Goal: Task Accomplishment & Management: Manage account settings

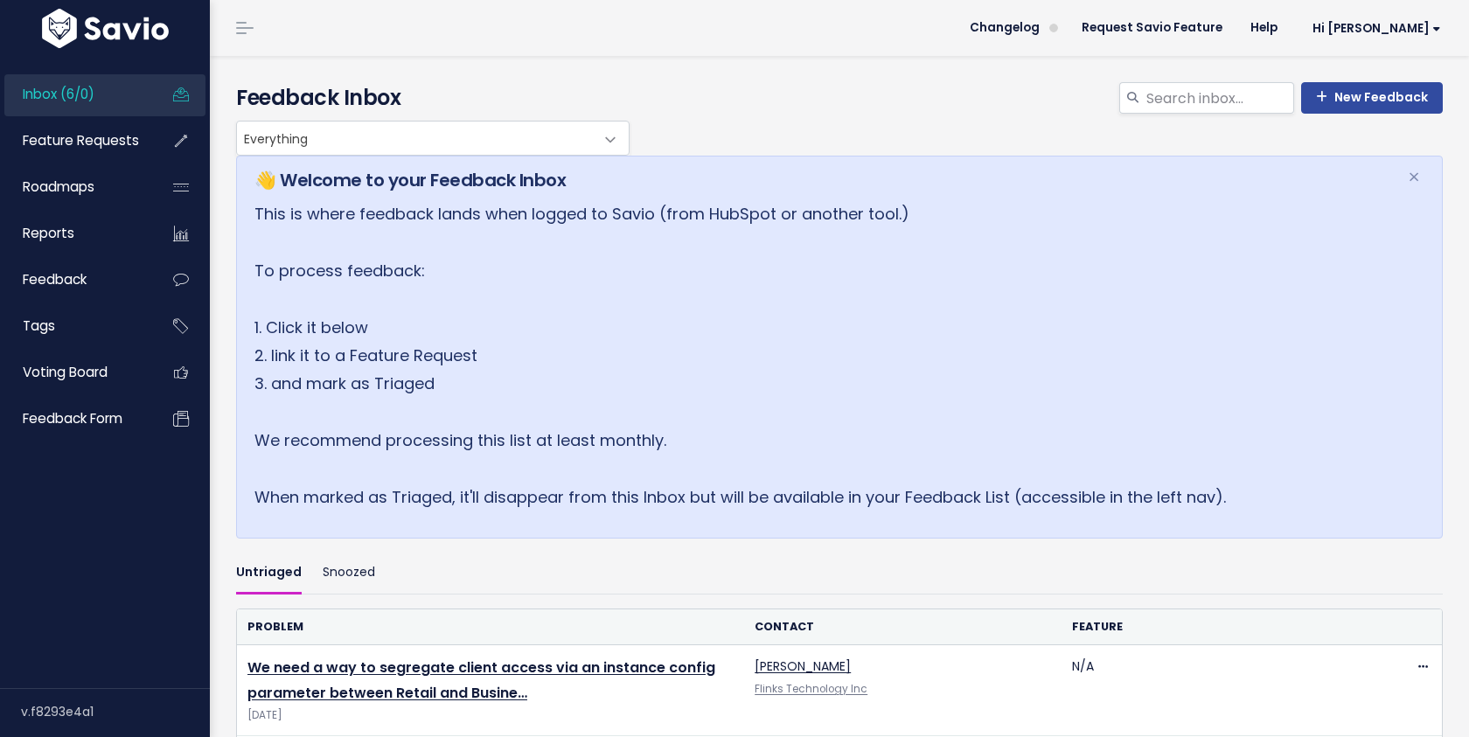
click at [512, 146] on span "Everything" at bounding box center [415, 138] width 357 height 33
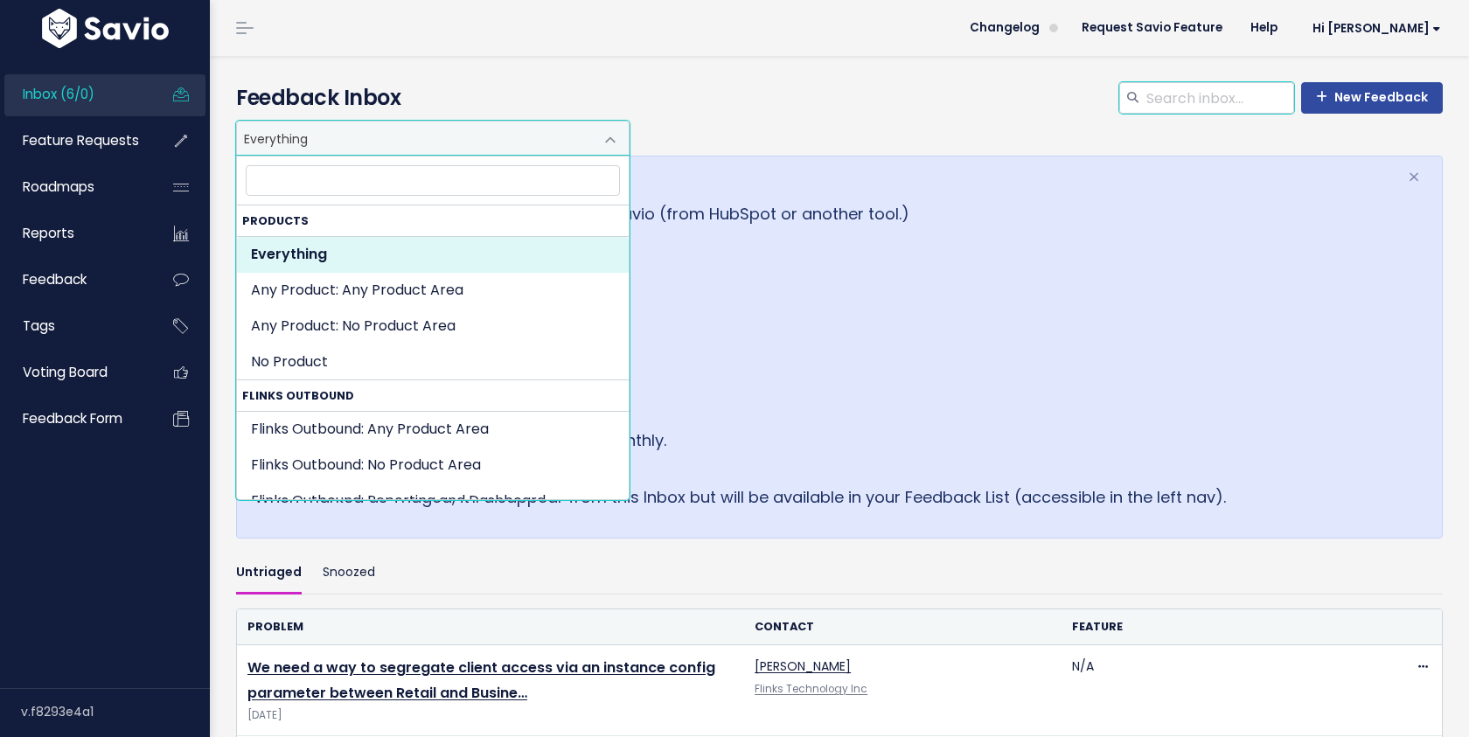
click at [1185, 106] on input "search" at bounding box center [1218, 97] width 149 height 31
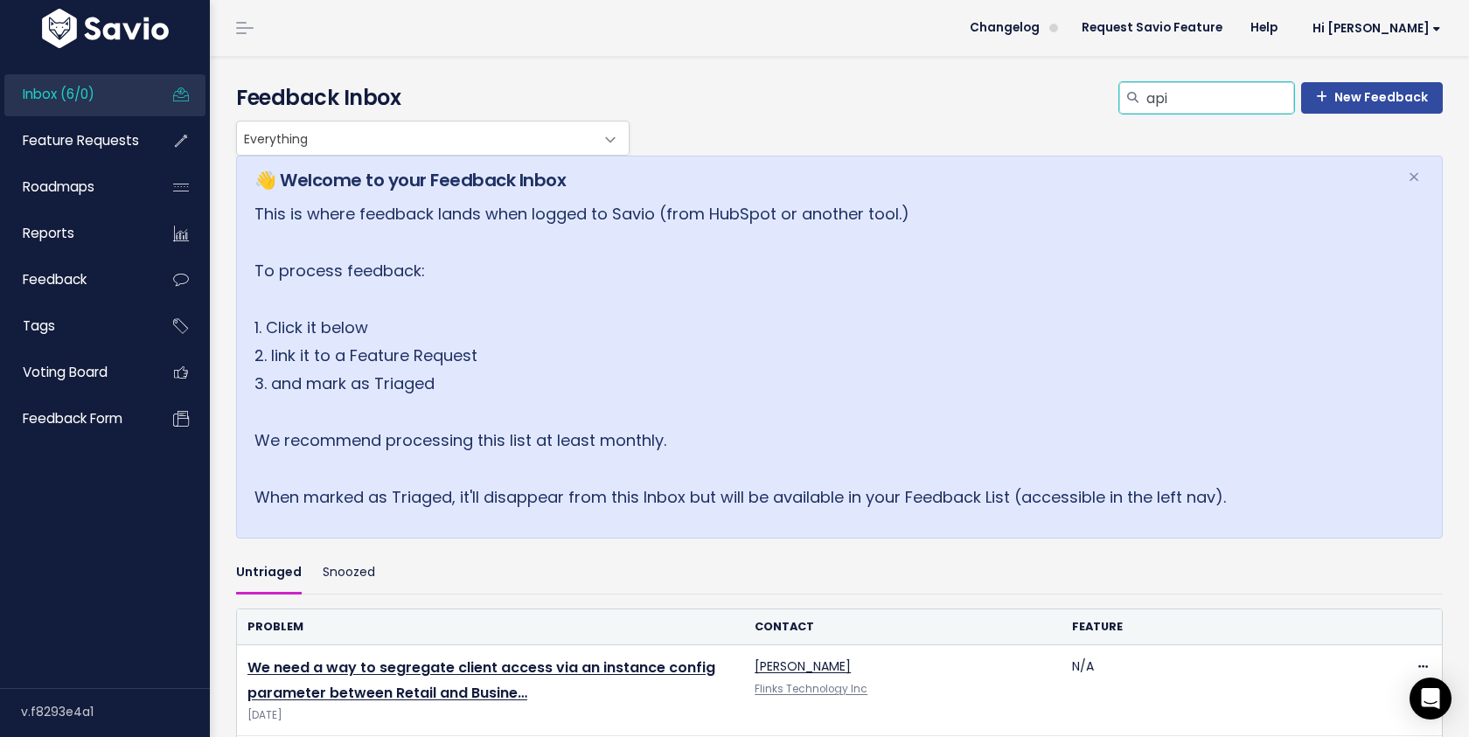
type input "api"
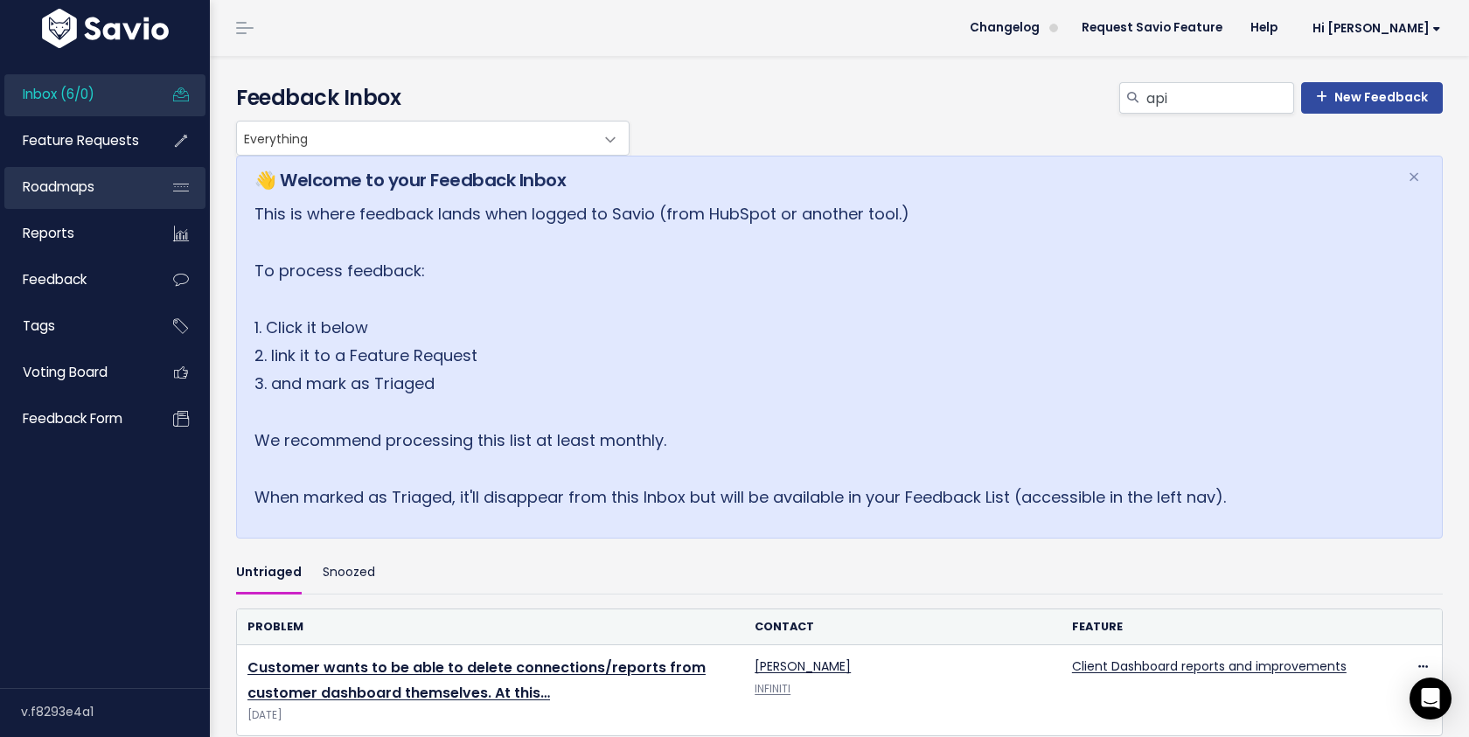
click at [98, 197] on link "Roadmaps" at bounding box center [74, 187] width 141 height 40
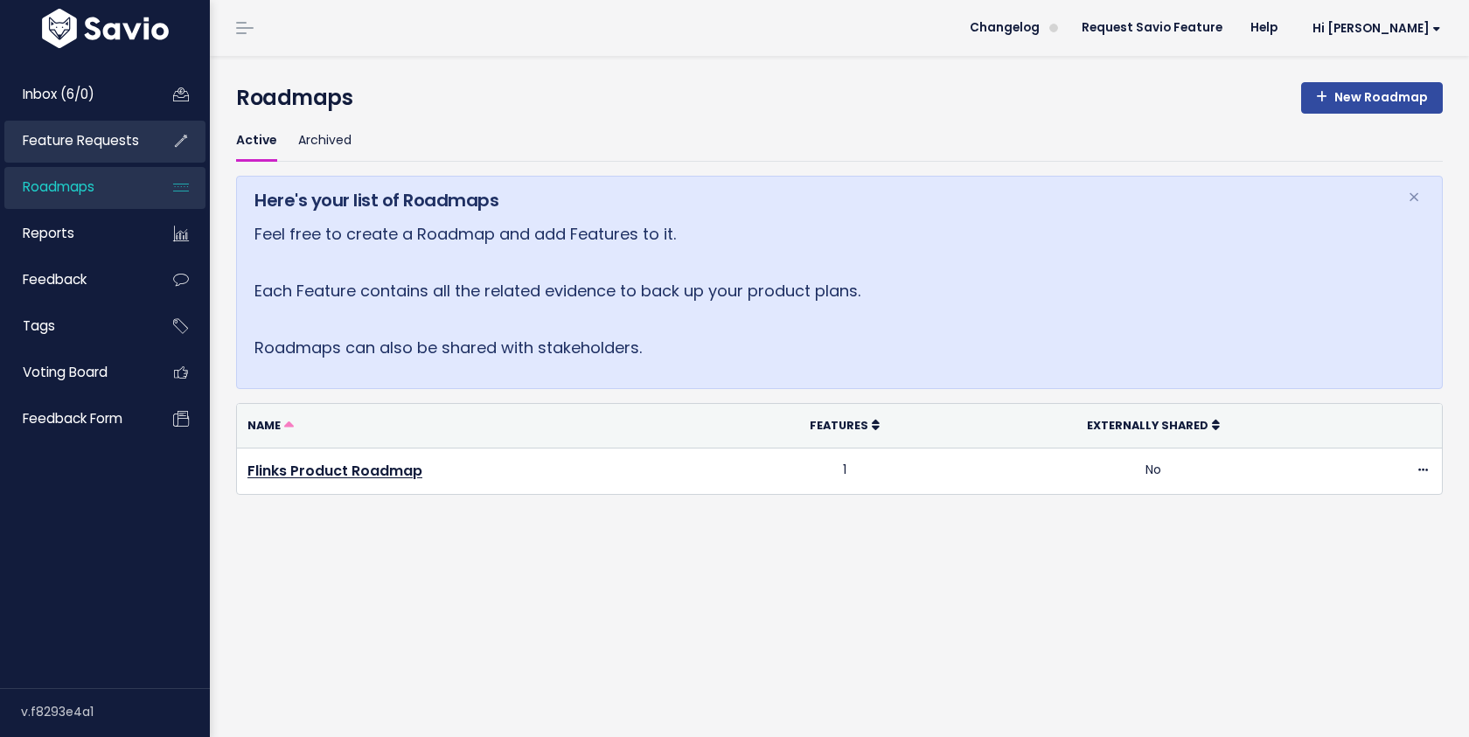
click at [119, 143] on span "Feature Requests" at bounding box center [81, 140] width 116 height 18
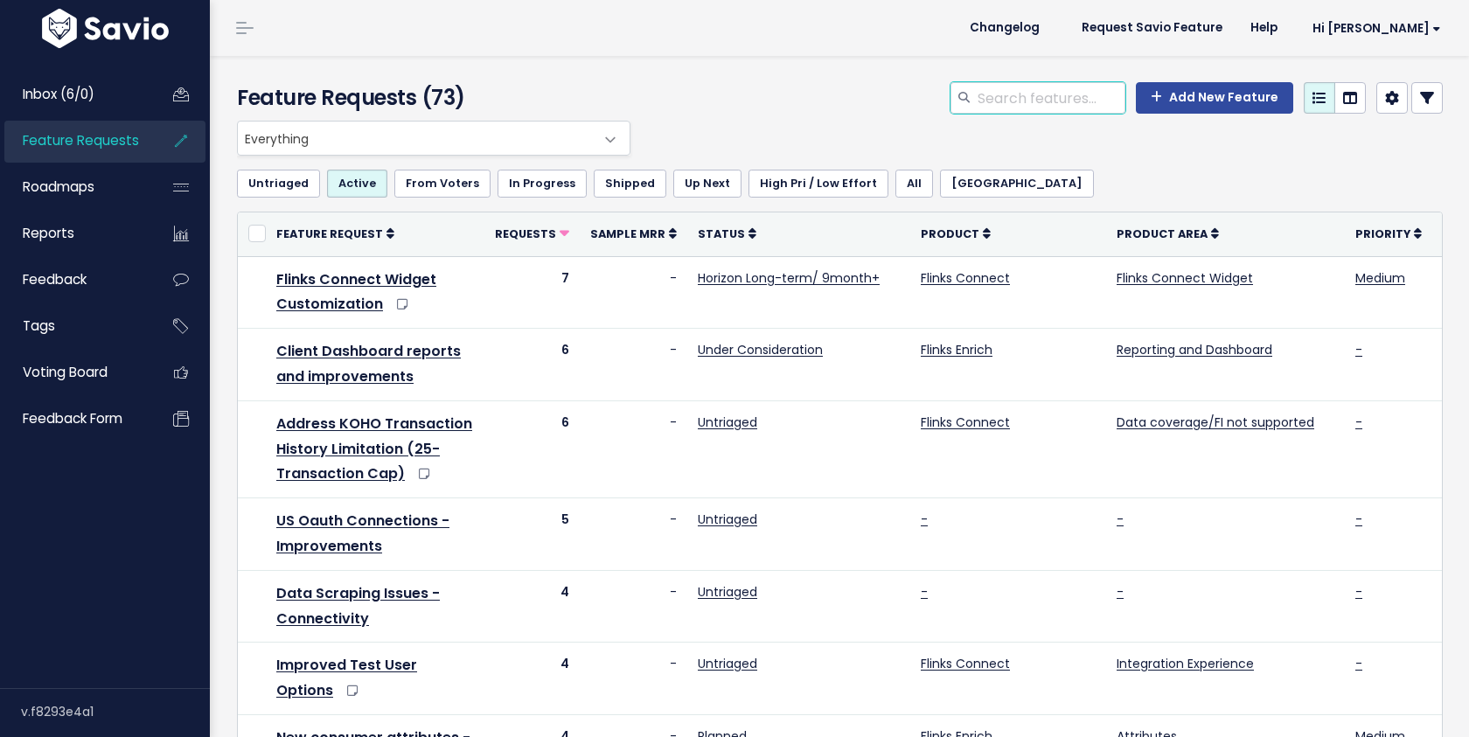
click at [1068, 108] on input "search" at bounding box center [1050, 97] width 149 height 31
type input "api"
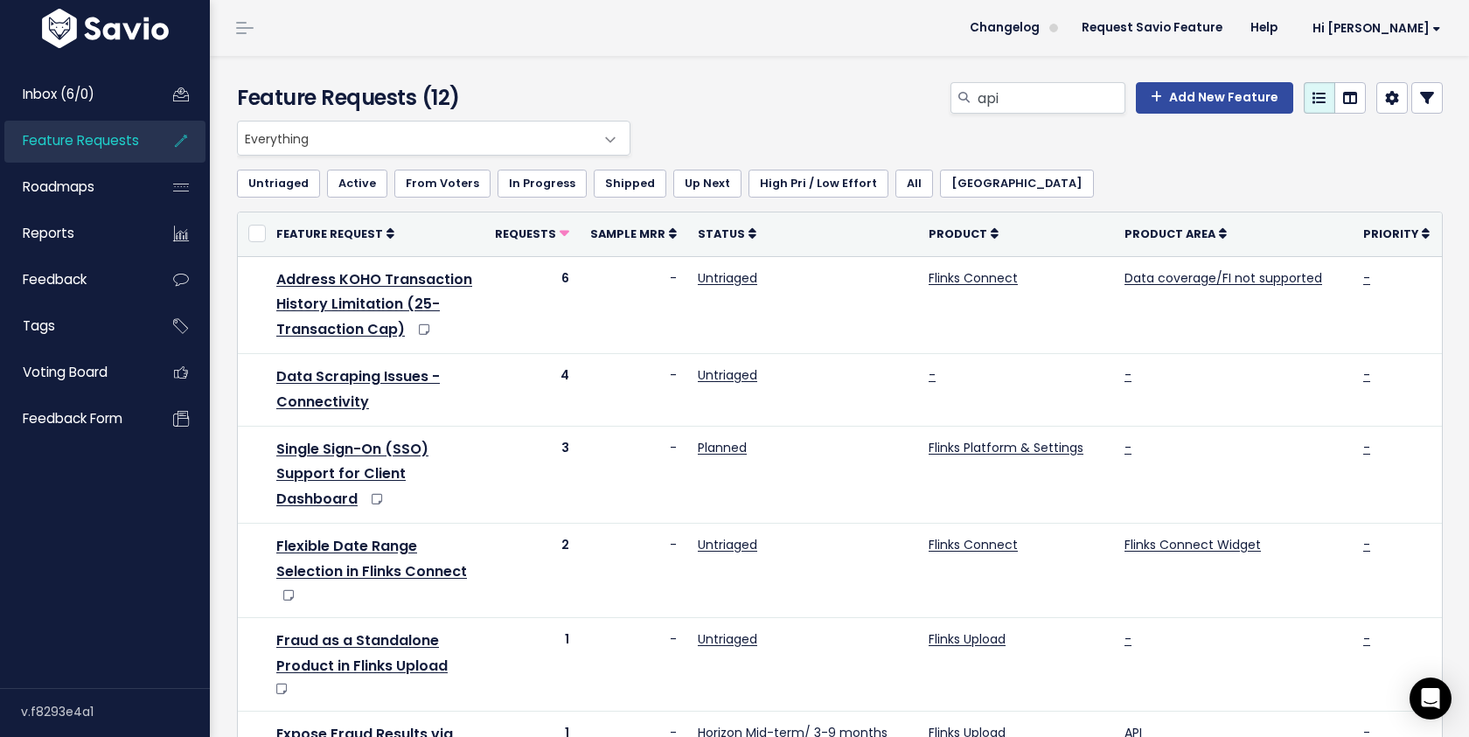
click at [593, 144] on span "Everything" at bounding box center [416, 138] width 357 height 33
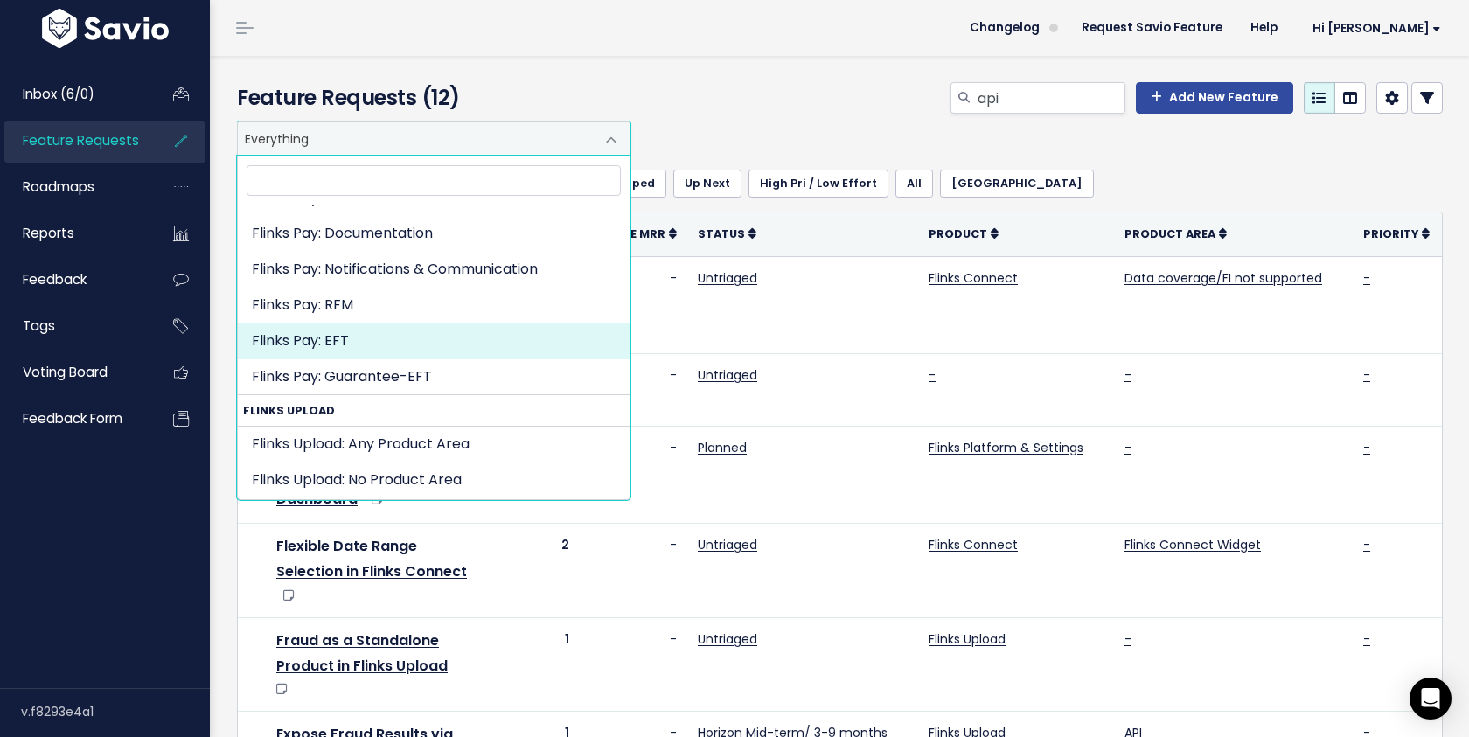
scroll to position [1450, 0]
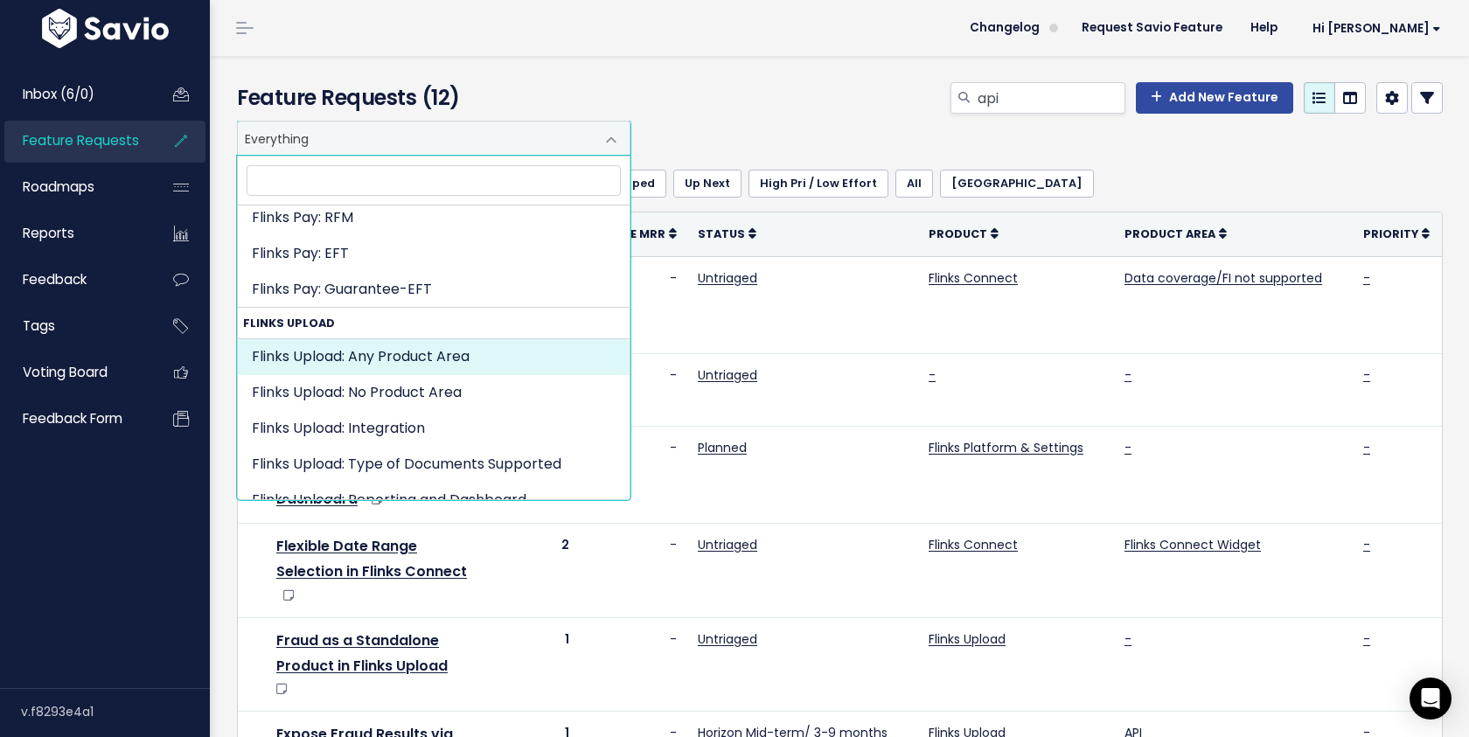
select select "FLINKS_UPLOAD:"
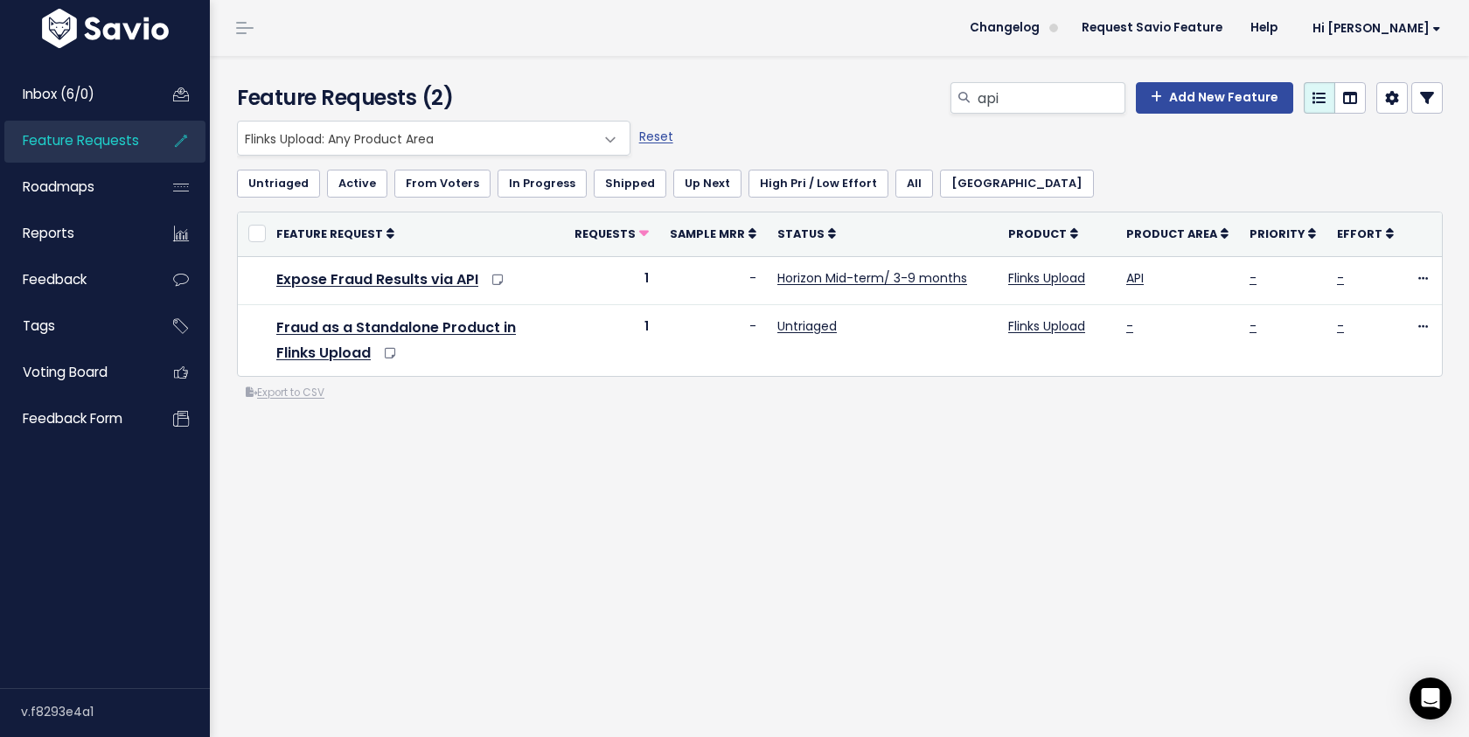
click at [128, 137] on span "Feature Requests" at bounding box center [81, 140] width 116 height 18
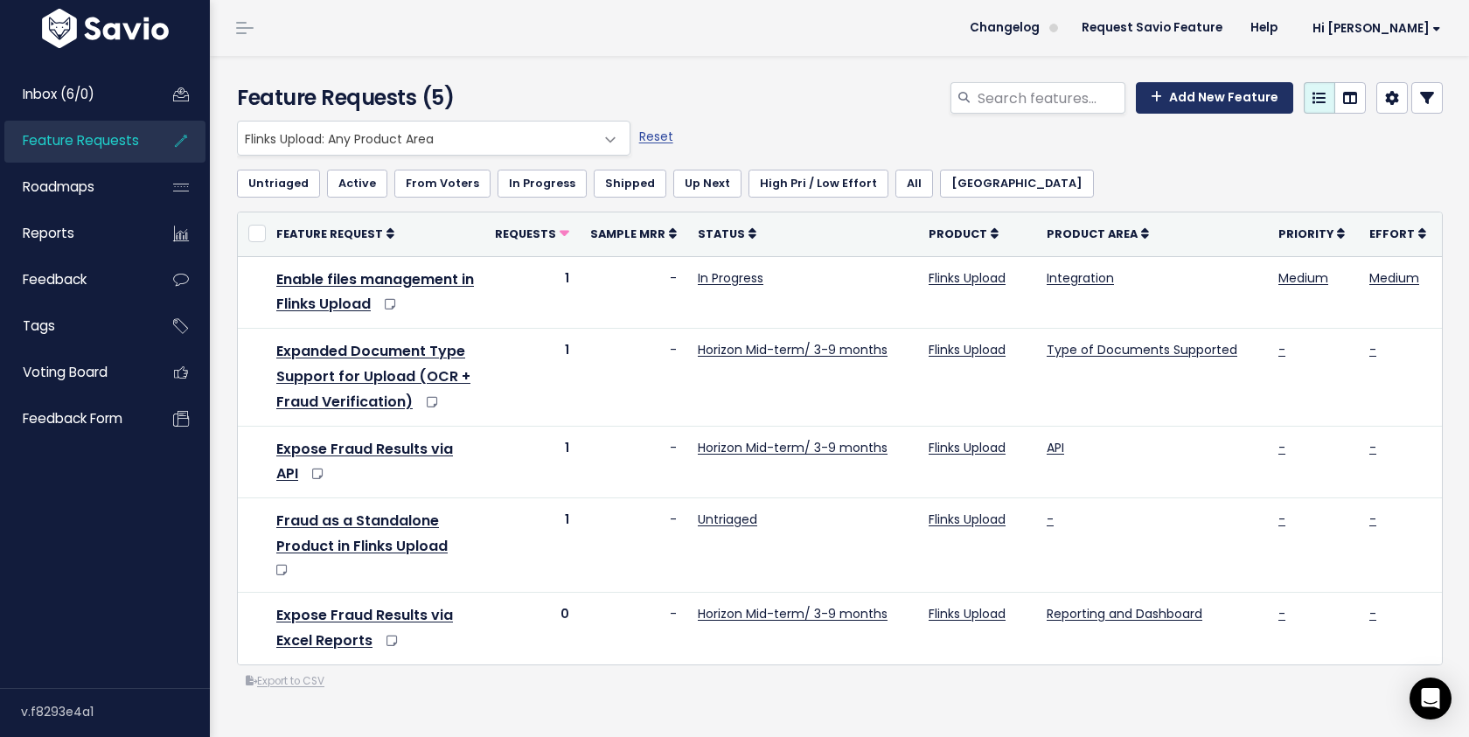
click at [1206, 95] on link "Add New Feature" at bounding box center [1214, 97] width 157 height 31
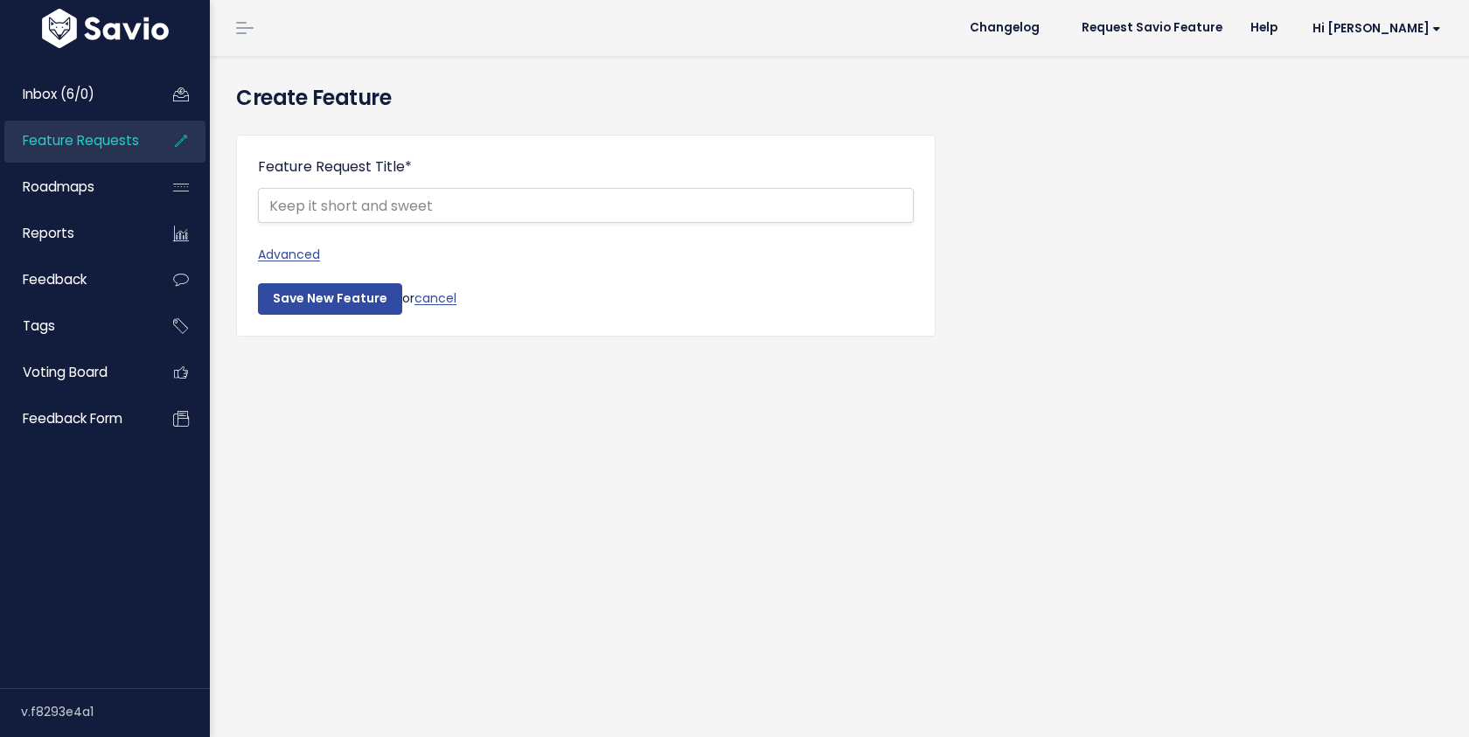
select select
click at [302, 255] on link "Advanced" at bounding box center [586, 255] width 656 height 22
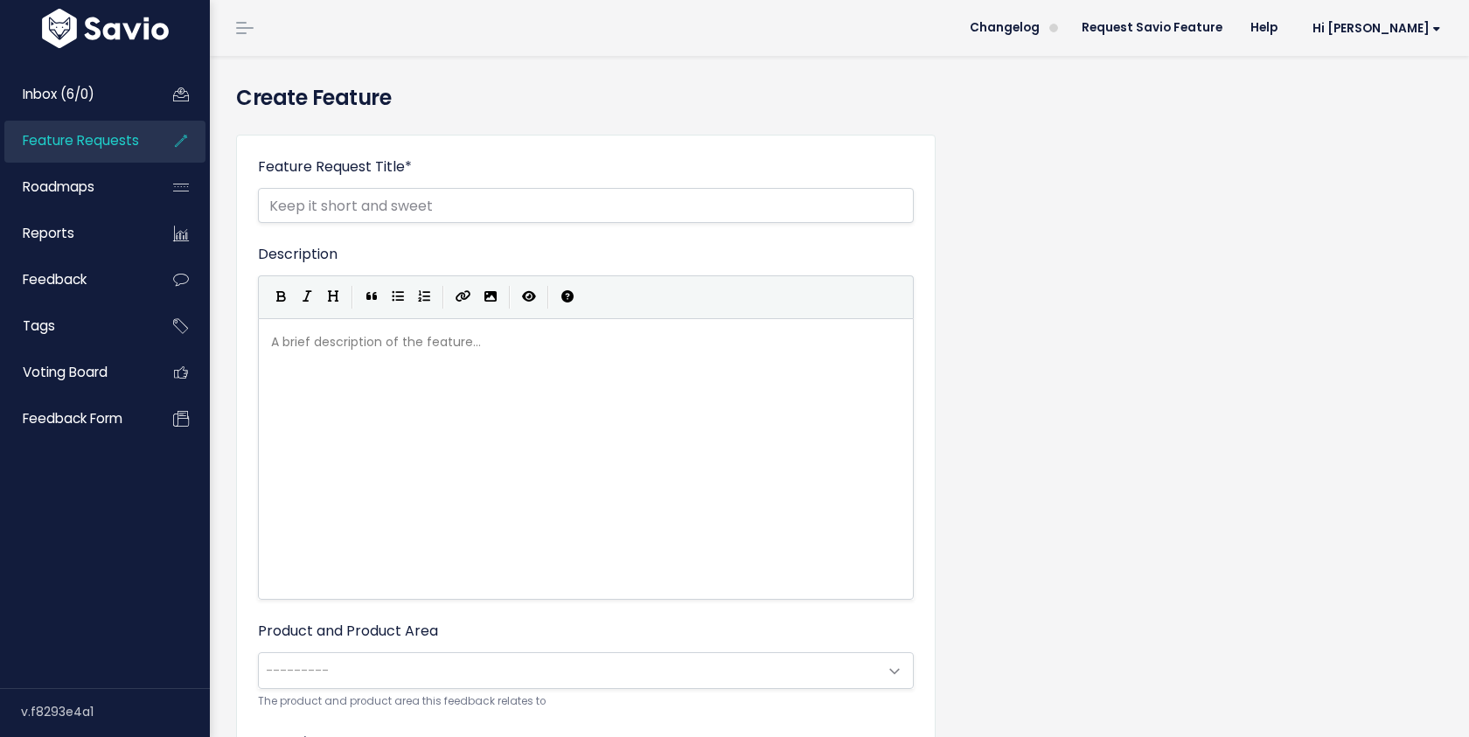
click at [337, 424] on div "A brief description of the feature... xxxxxxxxxx" at bounding box center [608, 481] width 680 height 306
paste textarea "I"
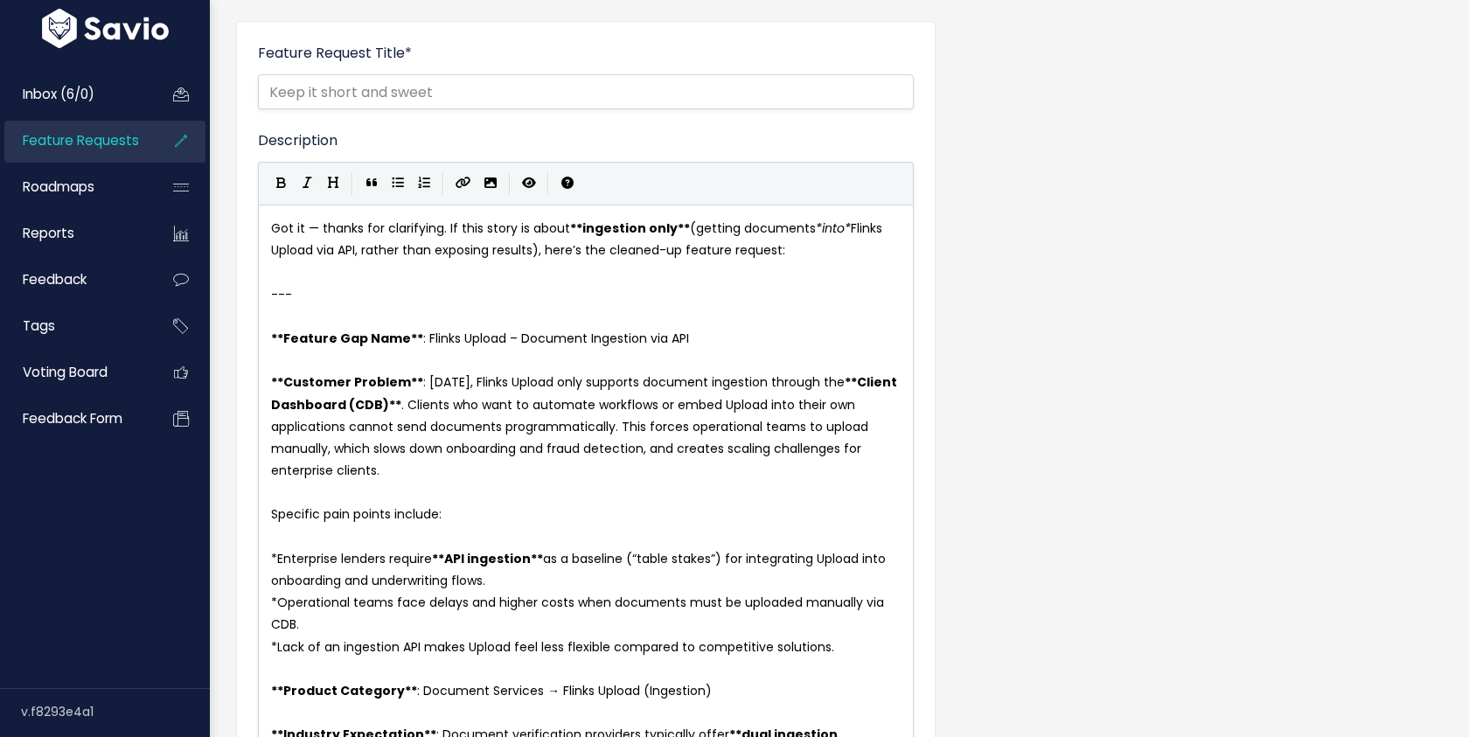
scroll to position [110, 0]
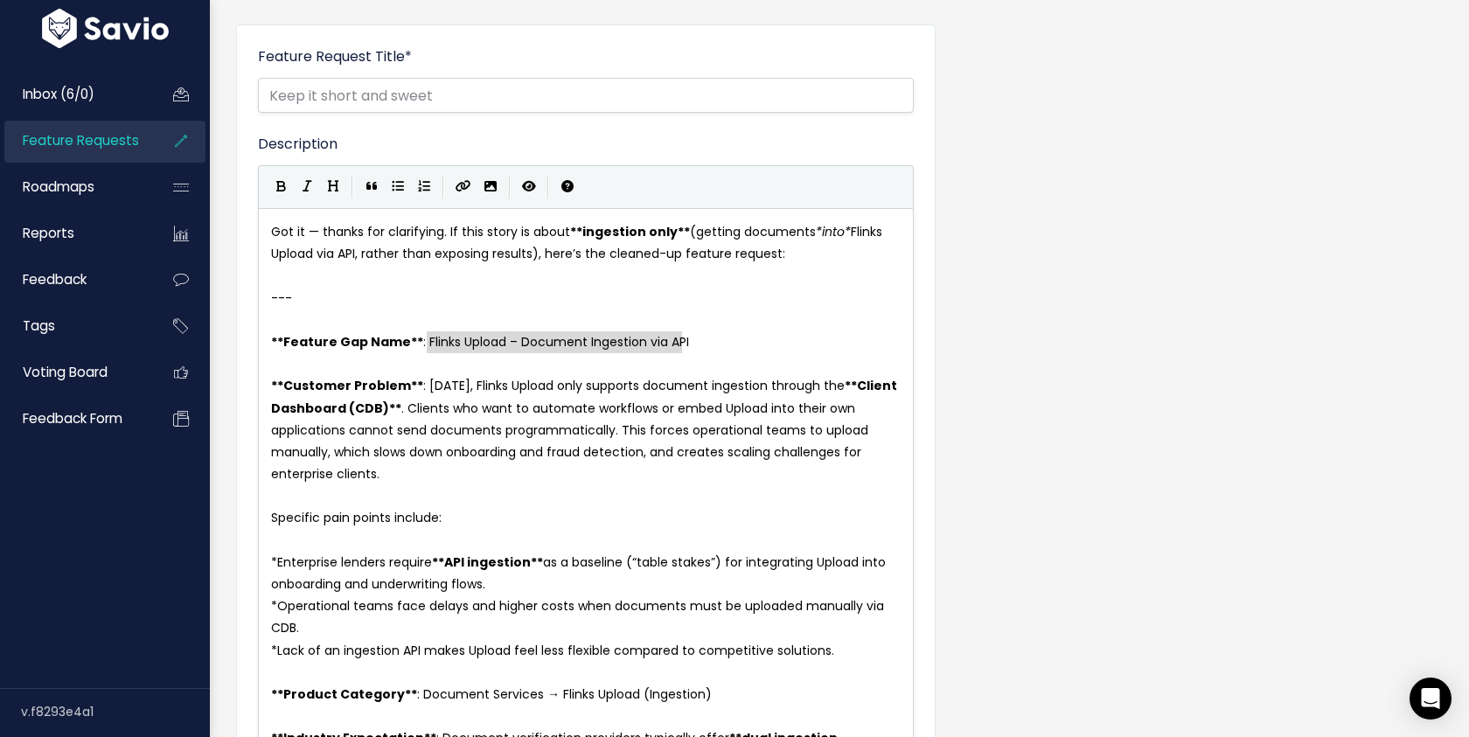
type textarea "Flinks Upload – Document Ingestion via API"
drag, startPoint x: 732, startPoint y: 341, endPoint x: 422, endPoint y: 340, distance: 309.5
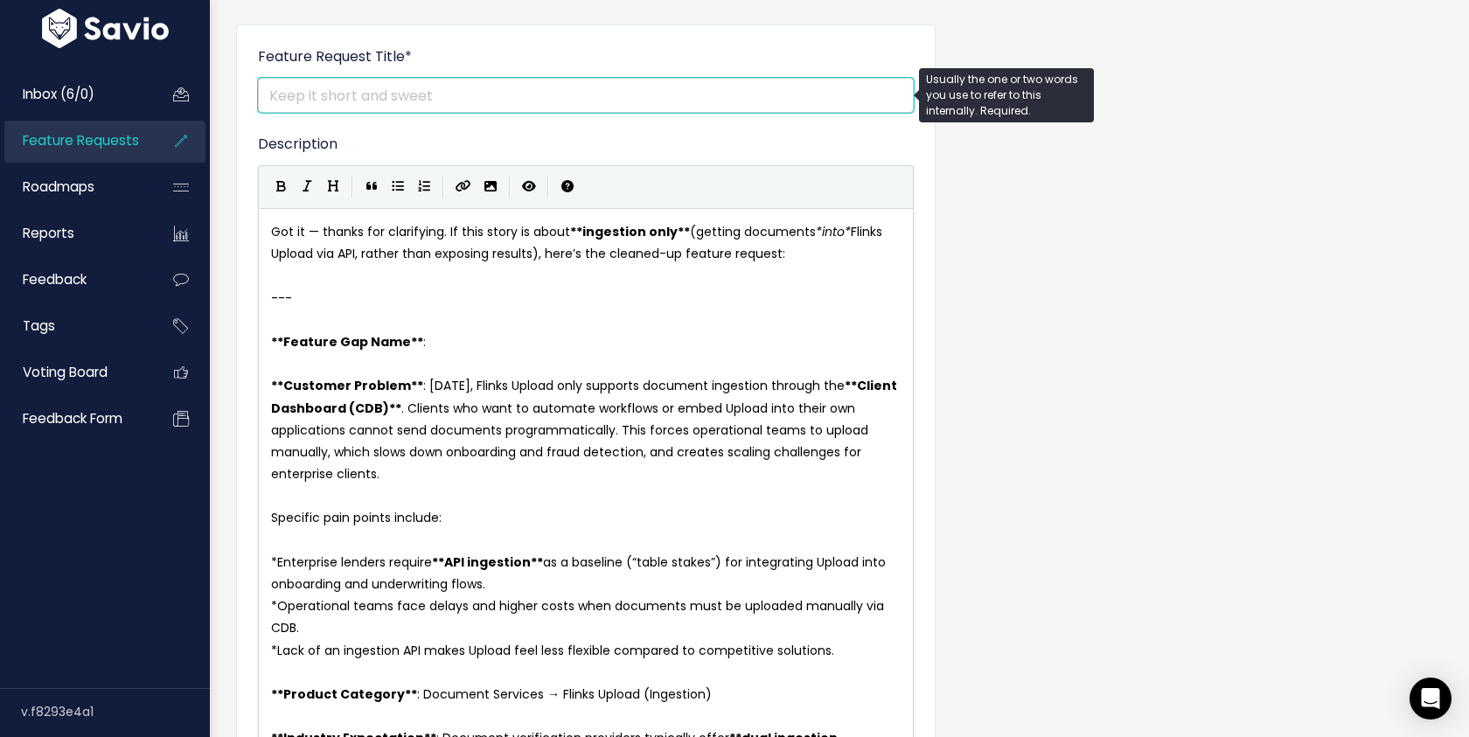
click at [465, 103] on input "Feature Request Title *" at bounding box center [586, 95] width 656 height 35
paste input "Flinks Upload – Document Ingestion via API"
type input "Flinks Upload – Document Ingestion via API"
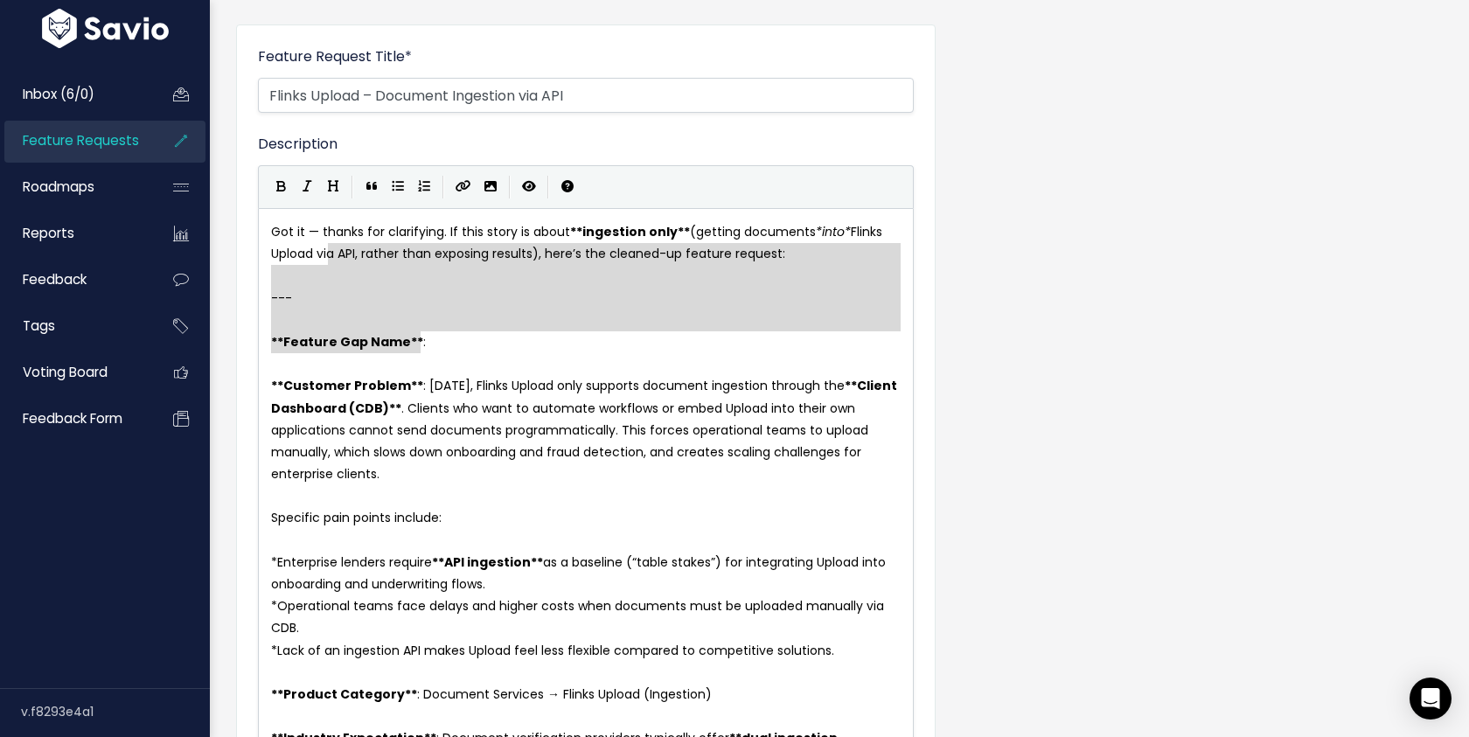
type textarea "Got it — thanks for clarifying. If this story is about **ingestion only** (gett…"
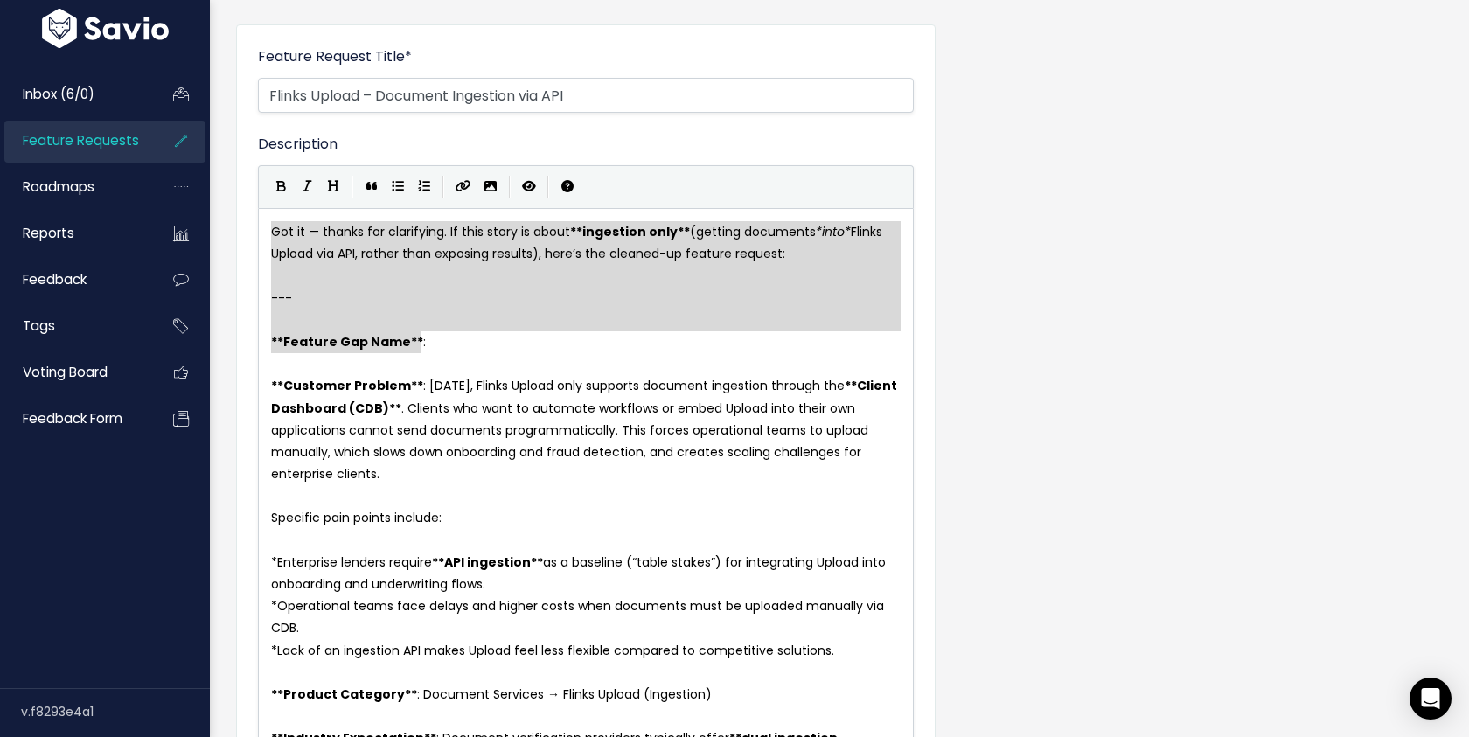
drag, startPoint x: 454, startPoint y: 342, endPoint x: 282, endPoint y: 201, distance: 221.7
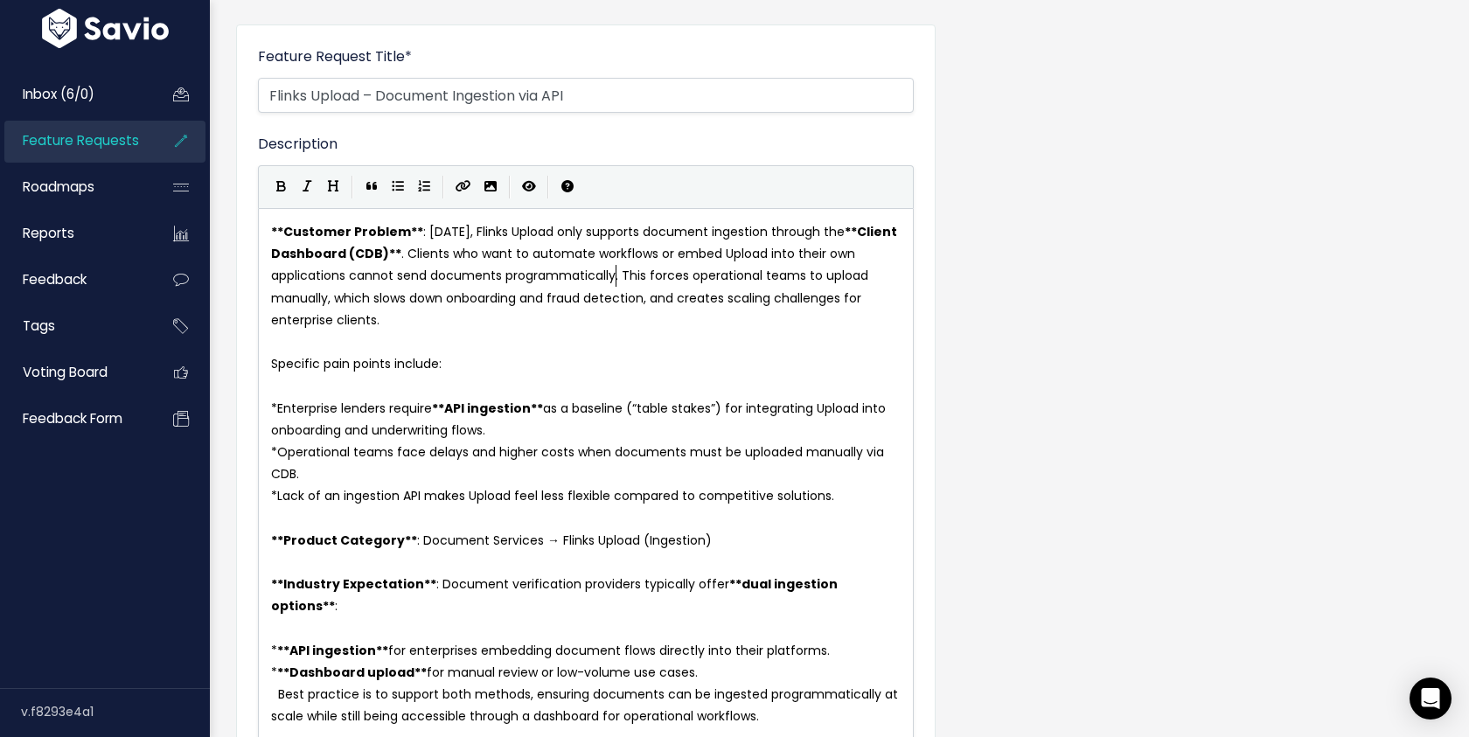
type textarea "ogrammatically"
drag, startPoint x: 613, startPoint y: 278, endPoint x: 518, endPoint y: 279, distance: 94.4
click at [623, 340] on pre "​" at bounding box center [586, 342] width 636 height 22
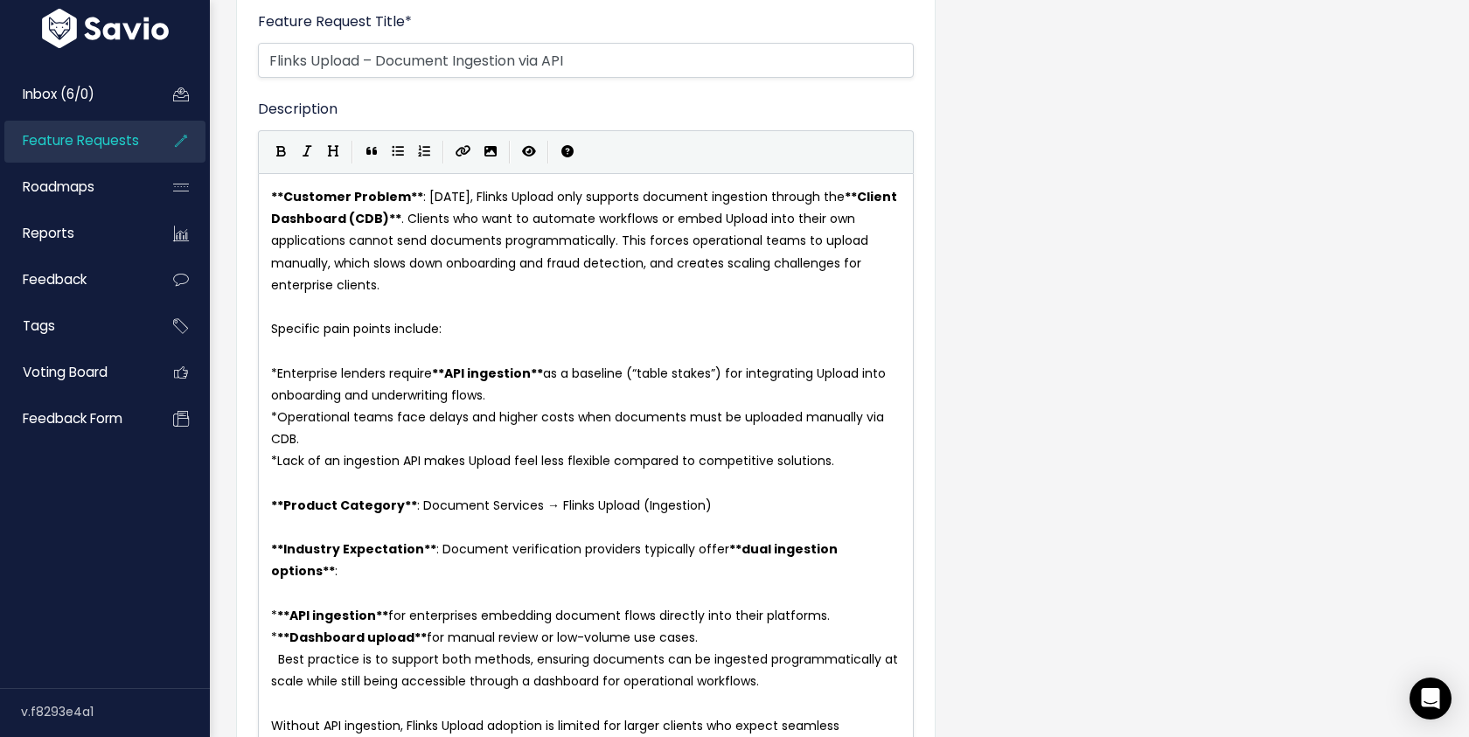
scroll to position [144, 0]
click at [322, 359] on pre "​" at bounding box center [586, 352] width 636 height 22
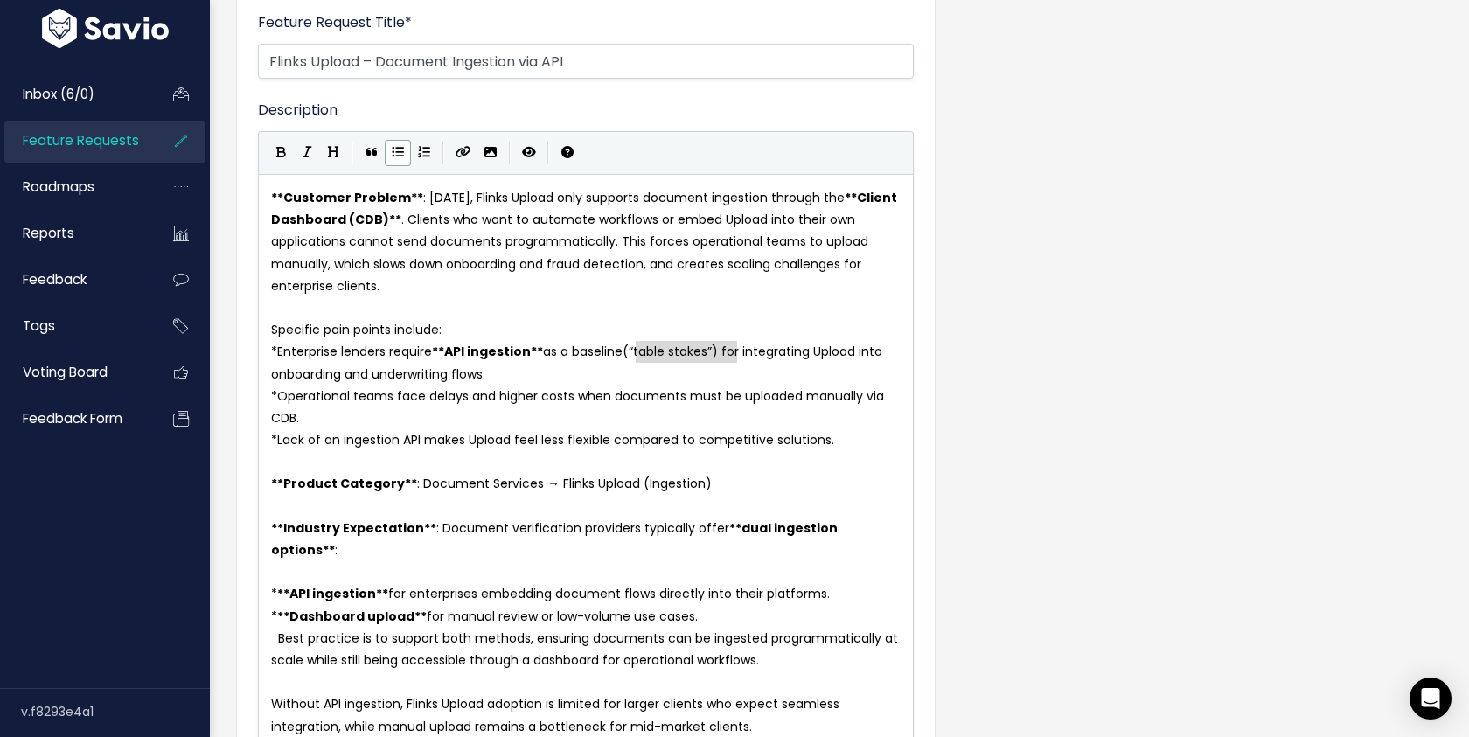
type textarea "(“table stakes”)"
drag, startPoint x: 635, startPoint y: 352, endPoint x: 733, endPoint y: 354, distance: 97.9
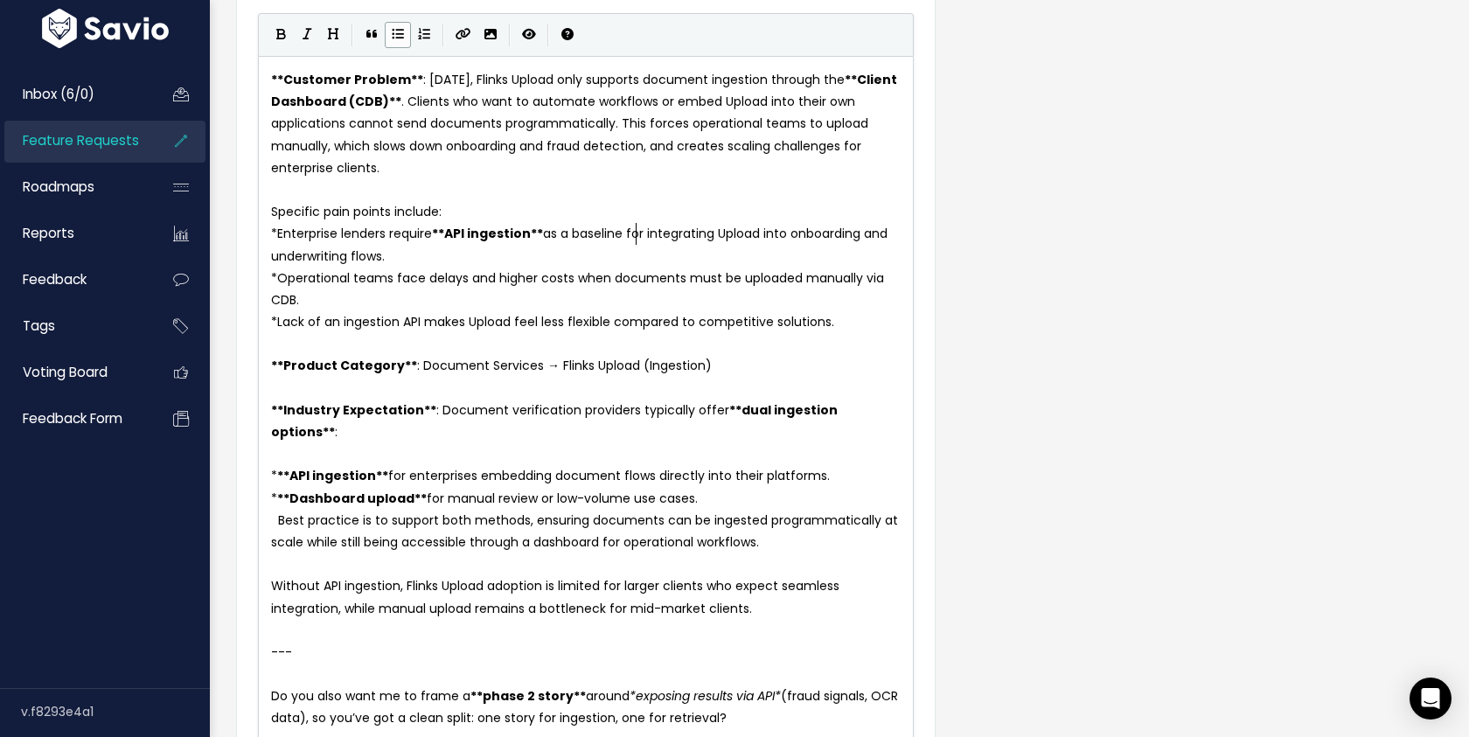
scroll to position [269, 0]
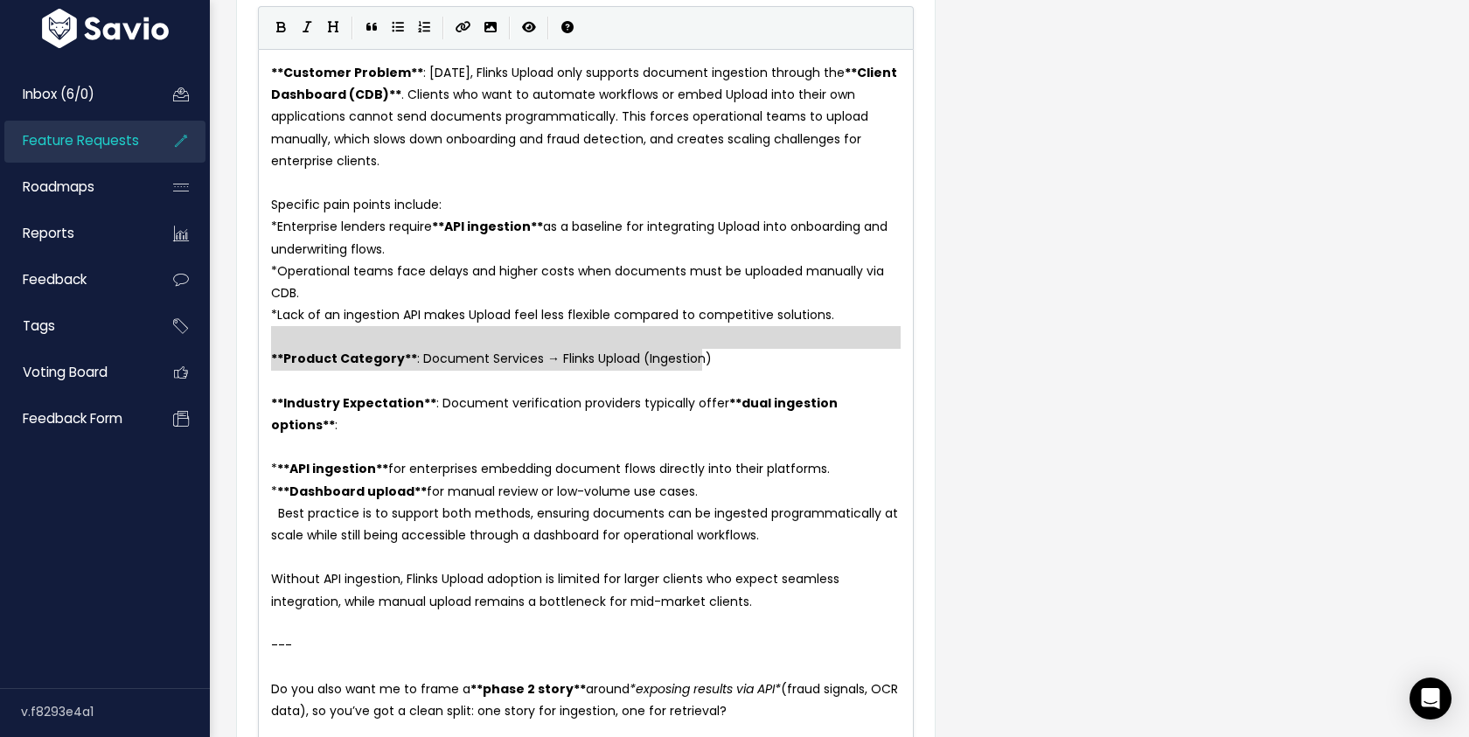
type textarea "**Product Category**: Document Services → Flinks Upload (Ingestion)"
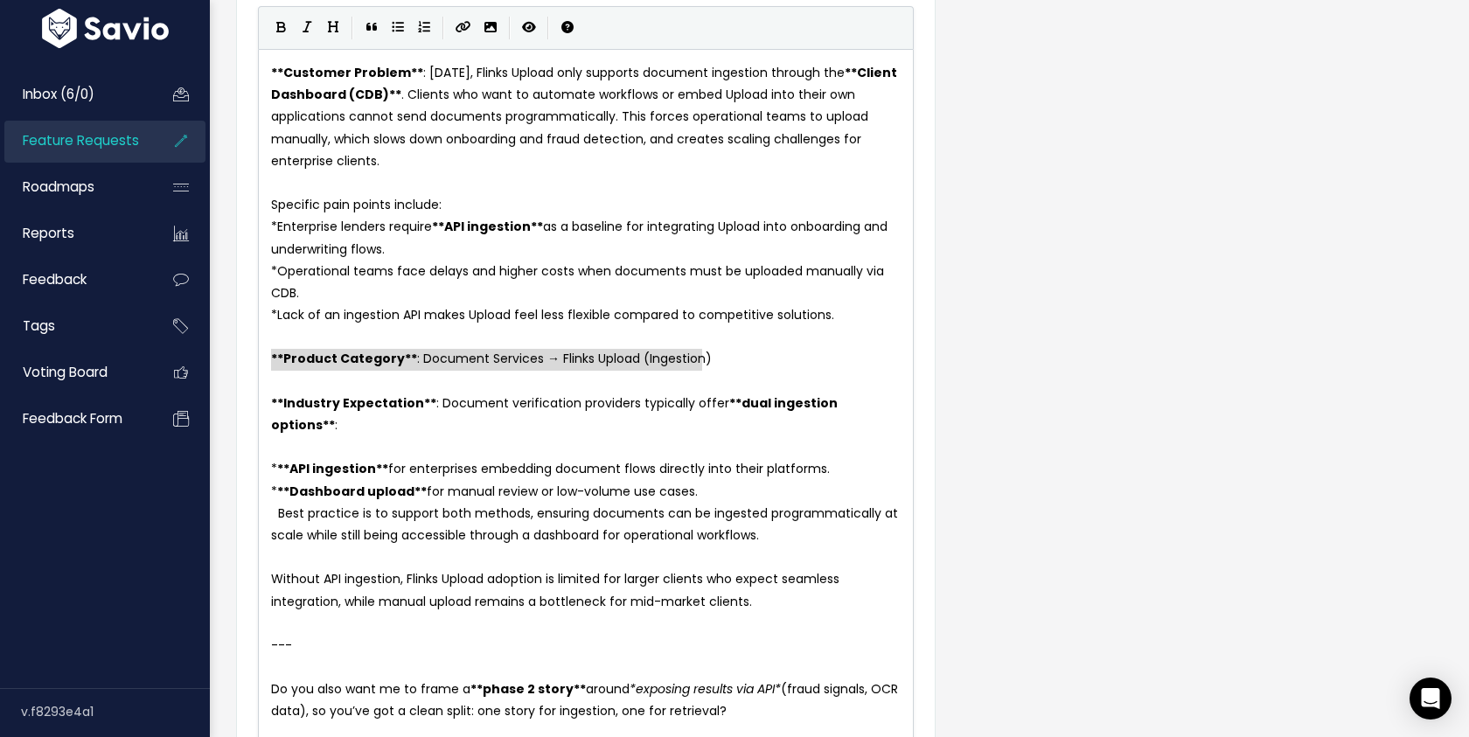
drag, startPoint x: 748, startPoint y: 368, endPoint x: 214, endPoint y: 365, distance: 534.2
click at [313, 384] on pre "​" at bounding box center [586, 382] width 636 height 22
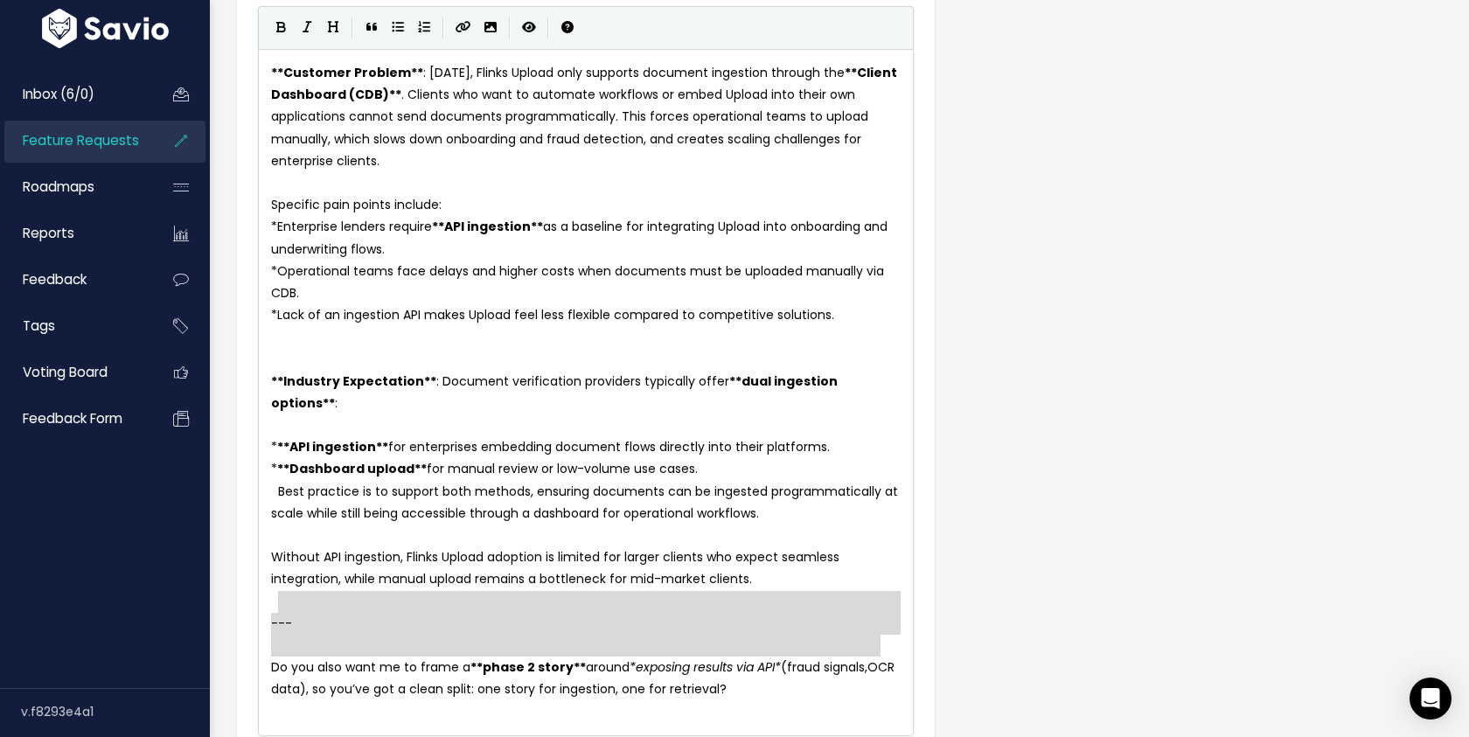
type textarea "-- Do you also want me to frame a **phase 2 story** around *exposing results vi…"
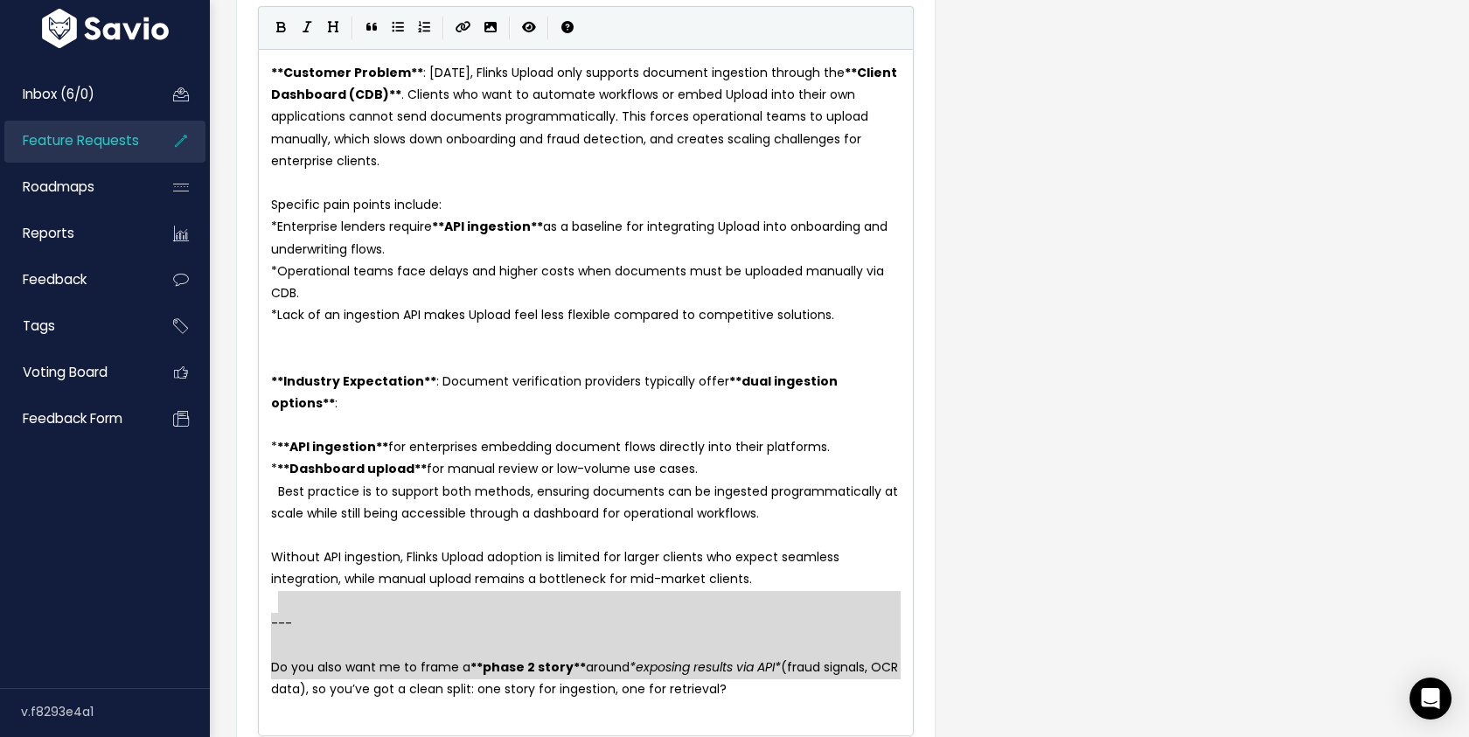
drag, startPoint x: 284, startPoint y: 593, endPoint x: 928, endPoint y: 692, distance: 651.8
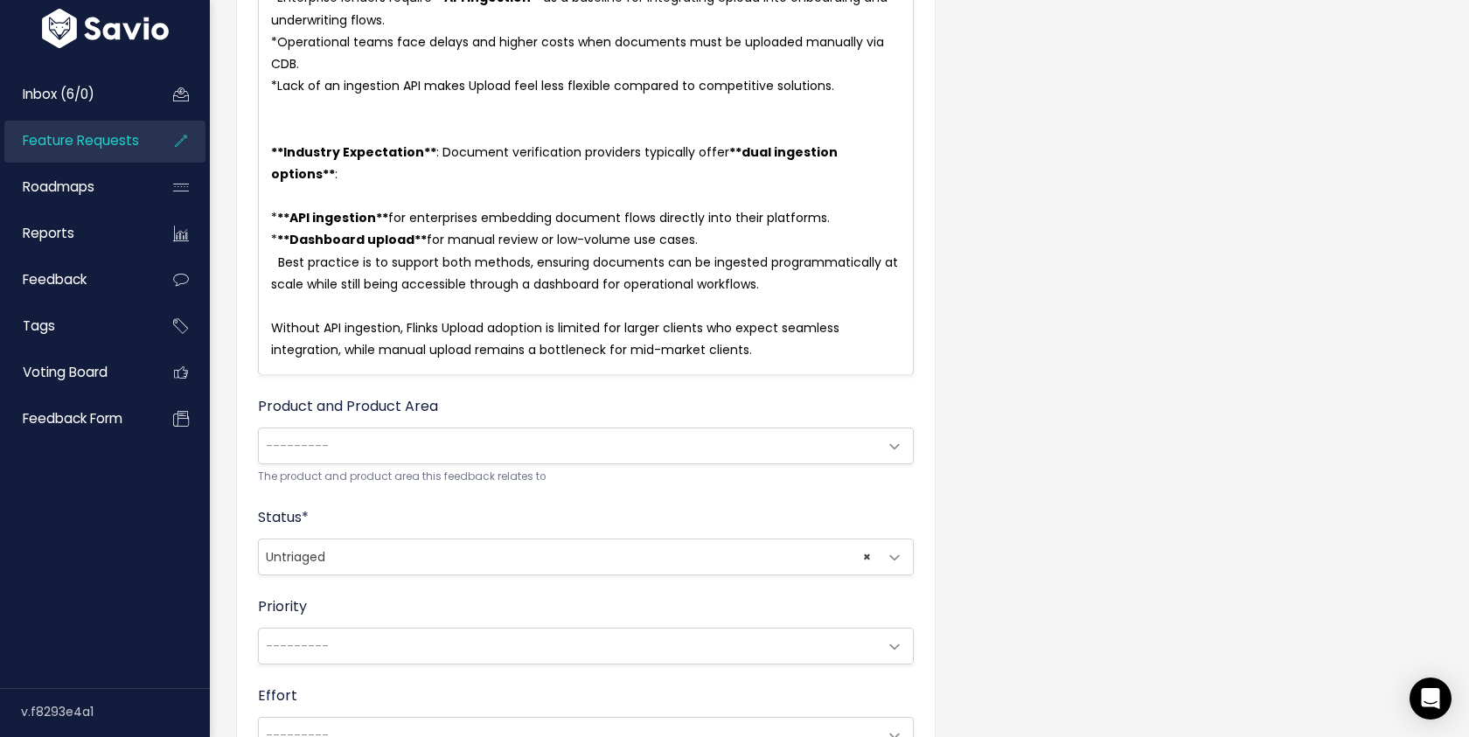
scroll to position [530, 0]
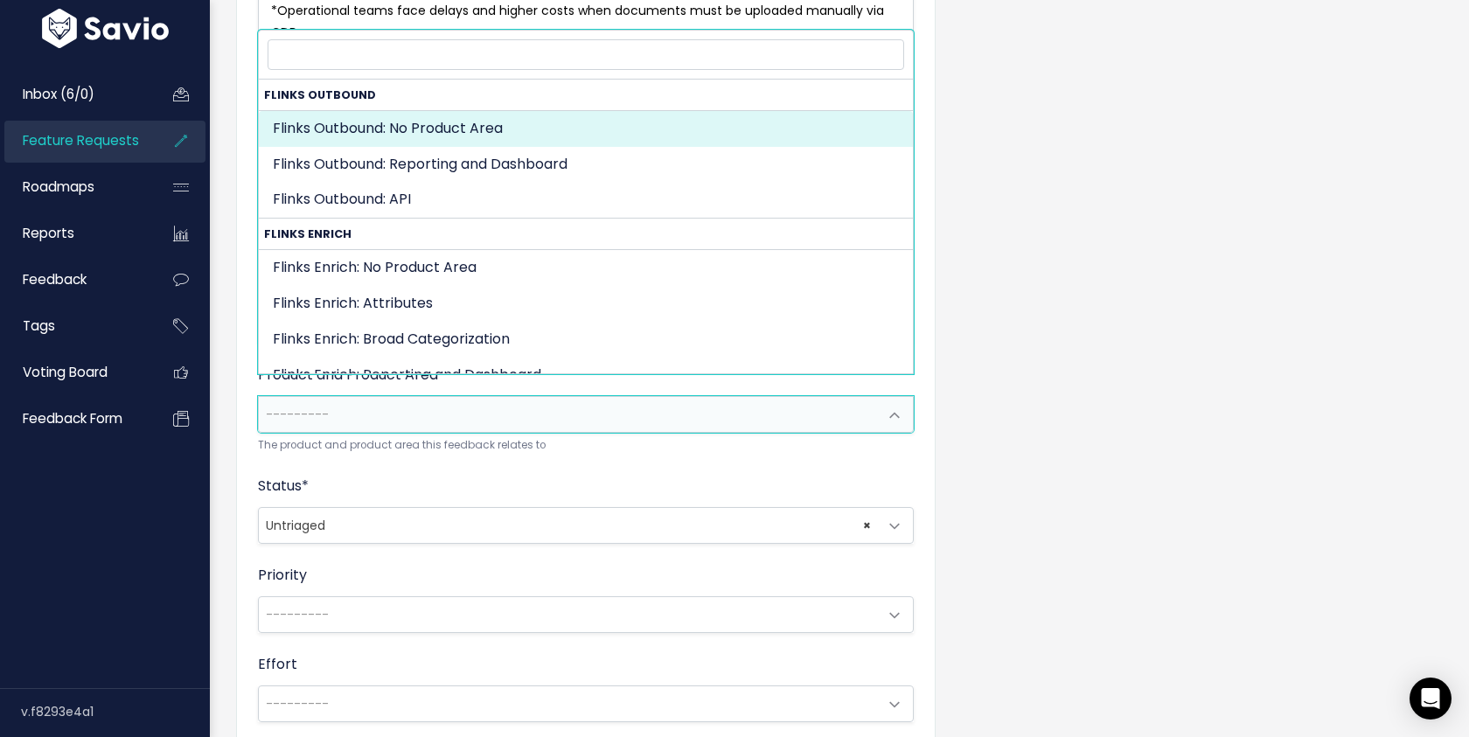
click at [543, 397] on span "---------" at bounding box center [568, 414] width 619 height 35
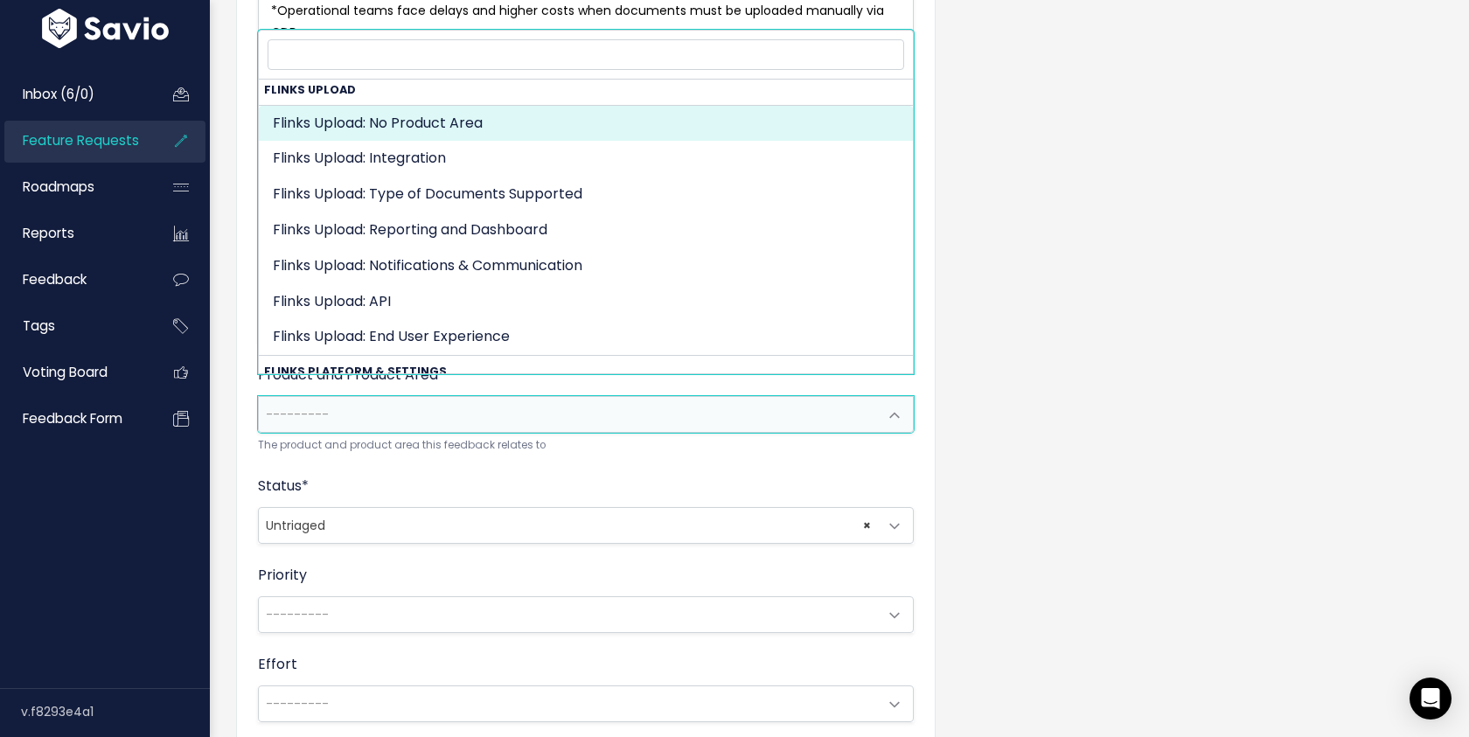
scroll to position [1243, 0]
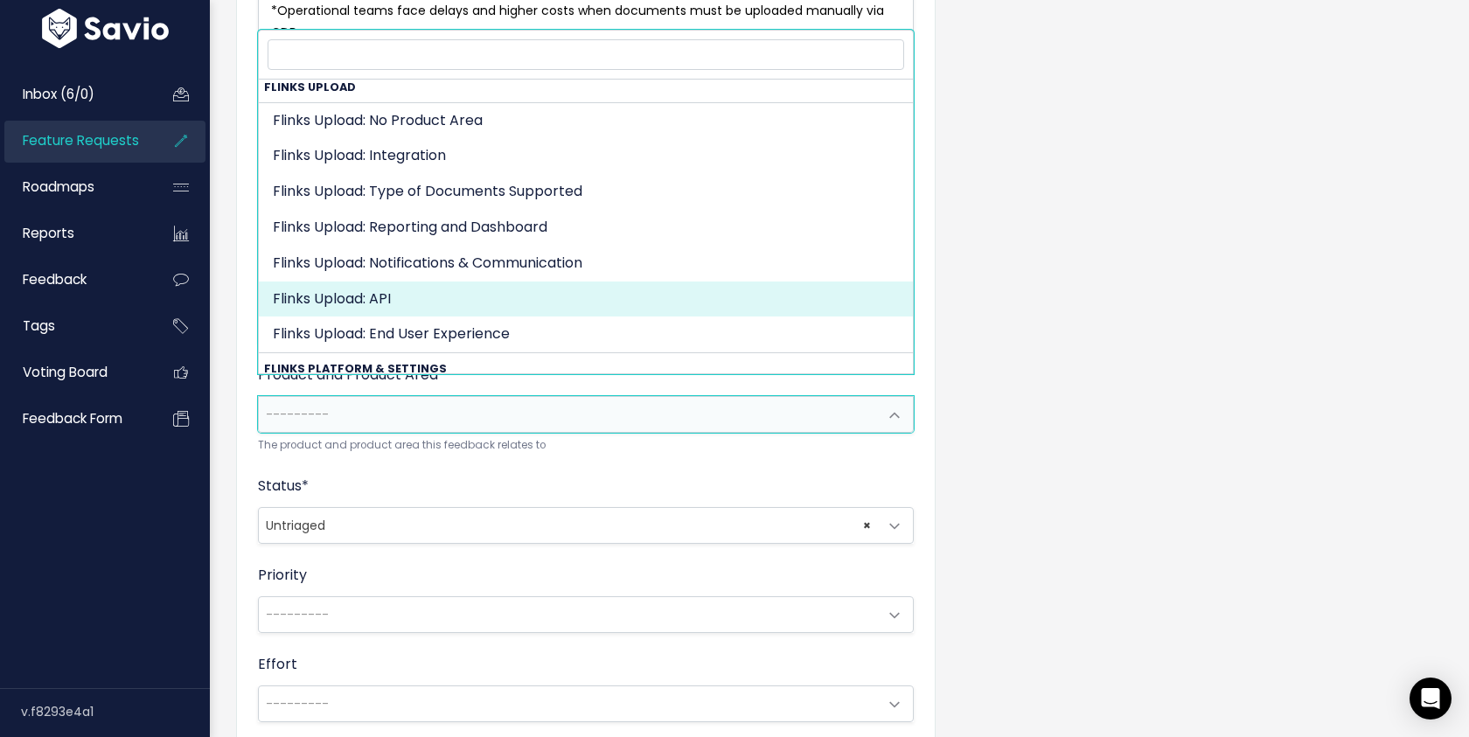
select select "FLINKS_UPLOAD:API"
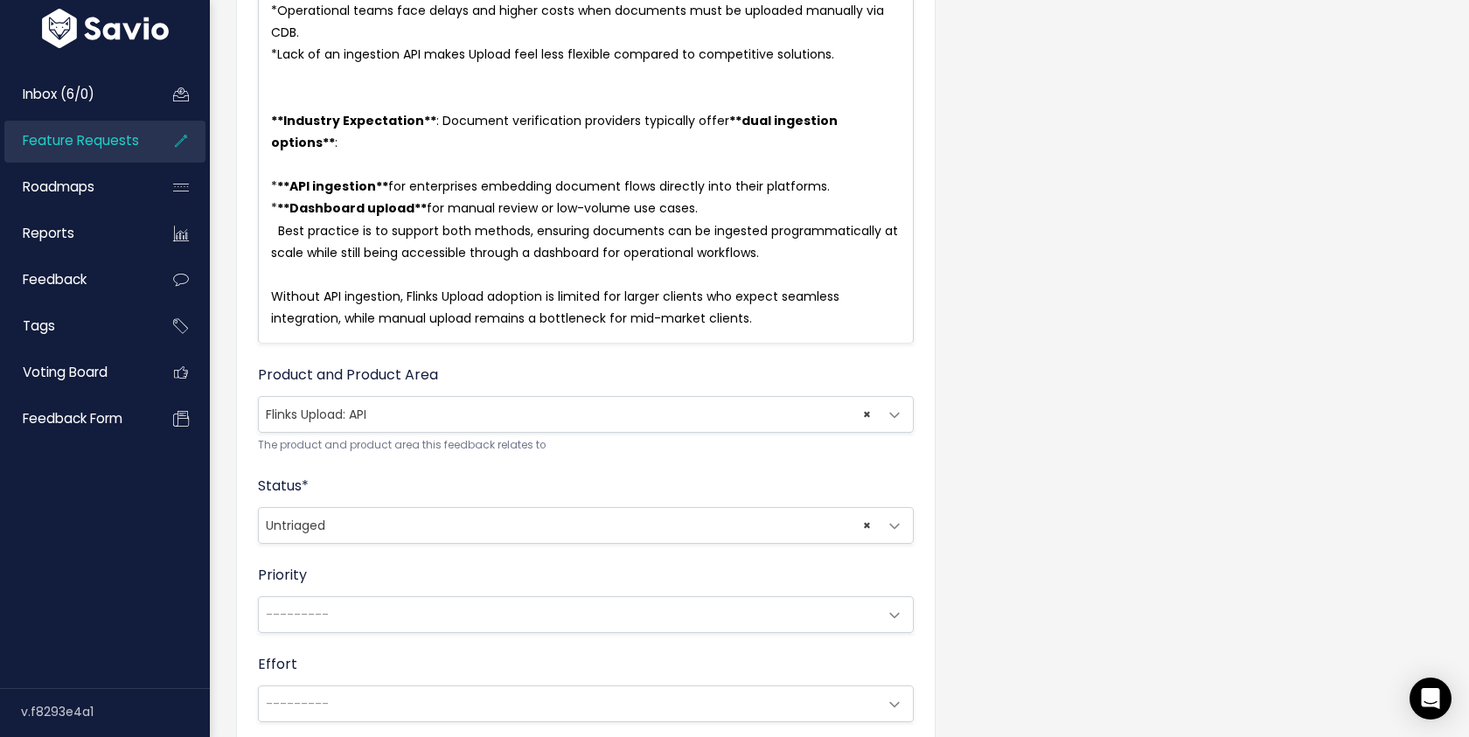
click at [406, 522] on span "× Untriaged" at bounding box center [586, 525] width 656 height 37
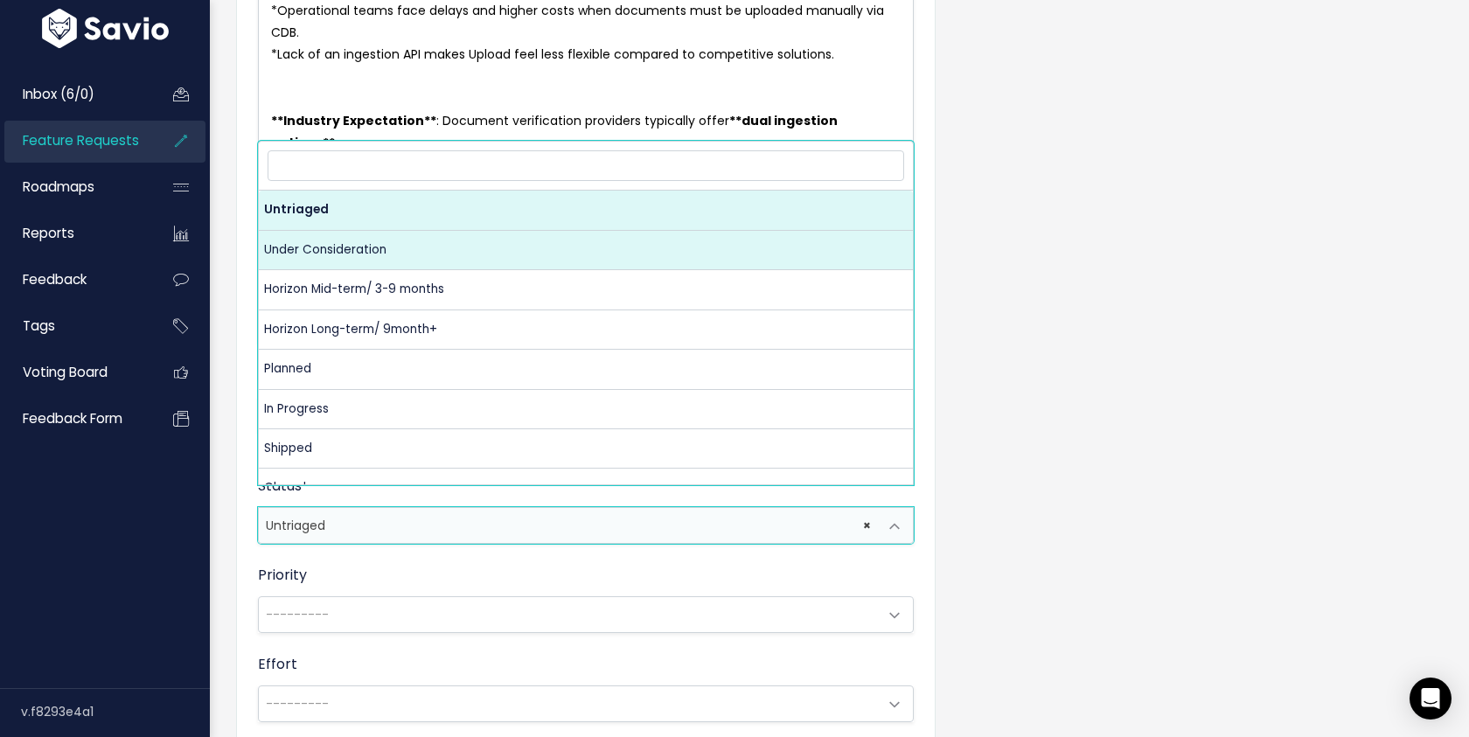
select select "UNDER_CONSIDERATION"
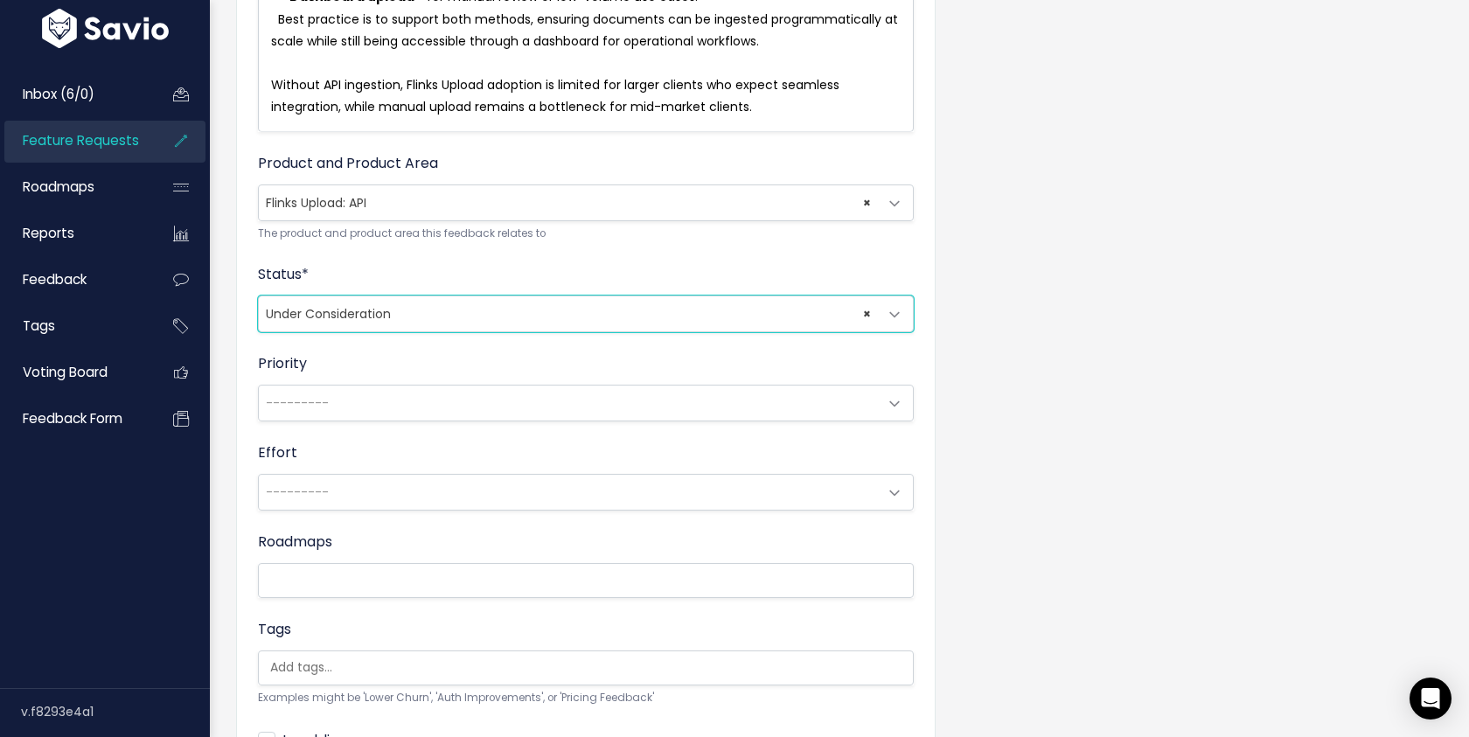
scroll to position [900, 0]
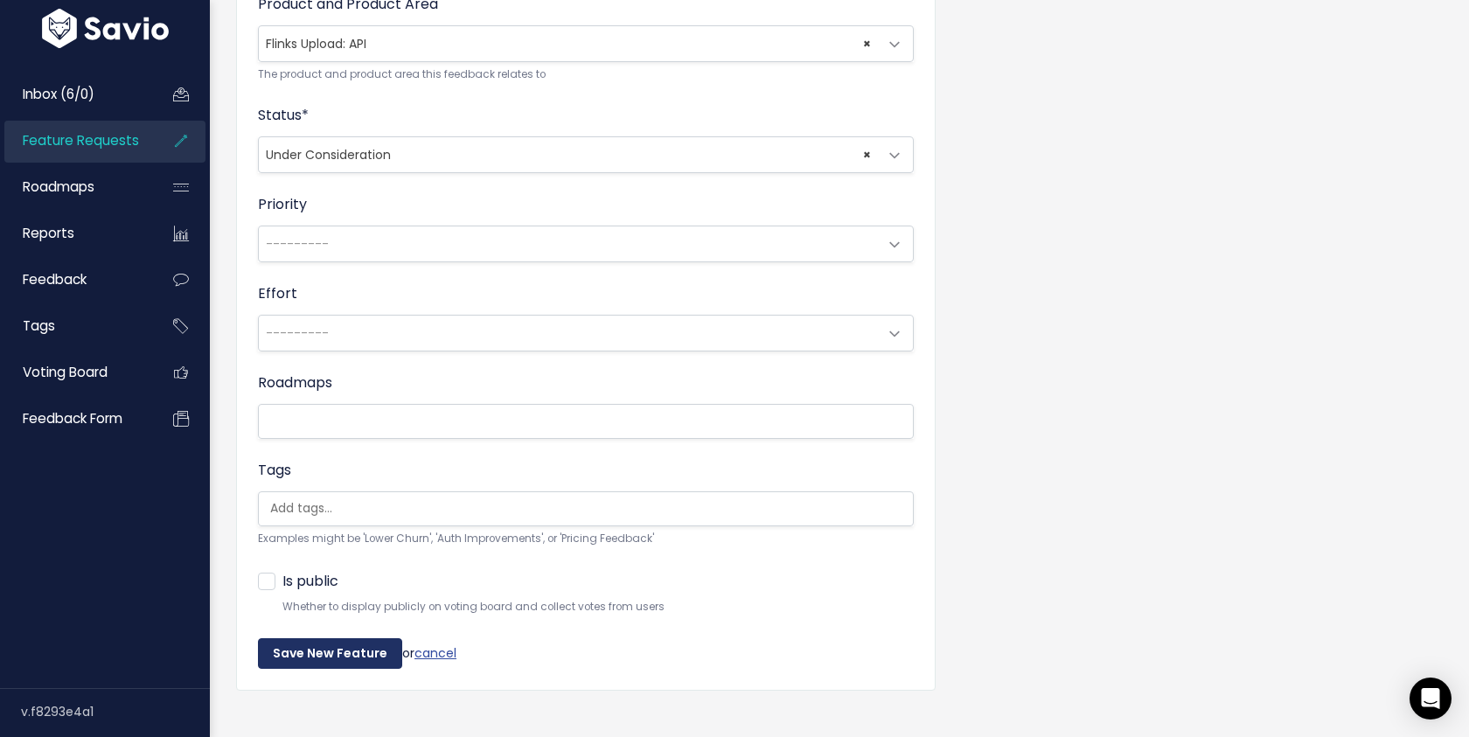
click at [324, 638] on input "Save New Feature" at bounding box center [330, 653] width 144 height 31
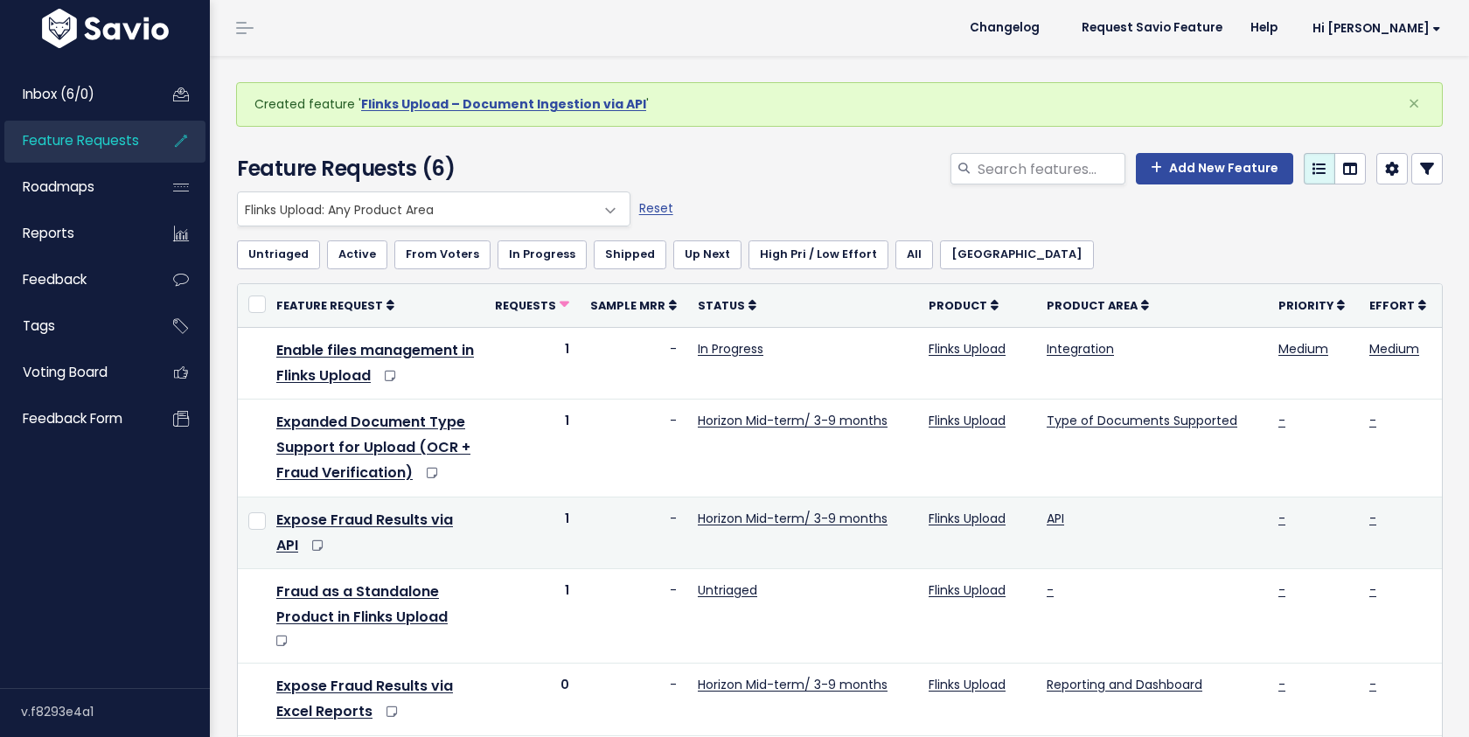
scroll to position [102, 0]
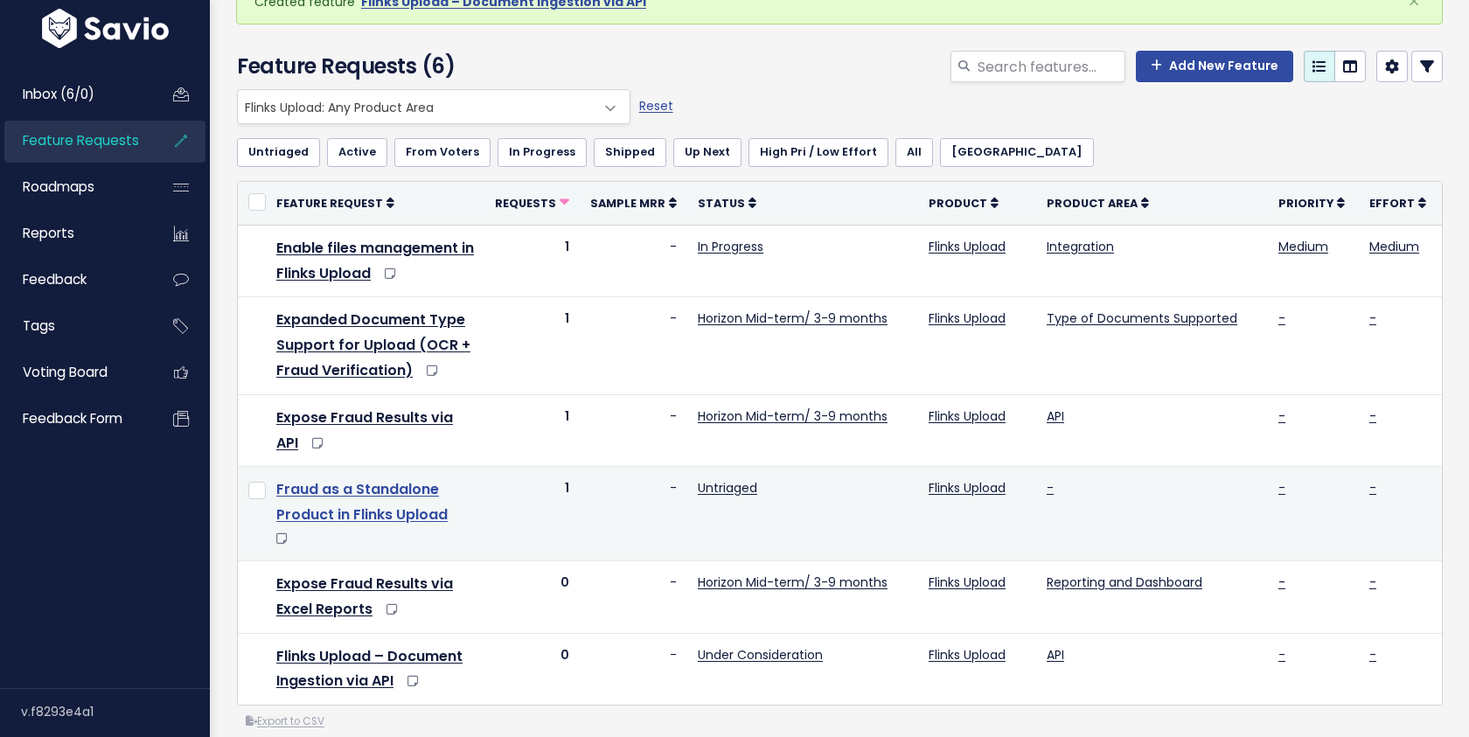
click at [386, 483] on link "Fraud as a Standalone Product in Flinks Upload" at bounding box center [361, 501] width 171 height 45
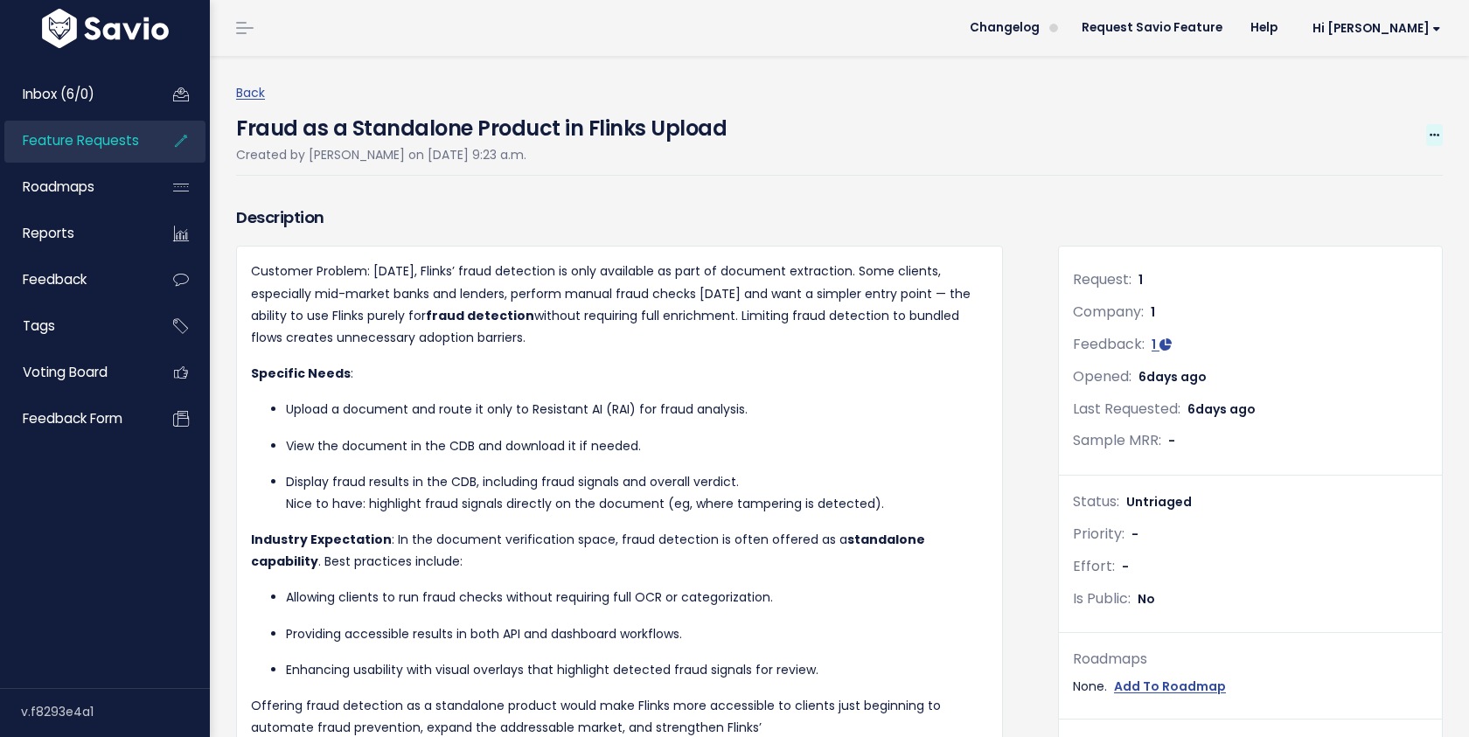
click at [1435, 136] on icon at bounding box center [1434, 135] width 10 height 11
click at [1391, 187] on link "Edit" at bounding box center [1374, 184] width 129 height 34
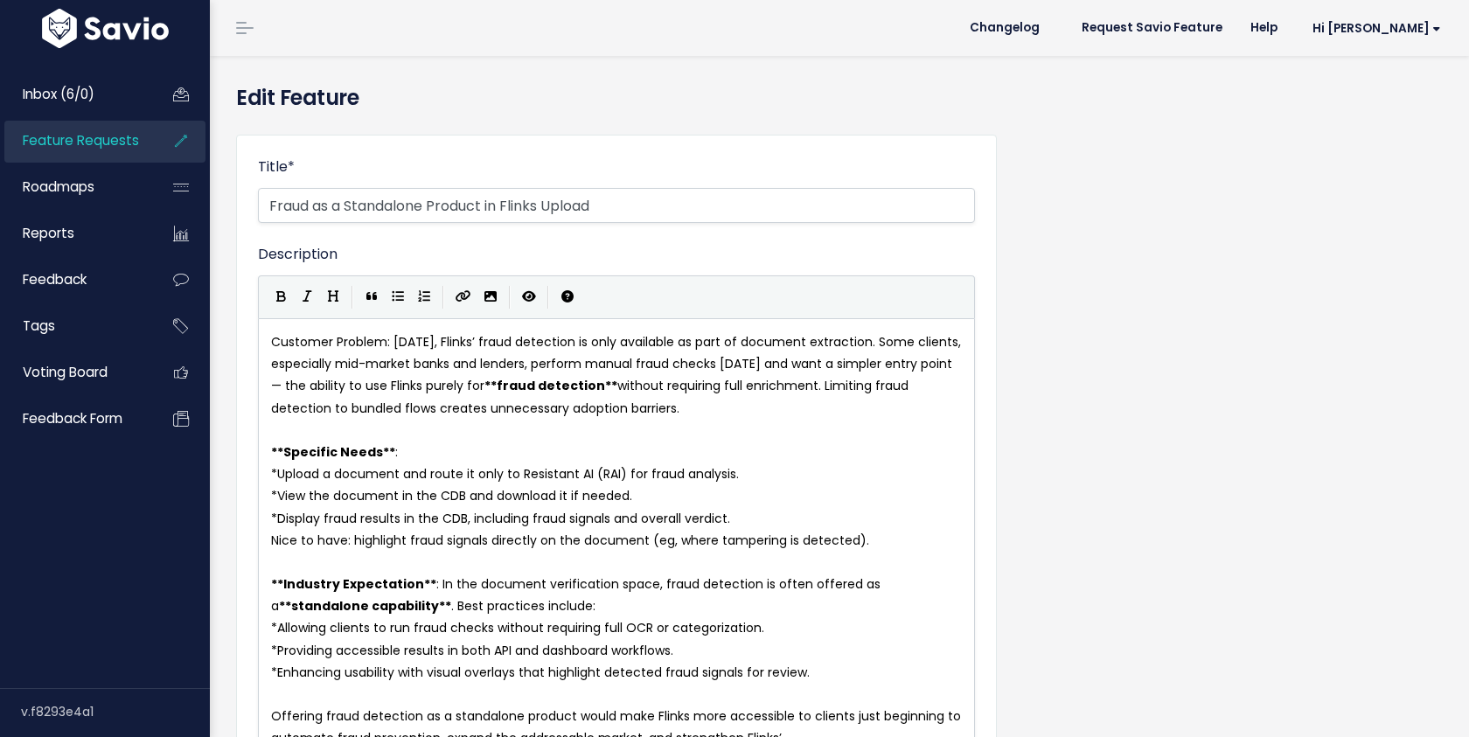
select select
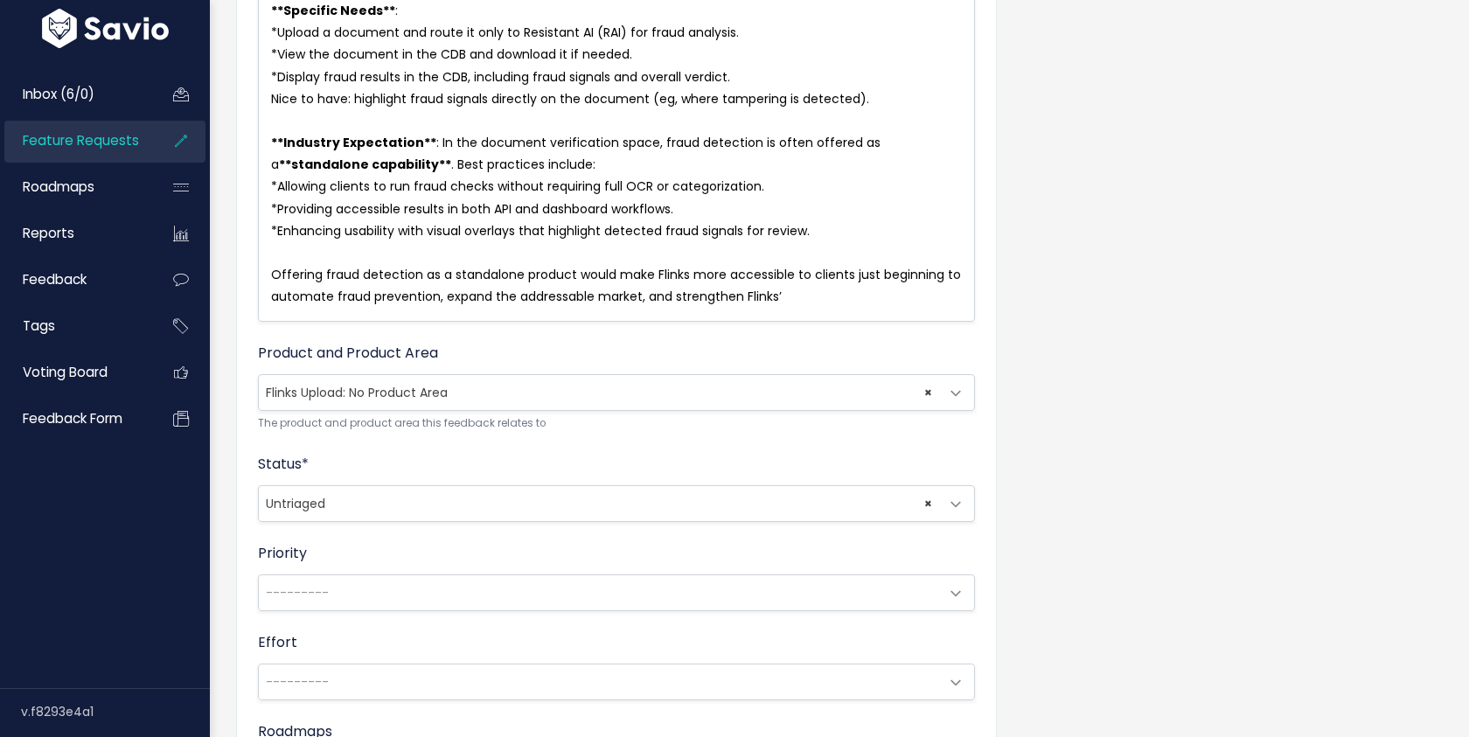
scroll to position [812, 0]
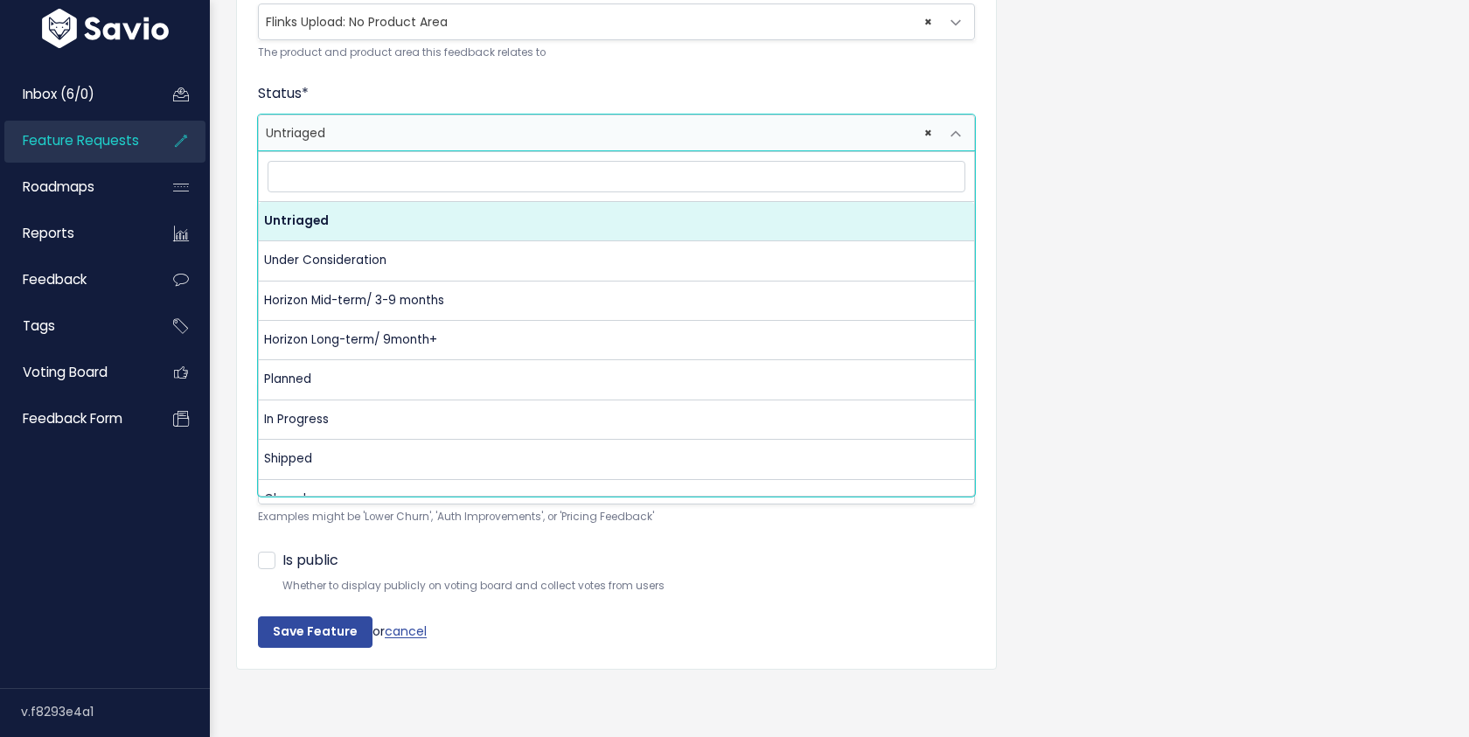
click at [370, 136] on span "× Untriaged" at bounding box center [599, 132] width 680 height 35
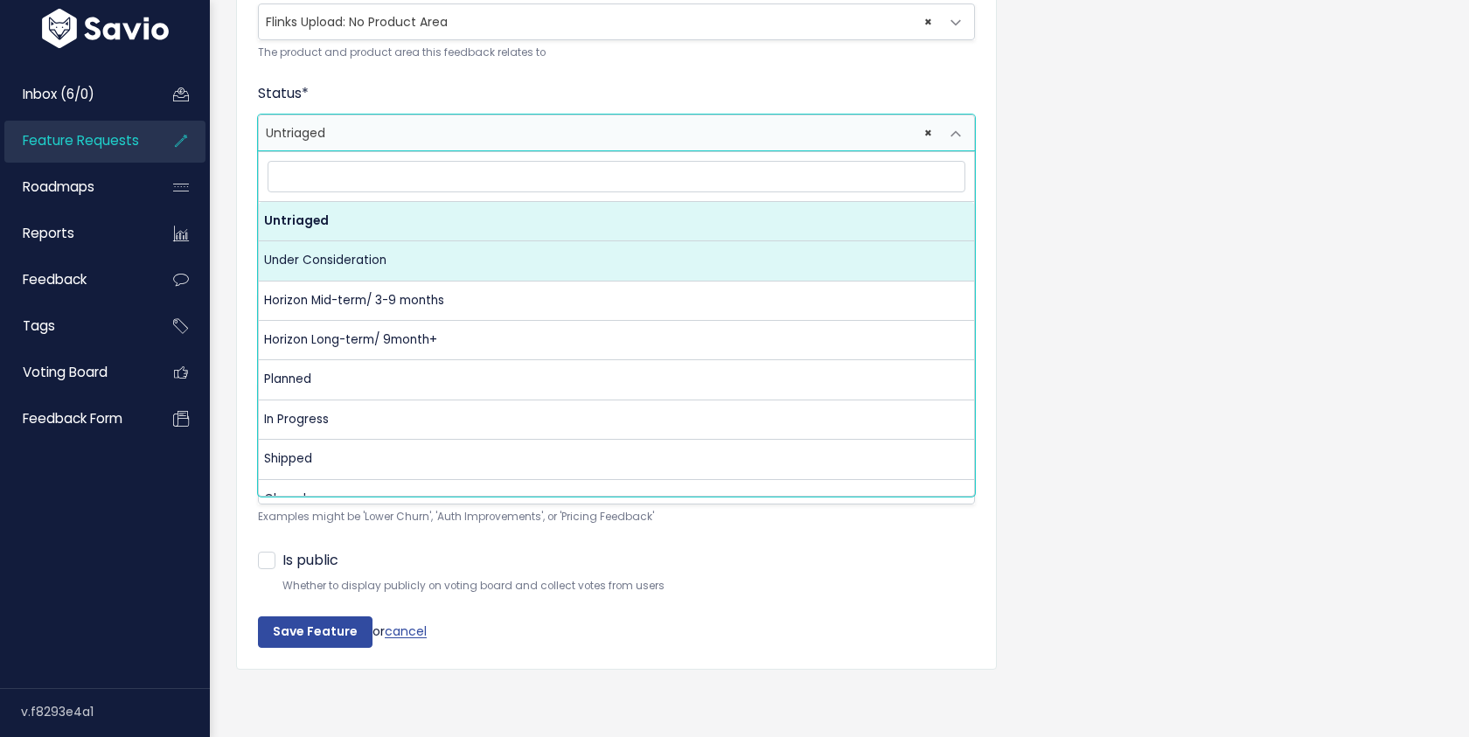
select select "UNDER_CONSIDERATION"
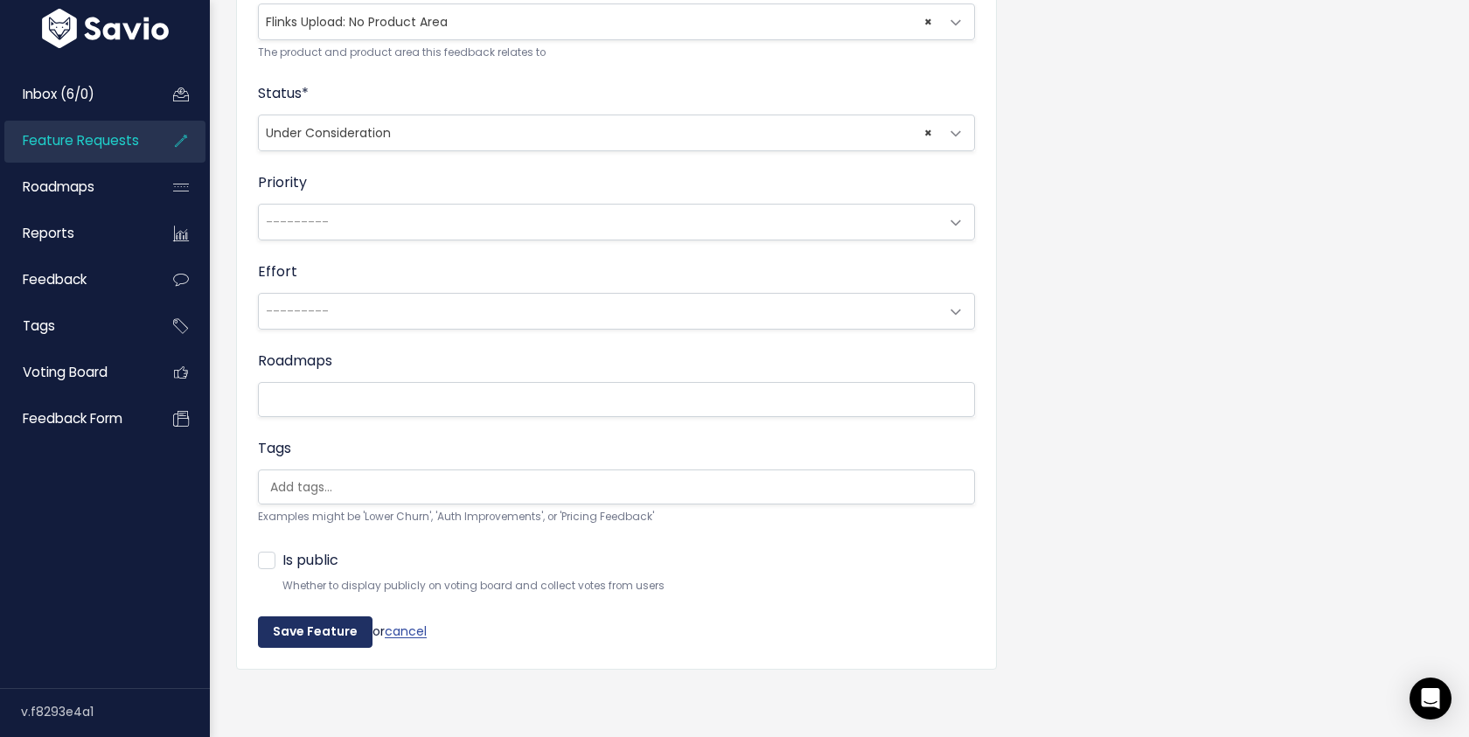
click at [309, 636] on input "Save Feature" at bounding box center [315, 631] width 115 height 31
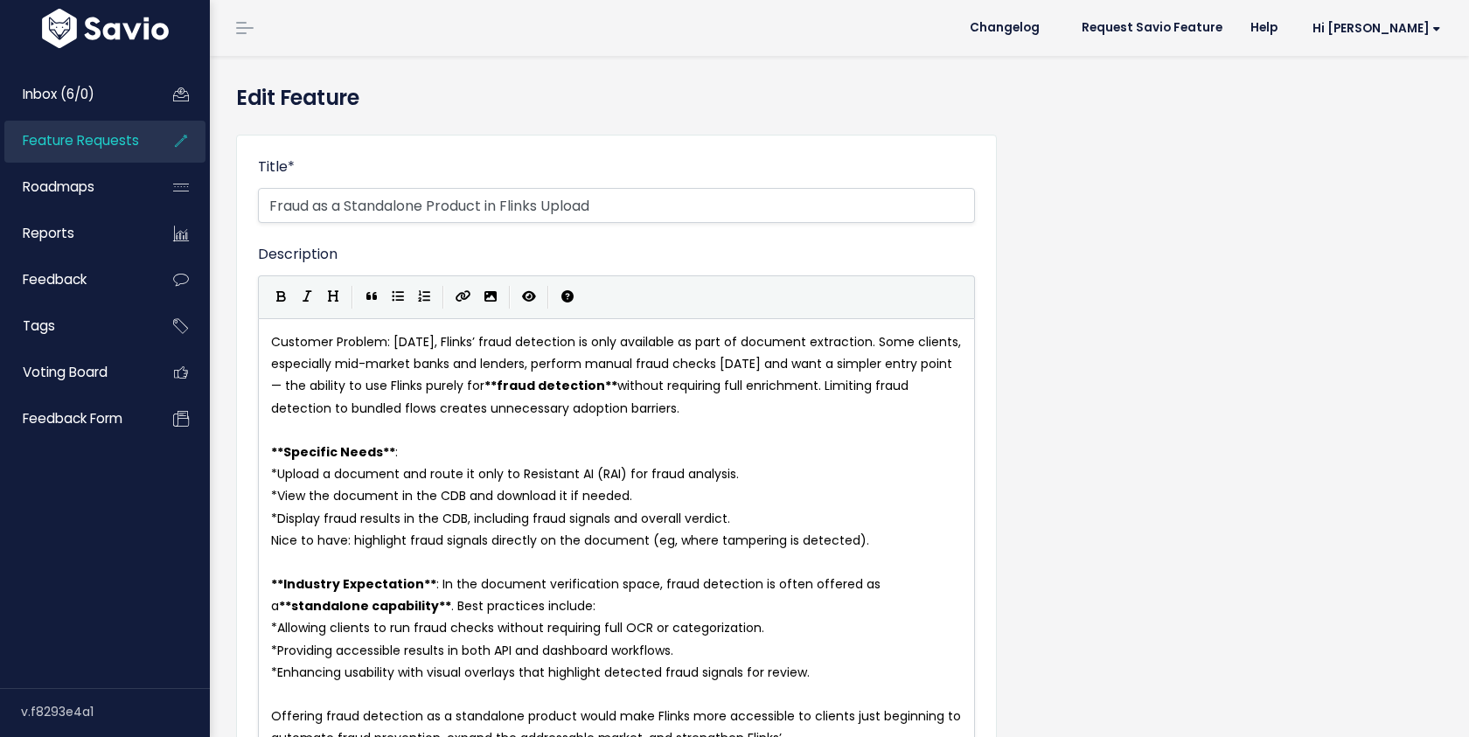
select select
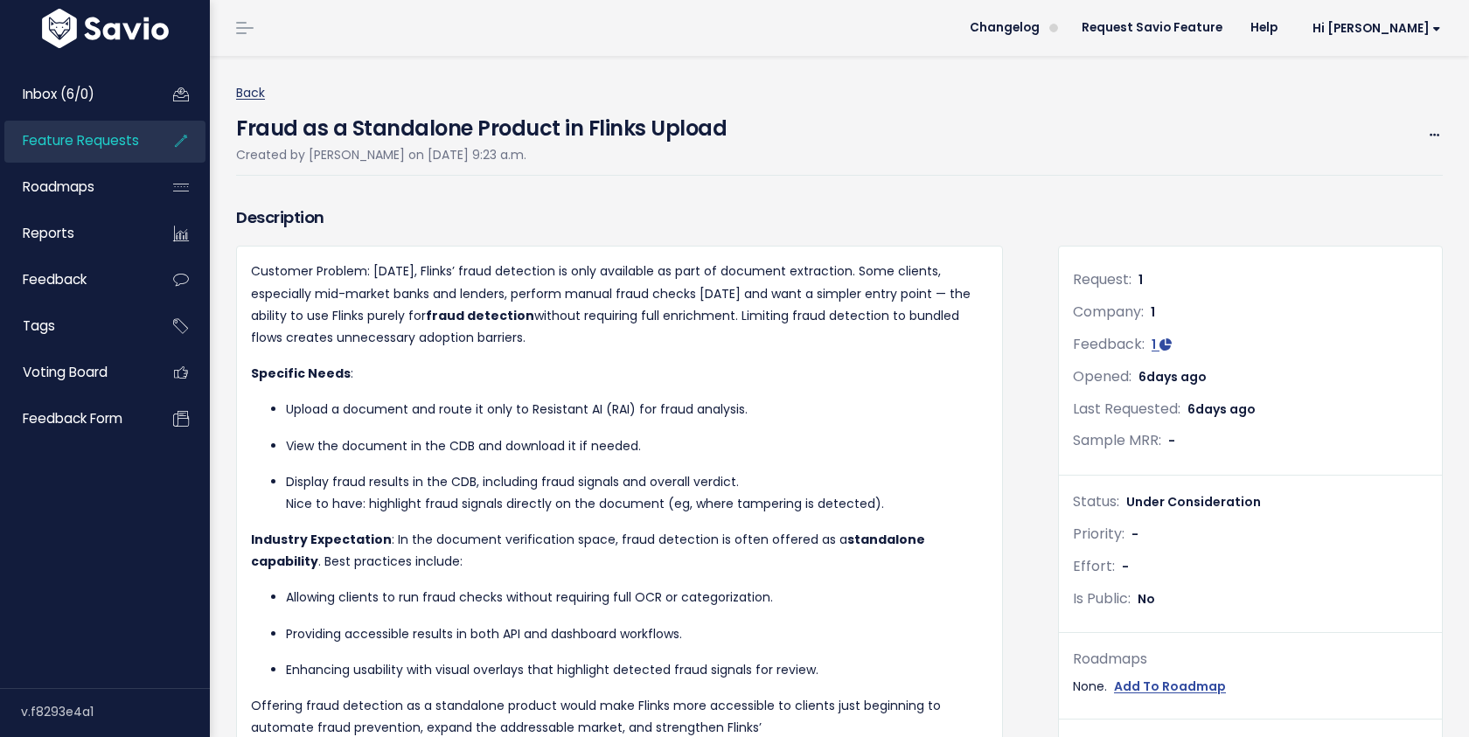
click at [248, 92] on link "Back" at bounding box center [250, 92] width 29 height 17
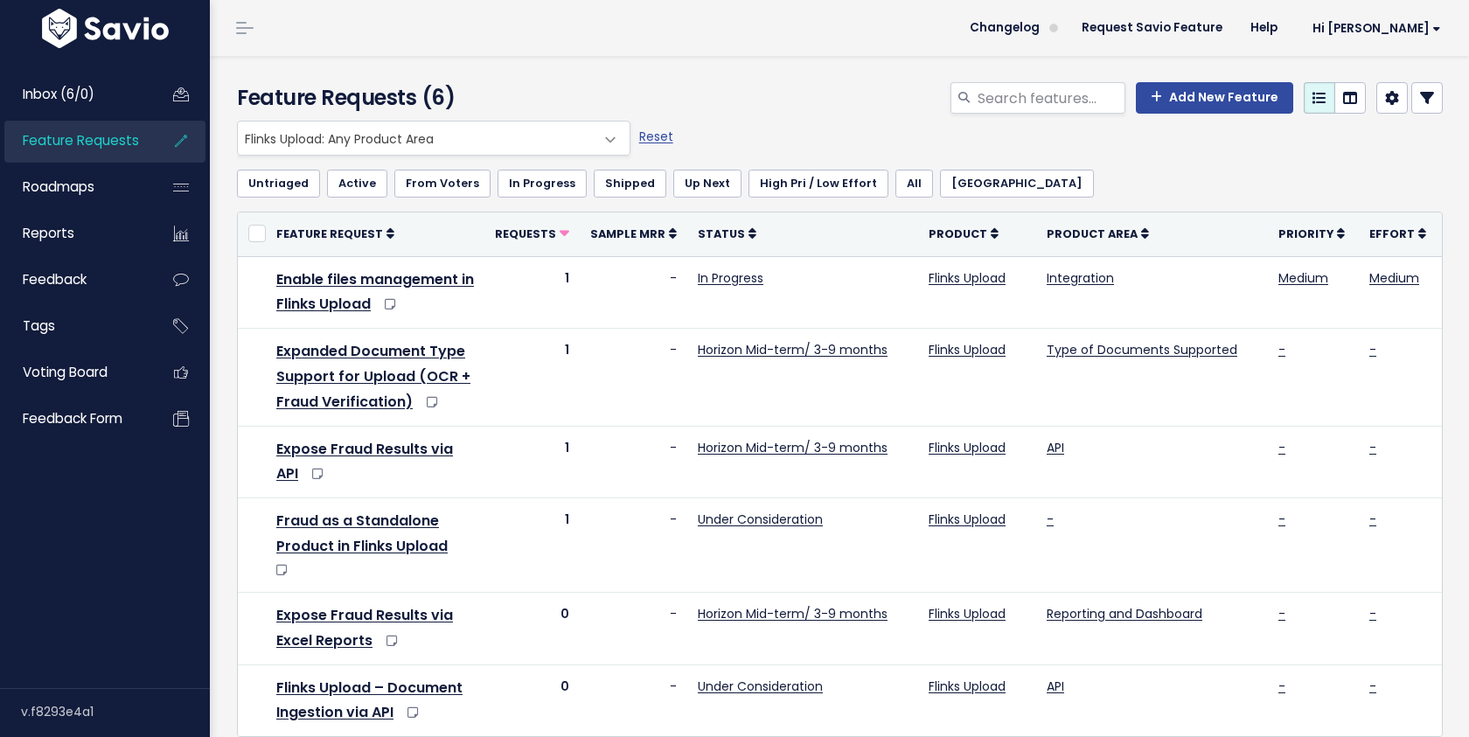
scroll to position [31, 0]
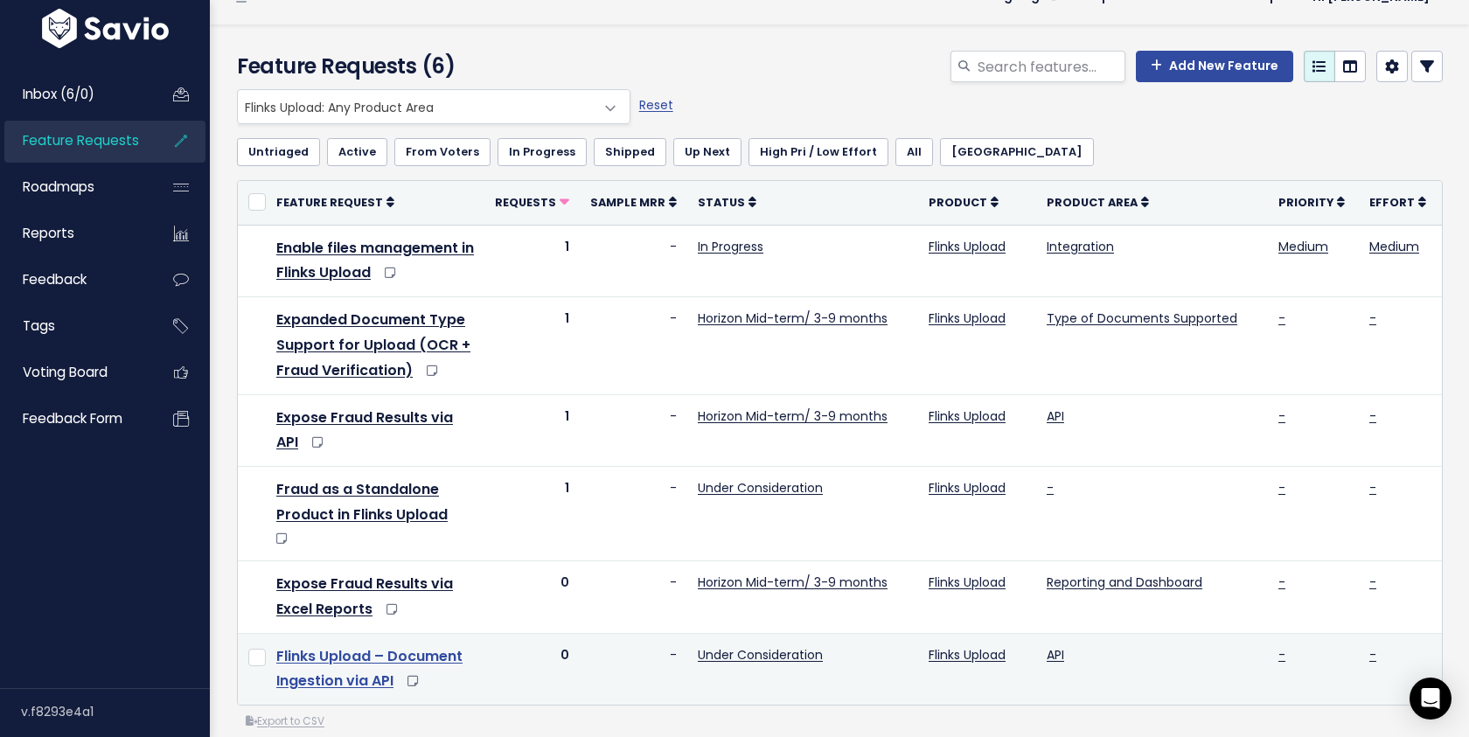
click at [323, 646] on link "Flinks Upload – Document Ingestion via API" at bounding box center [369, 668] width 186 height 45
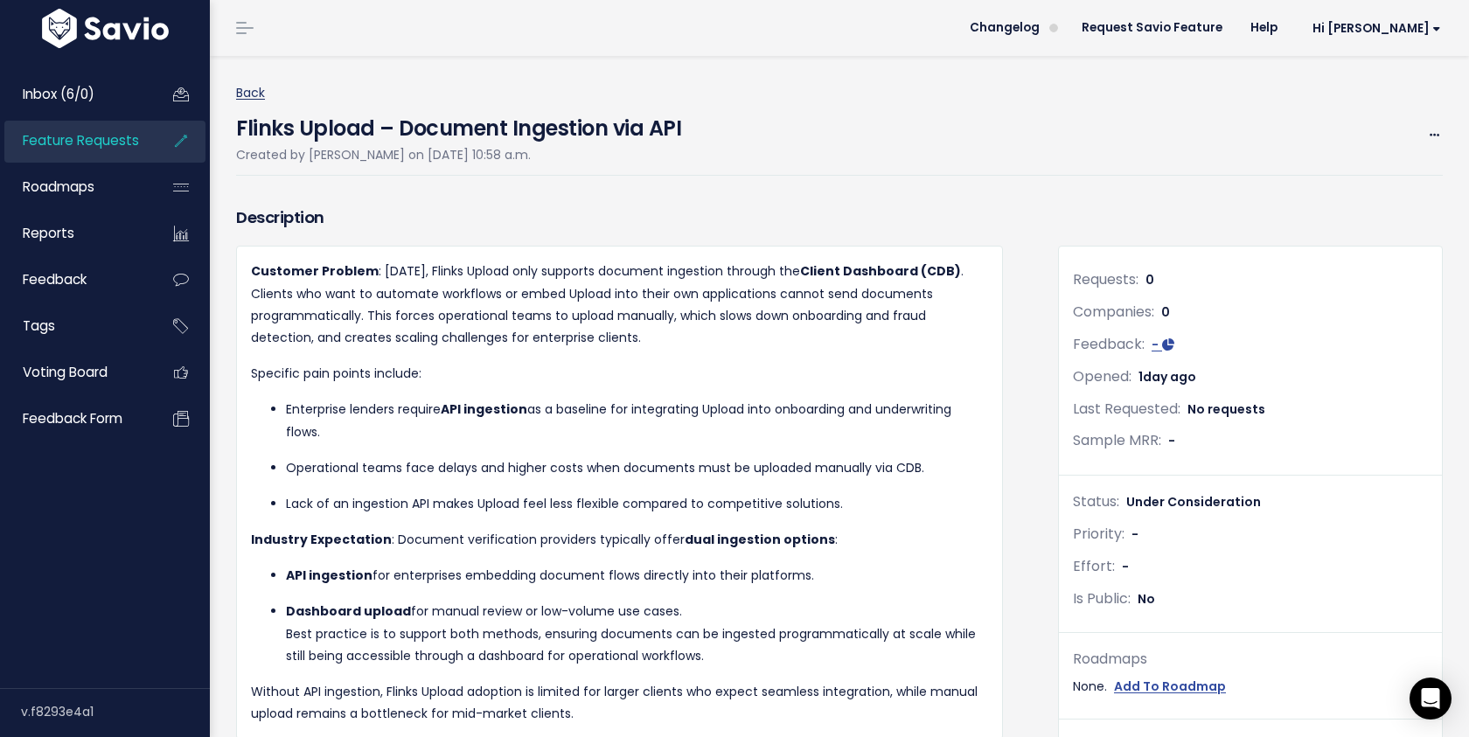
click at [254, 98] on link "Back" at bounding box center [250, 92] width 29 height 17
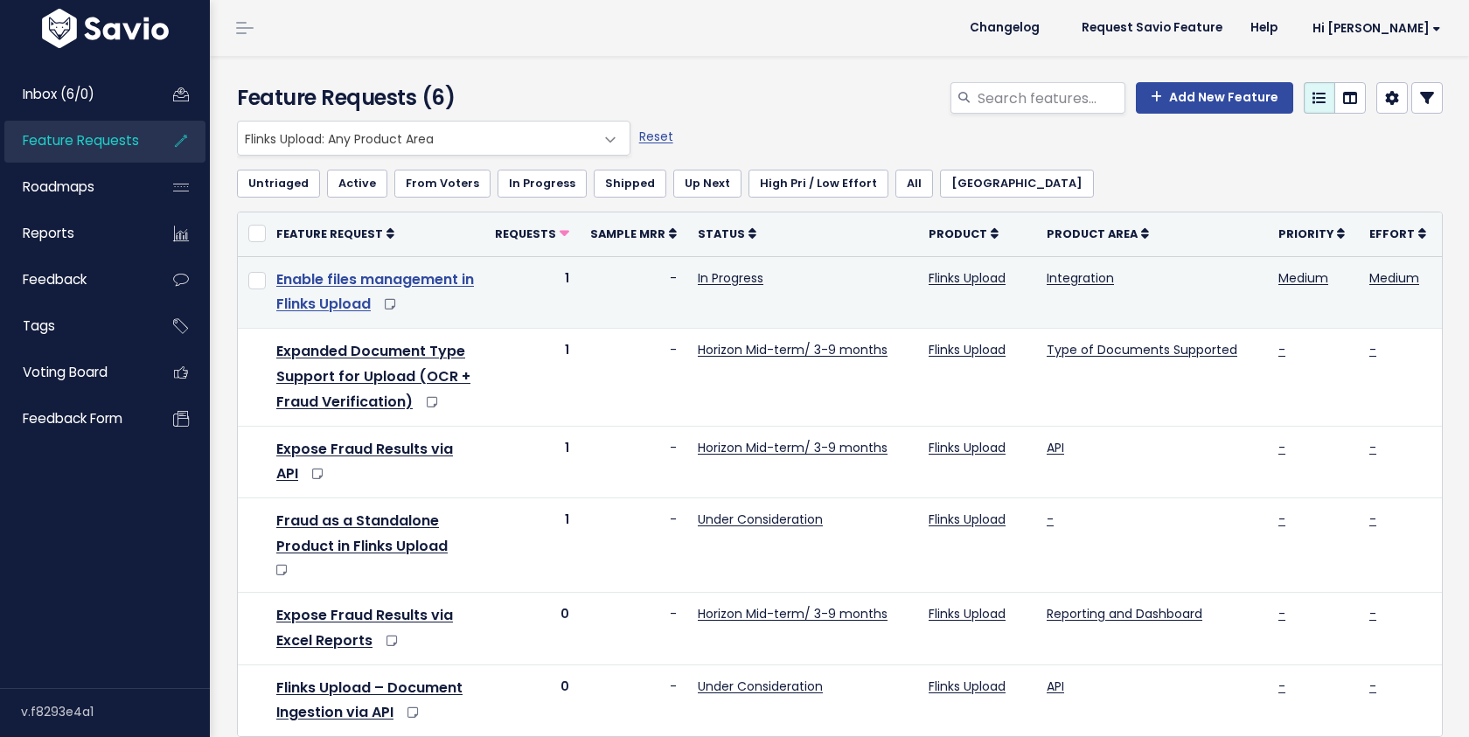
scroll to position [31, 0]
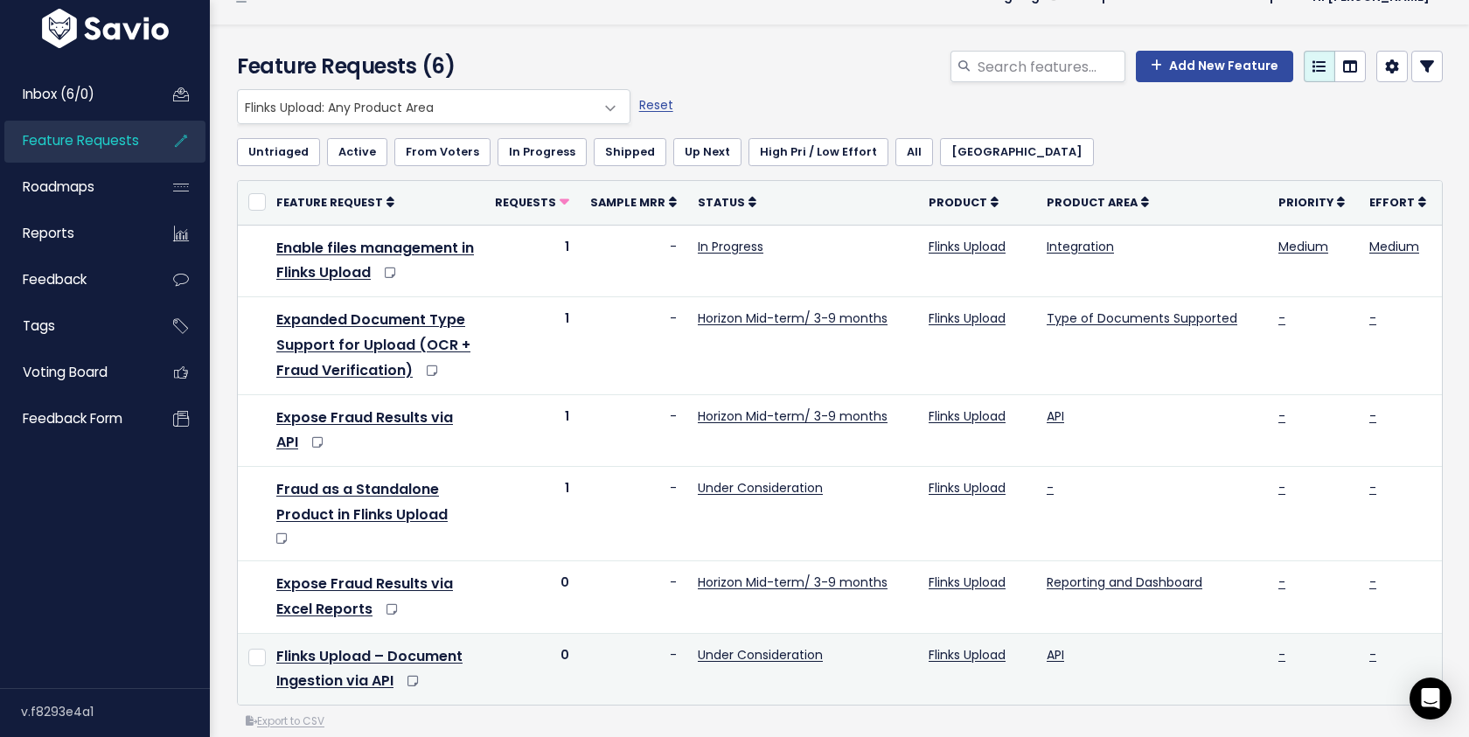
click at [317, 645] on td "Flinks Upload – Document Ingestion via API" at bounding box center [375, 669] width 219 height 72
click at [317, 646] on link "Flinks Upload – Document Ingestion via API" at bounding box center [369, 668] width 186 height 45
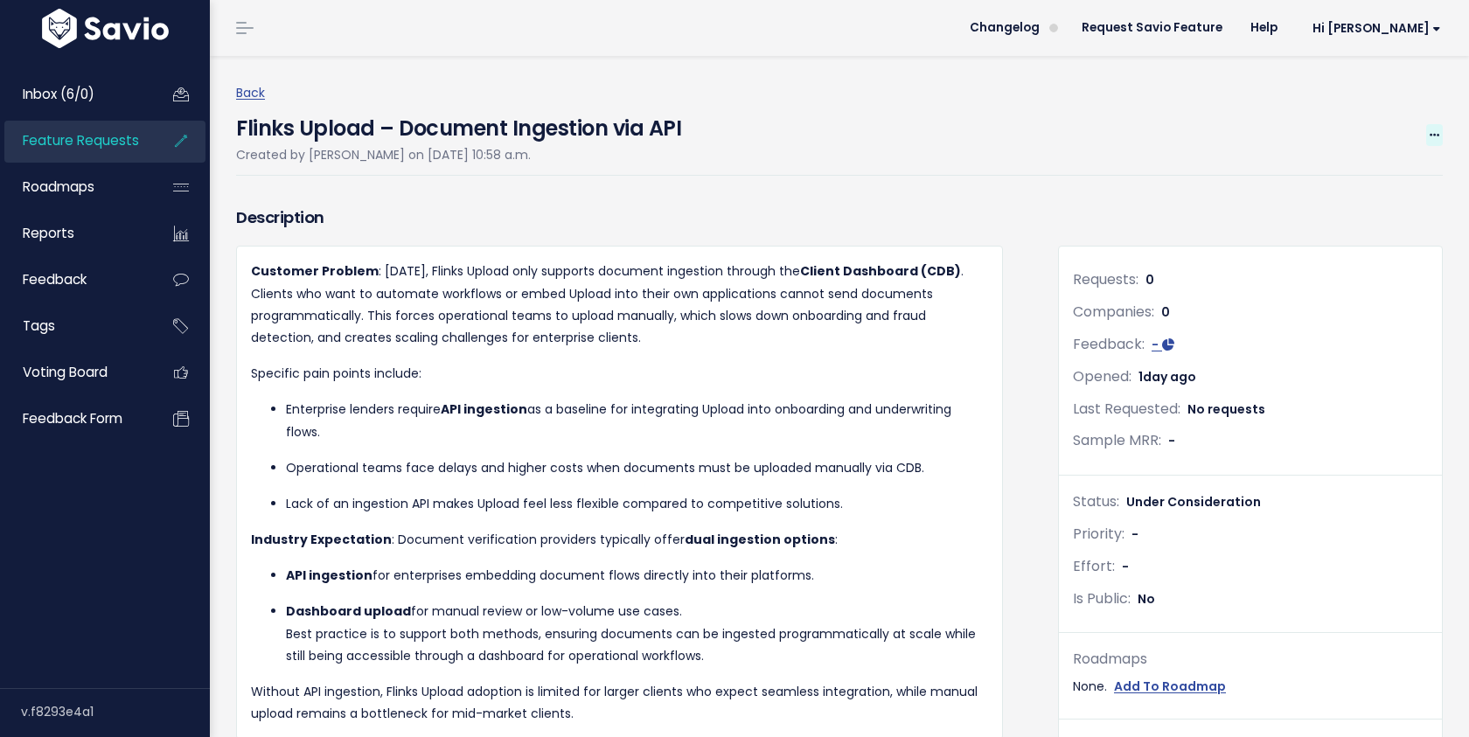
click at [1435, 141] on span at bounding box center [1434, 135] width 17 height 22
click at [1343, 190] on link "Edit" at bounding box center [1374, 184] width 129 height 34
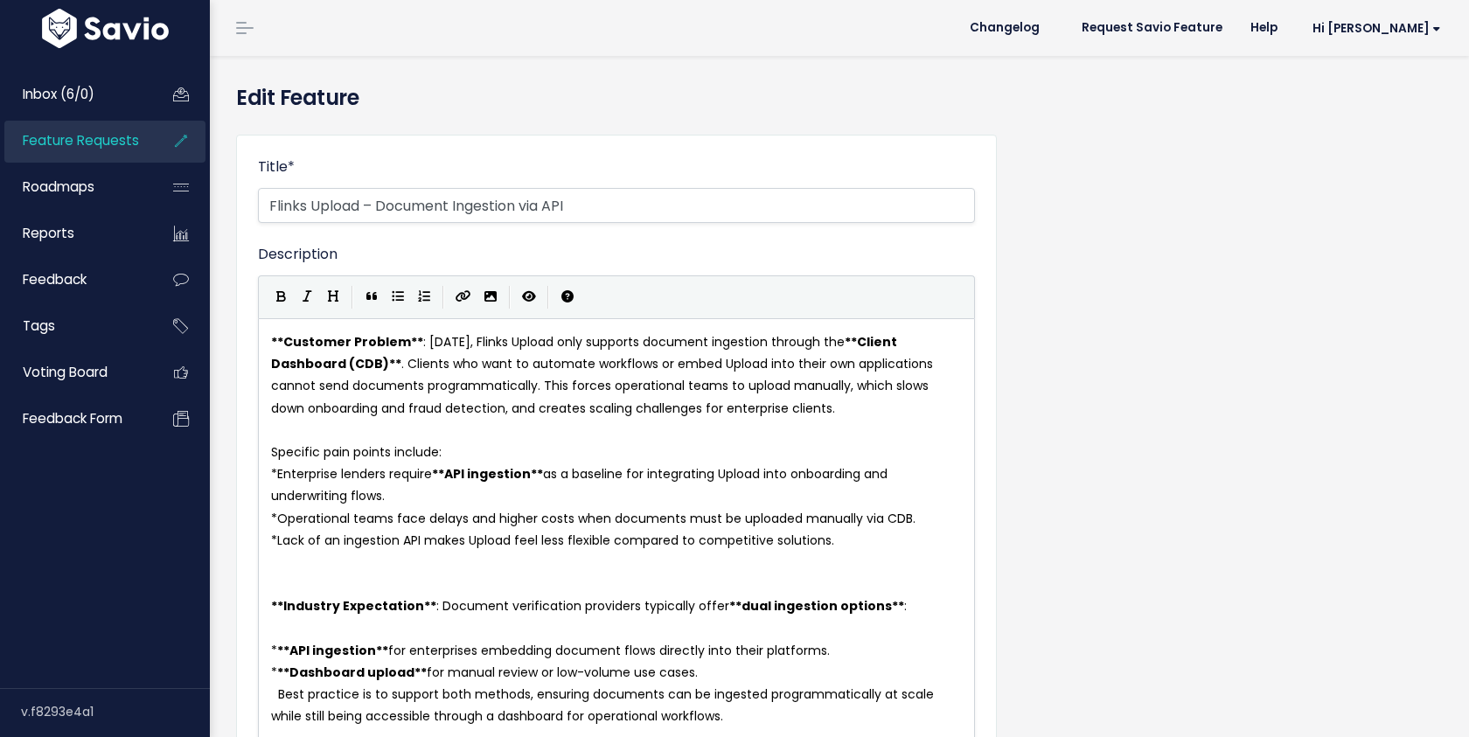
select select
drag, startPoint x: 378, startPoint y: 211, endPoint x: 234, endPoint y: 210, distance: 143.4
click at [330, 207] on input "Expand Document Ingestion via API" at bounding box center [616, 205] width 717 height 35
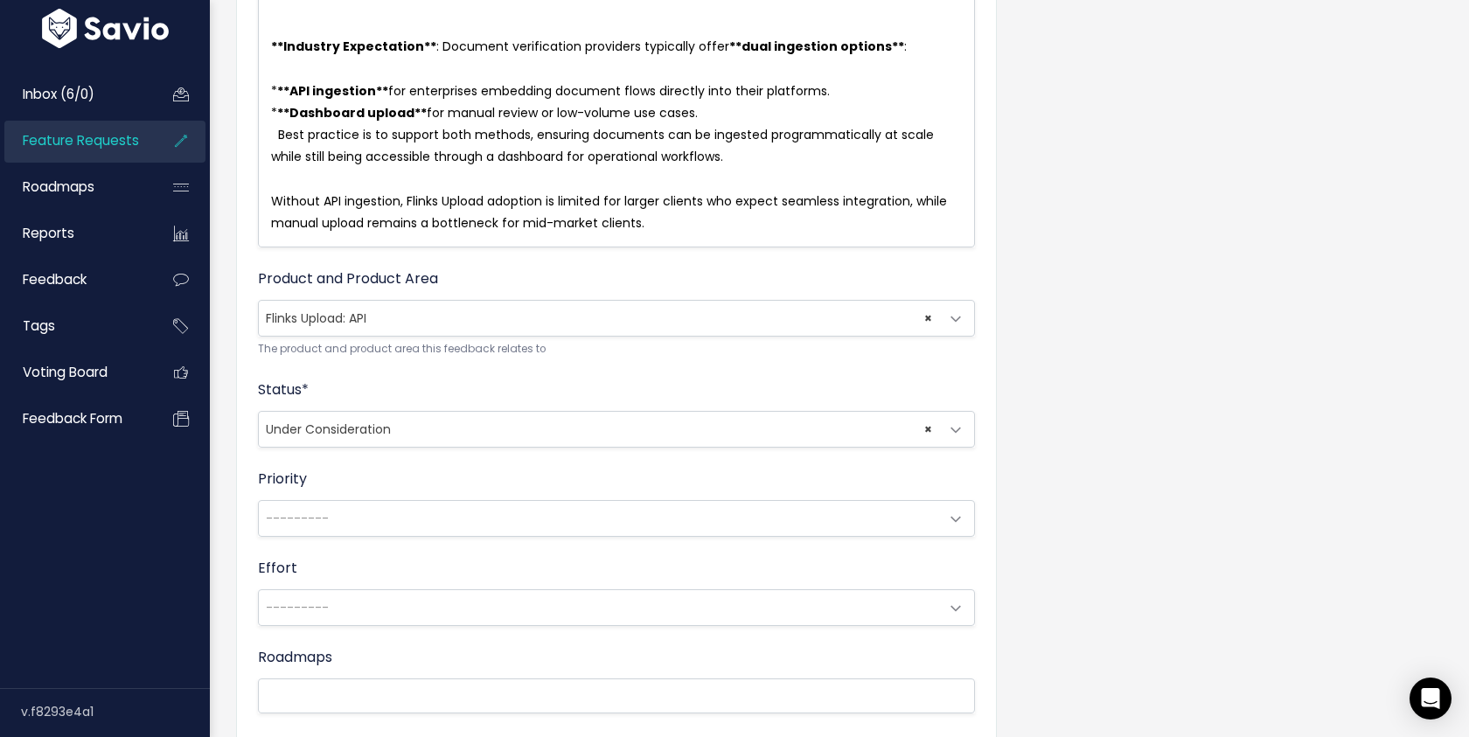
scroll to position [856, 0]
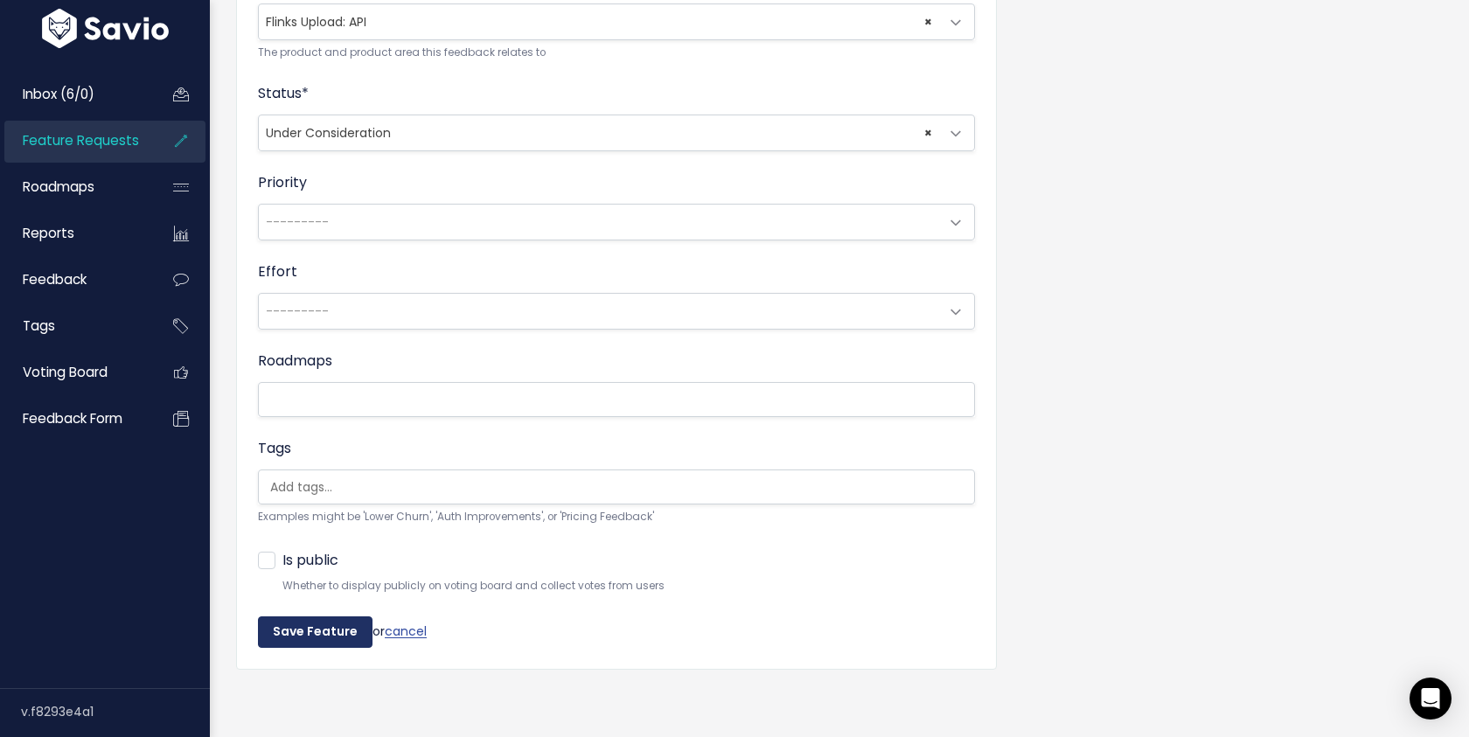
type input "Expand Document Ingestion via API"
click at [337, 627] on input "Save Feature" at bounding box center [315, 631] width 115 height 31
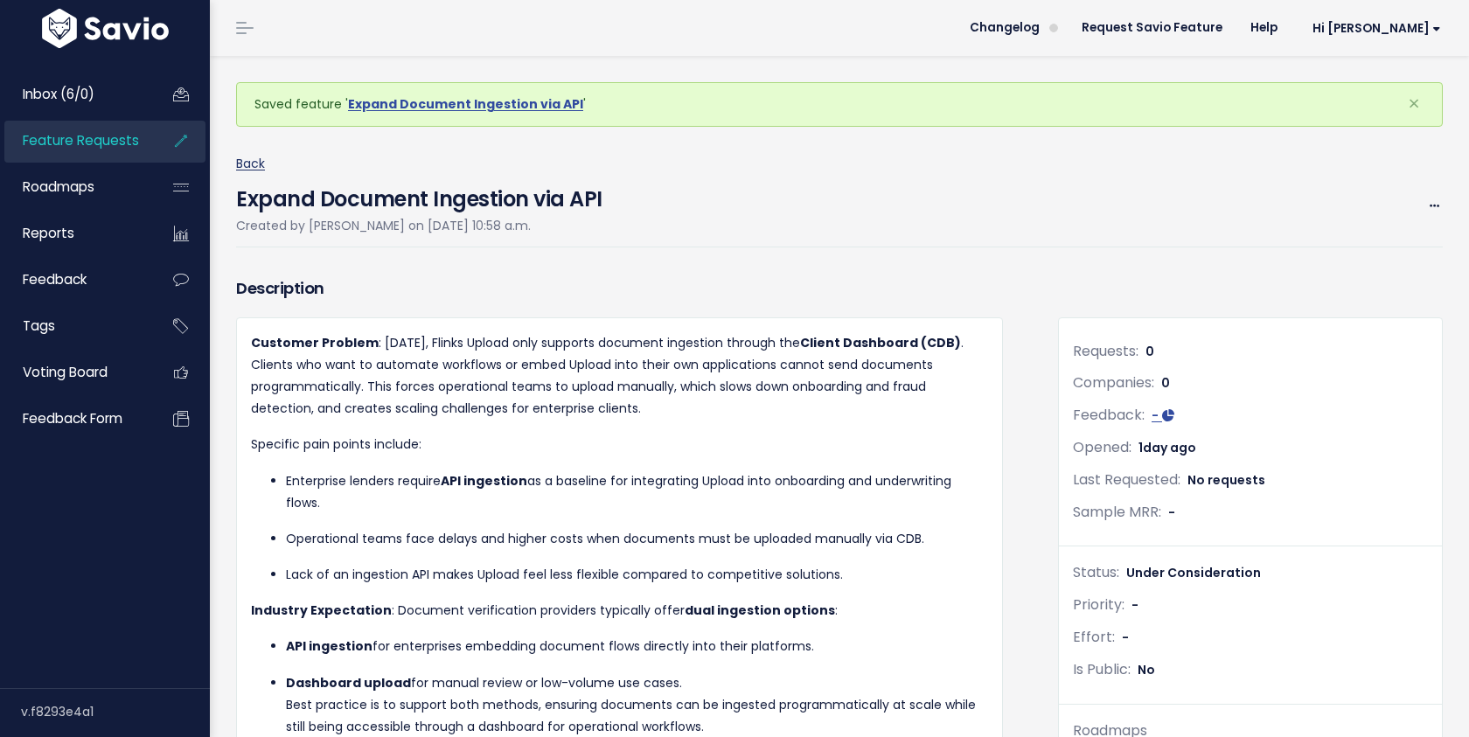
click at [251, 167] on link "Back" at bounding box center [250, 163] width 29 height 17
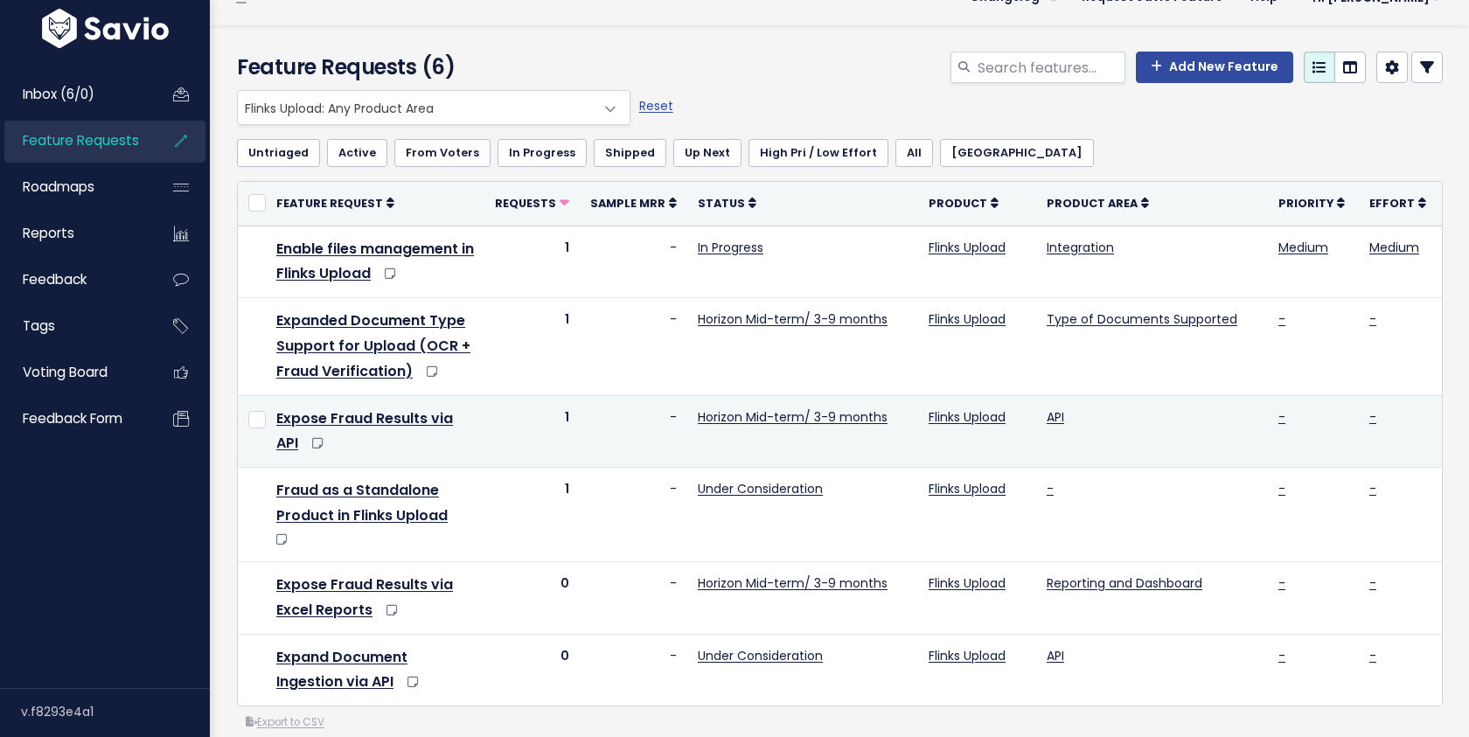
scroll to position [31, 0]
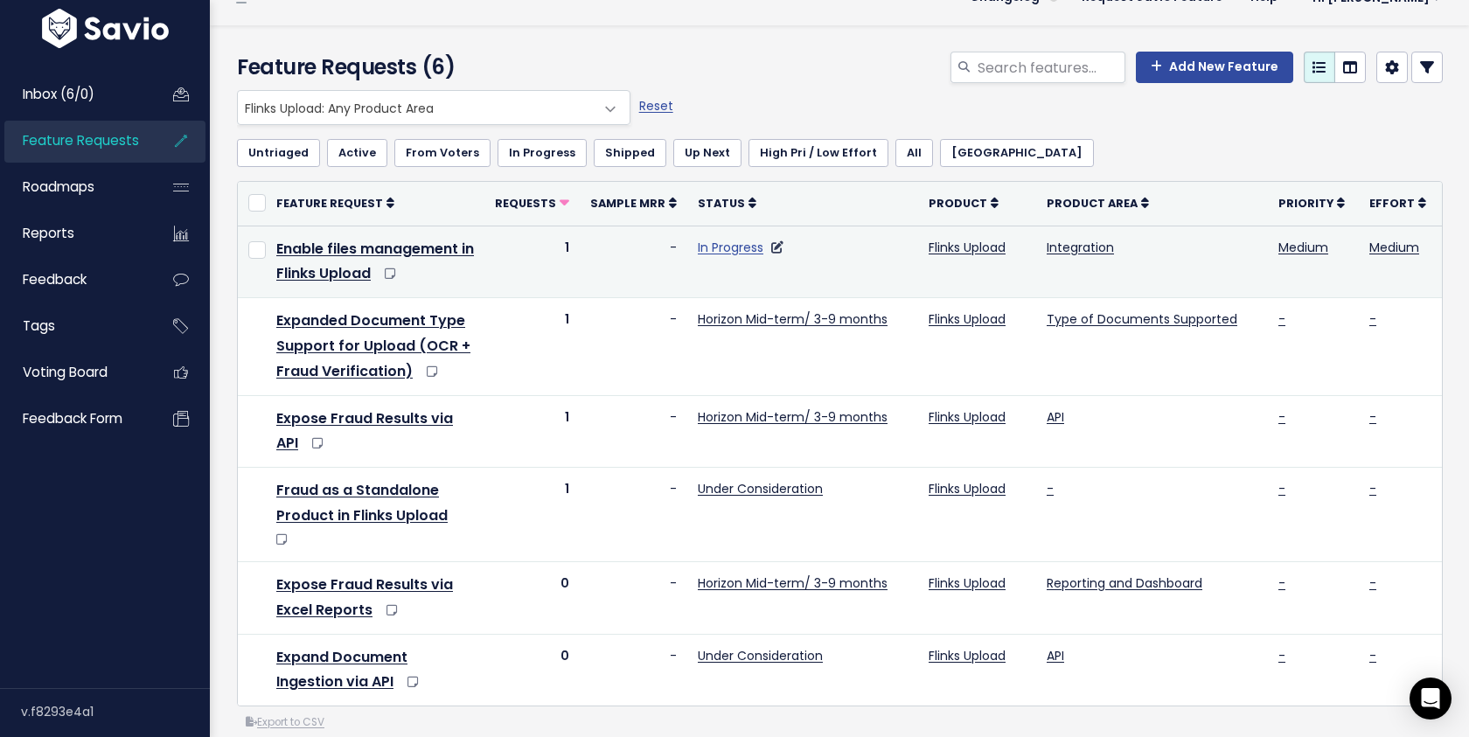
click at [726, 254] on link "In Progress" at bounding box center [731, 247] width 66 height 17
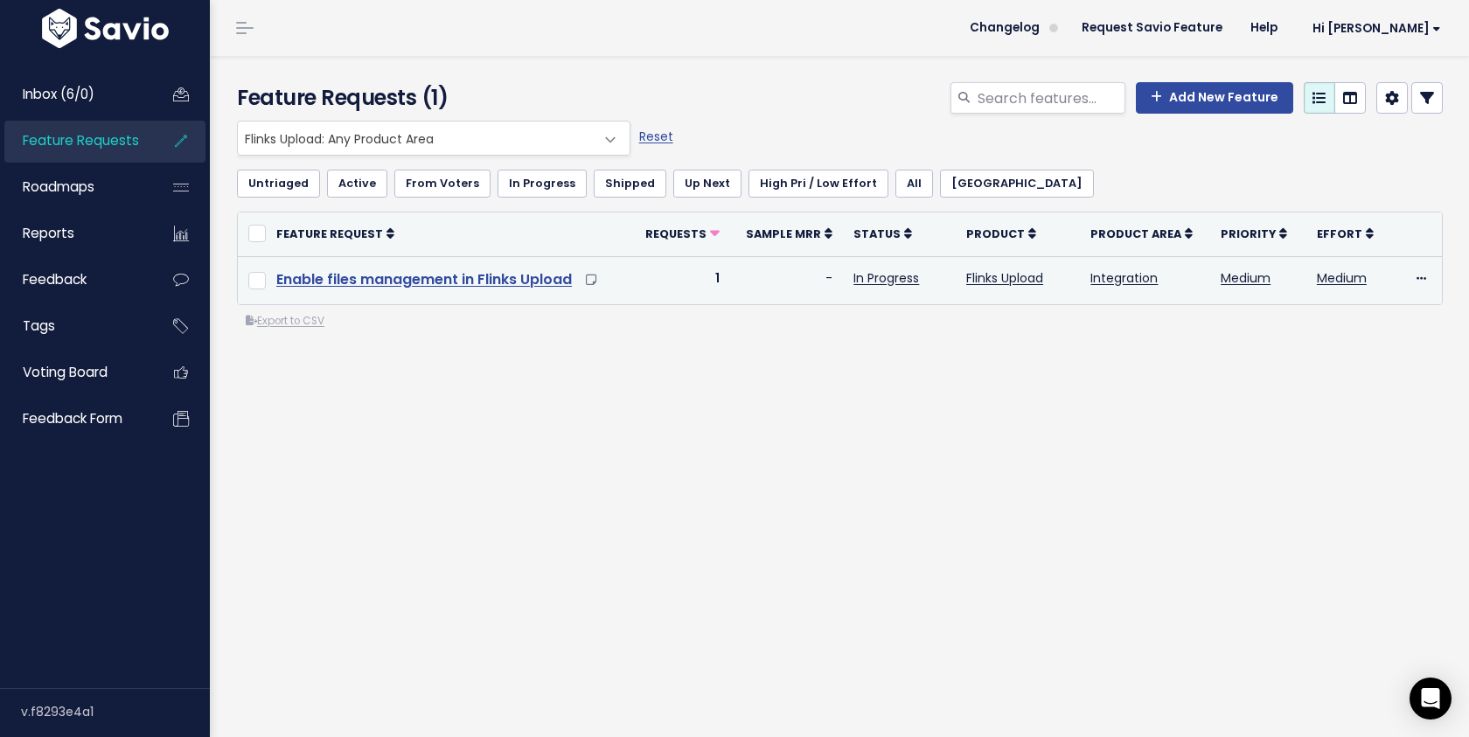
click at [472, 277] on link "Enable files management in Flinks Upload" at bounding box center [423, 279] width 295 height 20
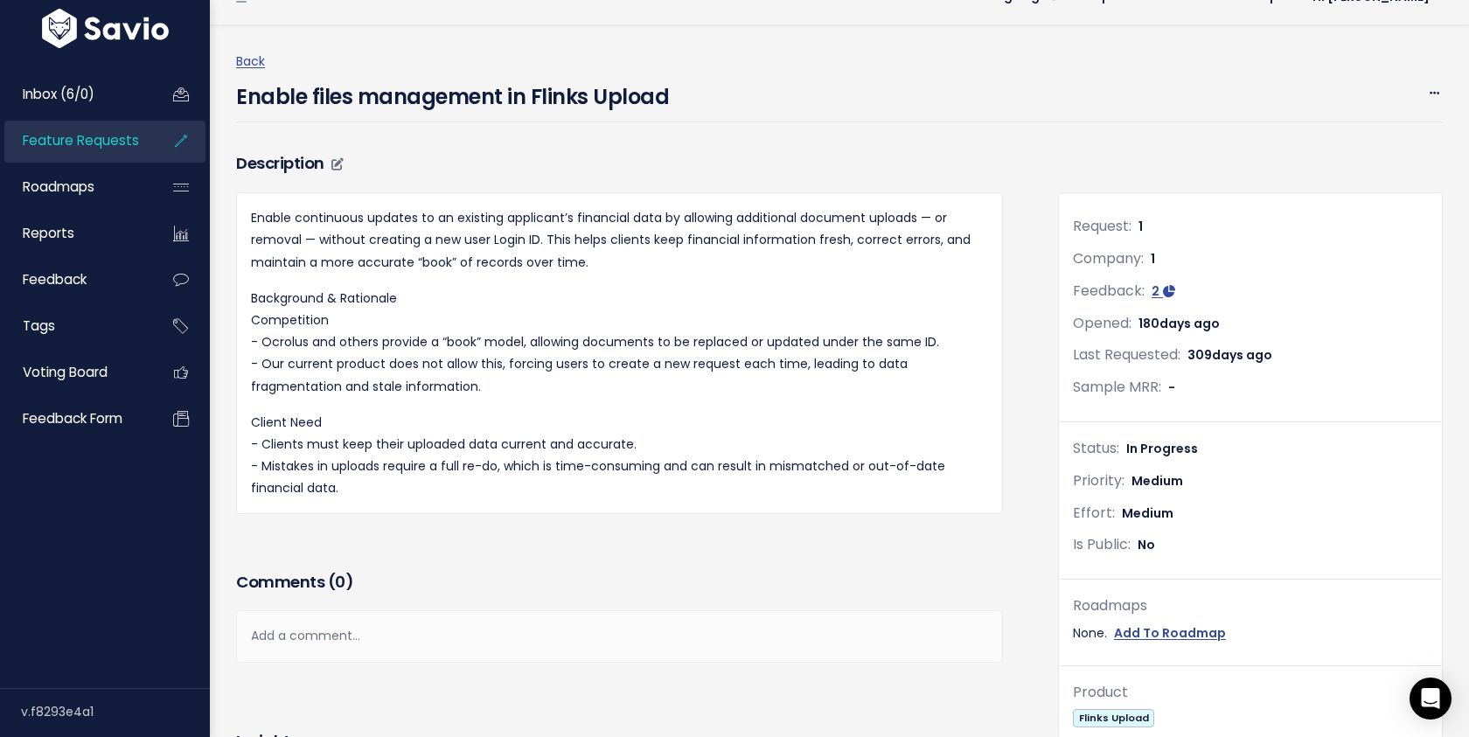
scroll to position [30, 0]
click at [1432, 97] on icon at bounding box center [1434, 95] width 10 height 11
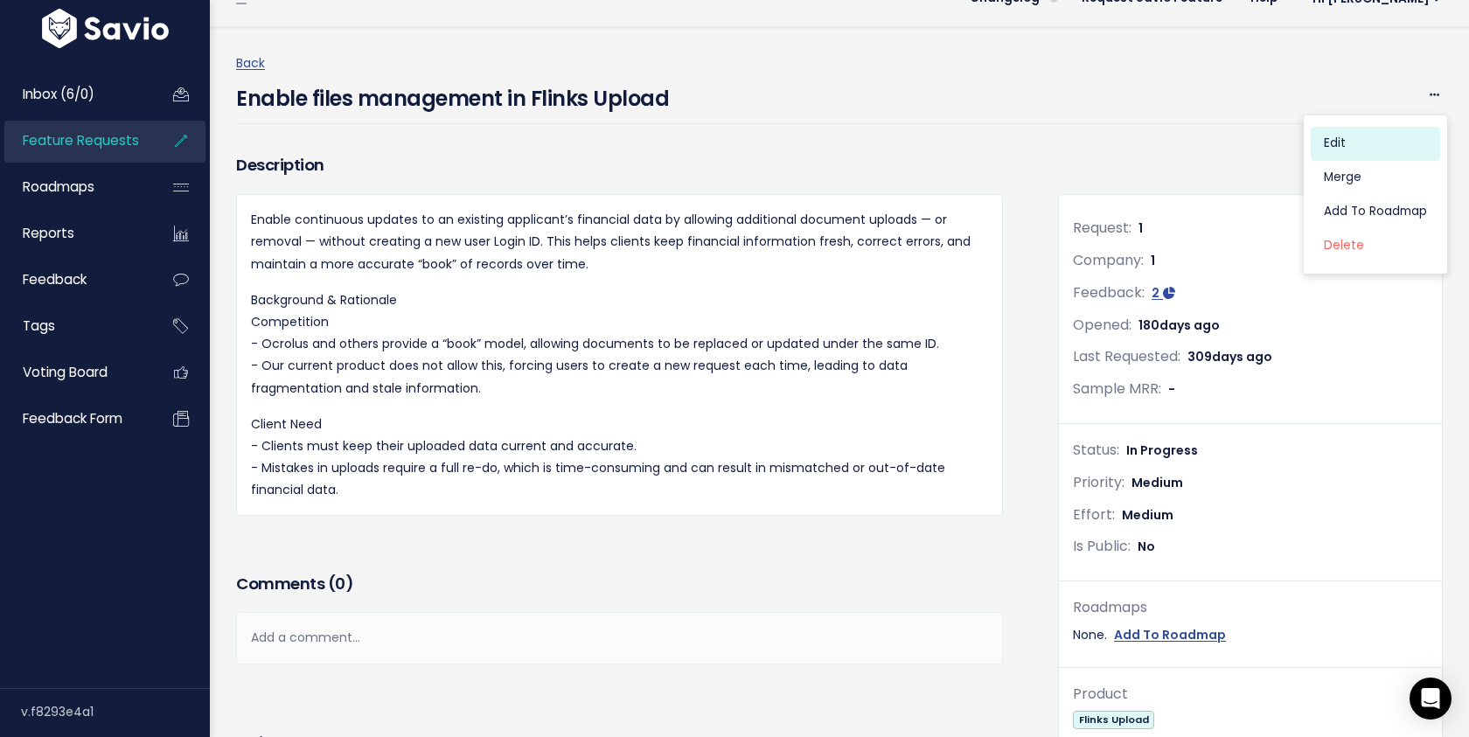
click at [1351, 140] on link "Edit" at bounding box center [1374, 143] width 129 height 34
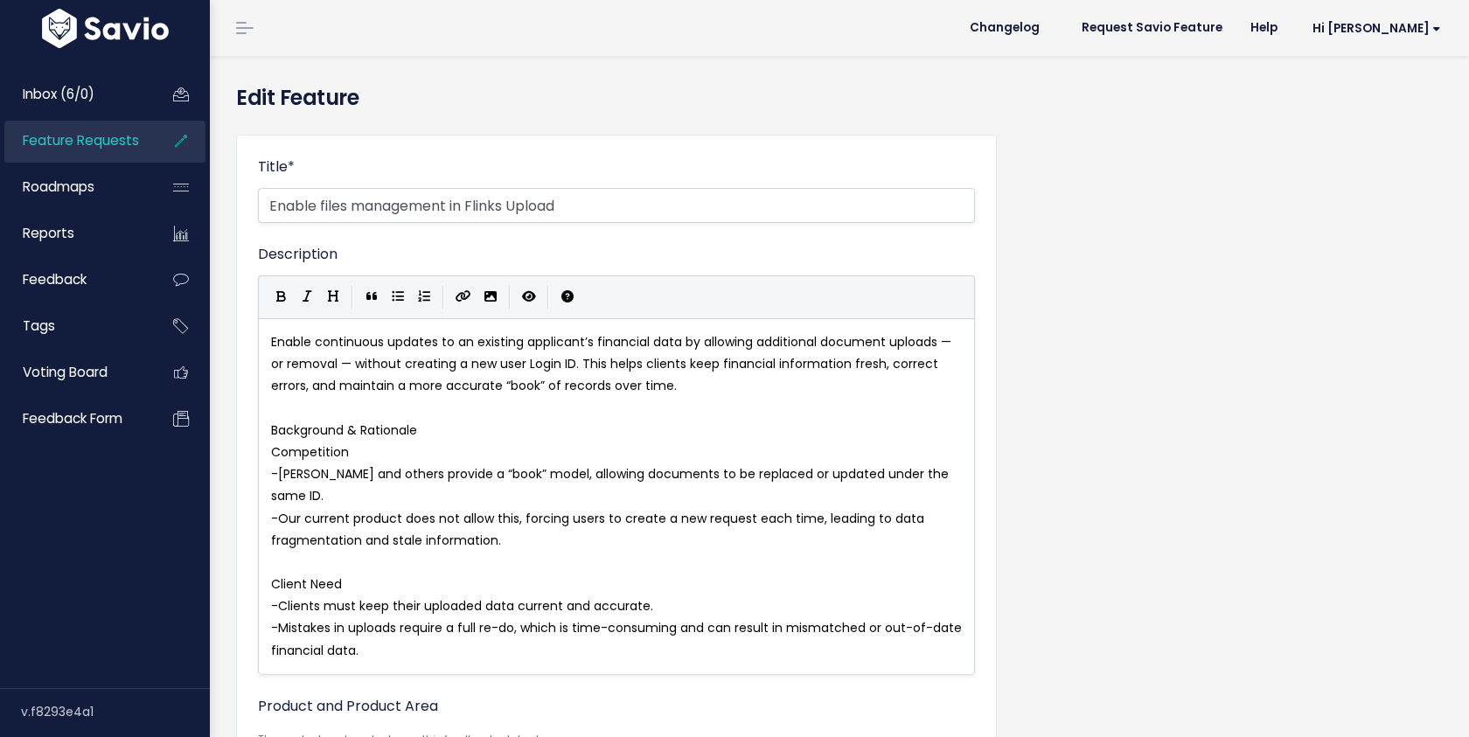
select select
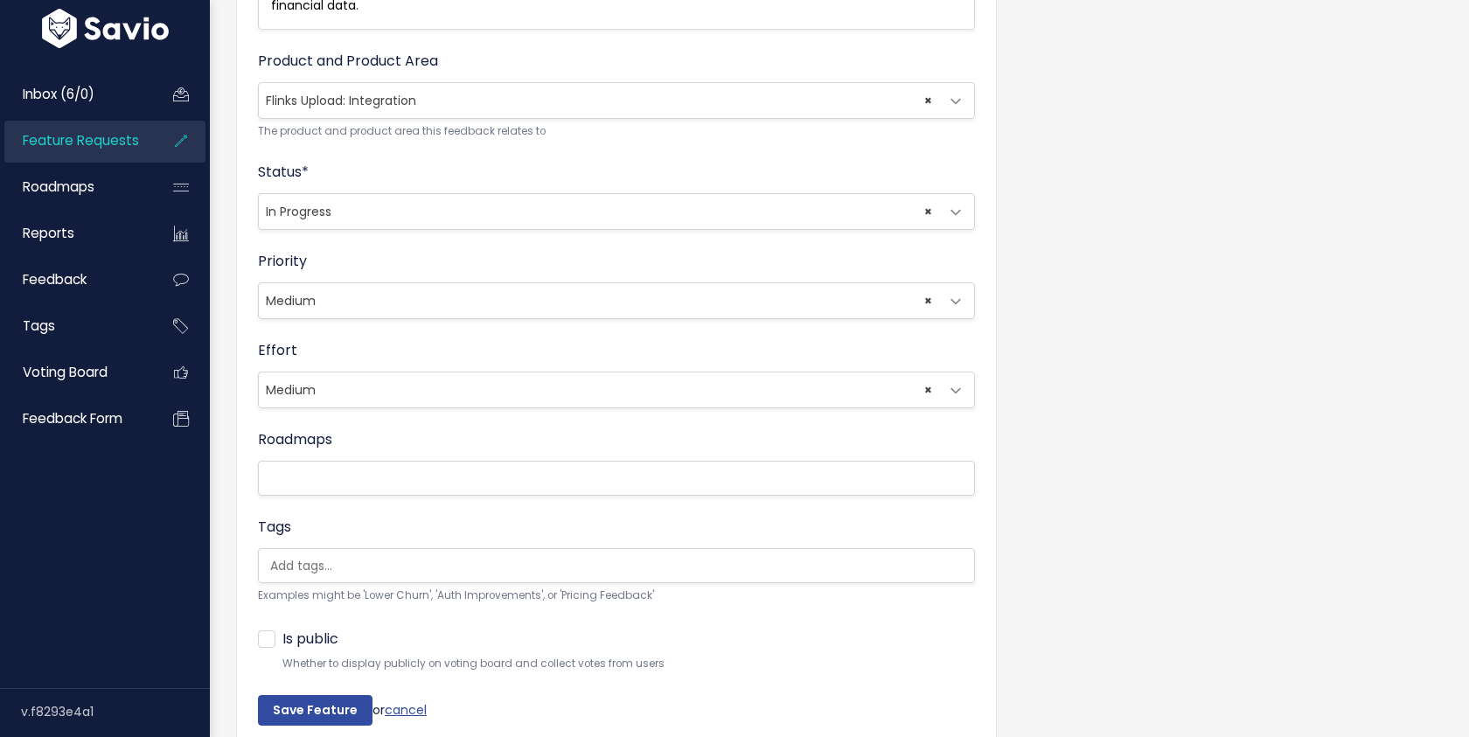
scroll to position [702, 0]
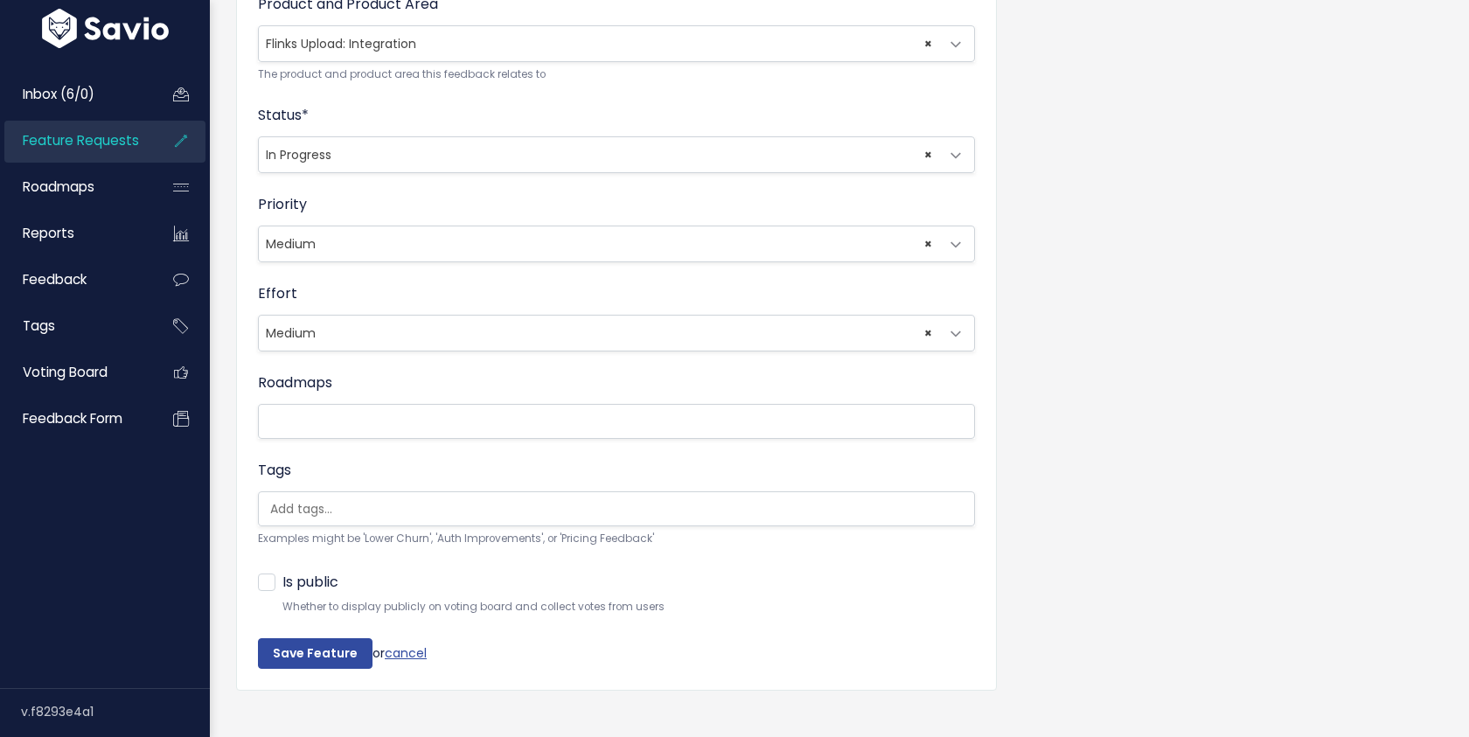
click at [504, 137] on span "× In Progress" at bounding box center [599, 154] width 680 height 35
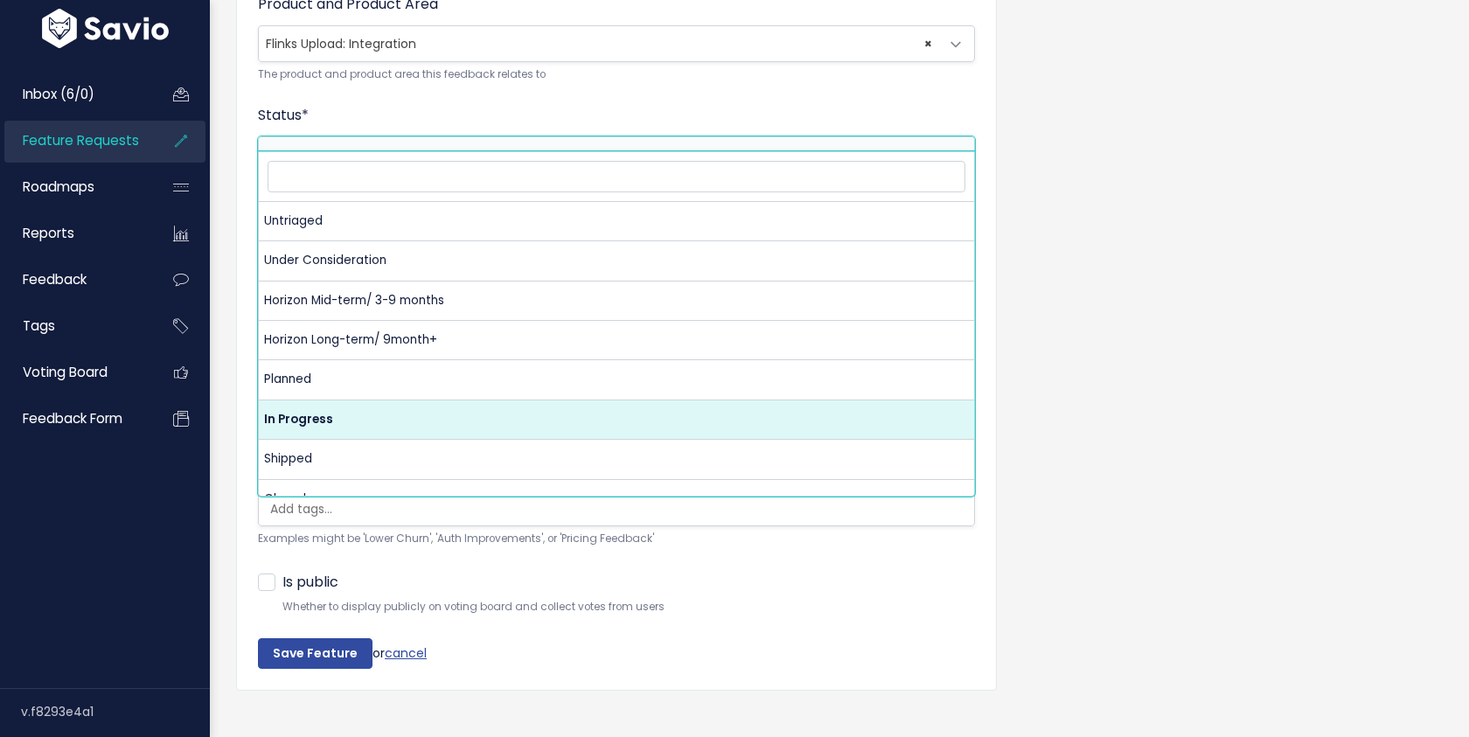
scroll to position [63, 0]
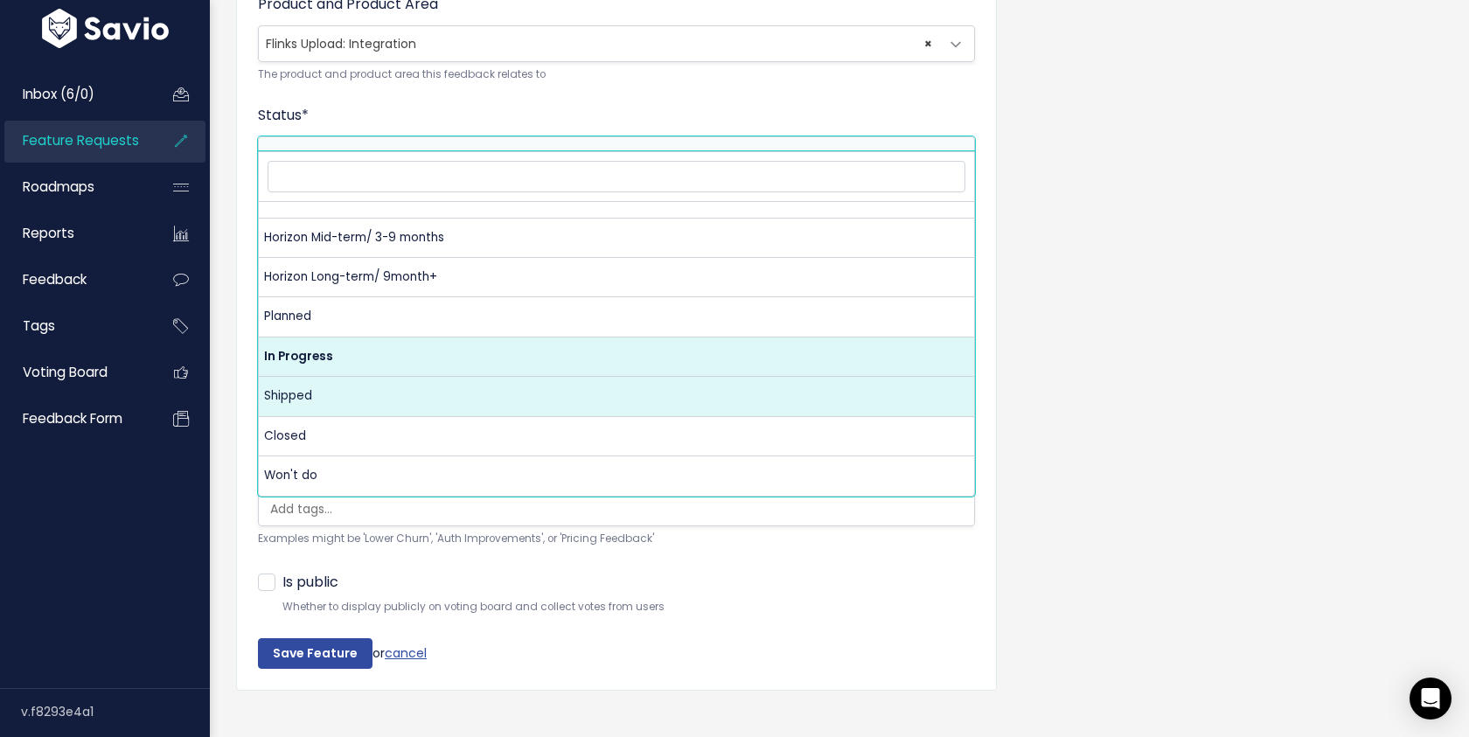
select select "SHIPPED"
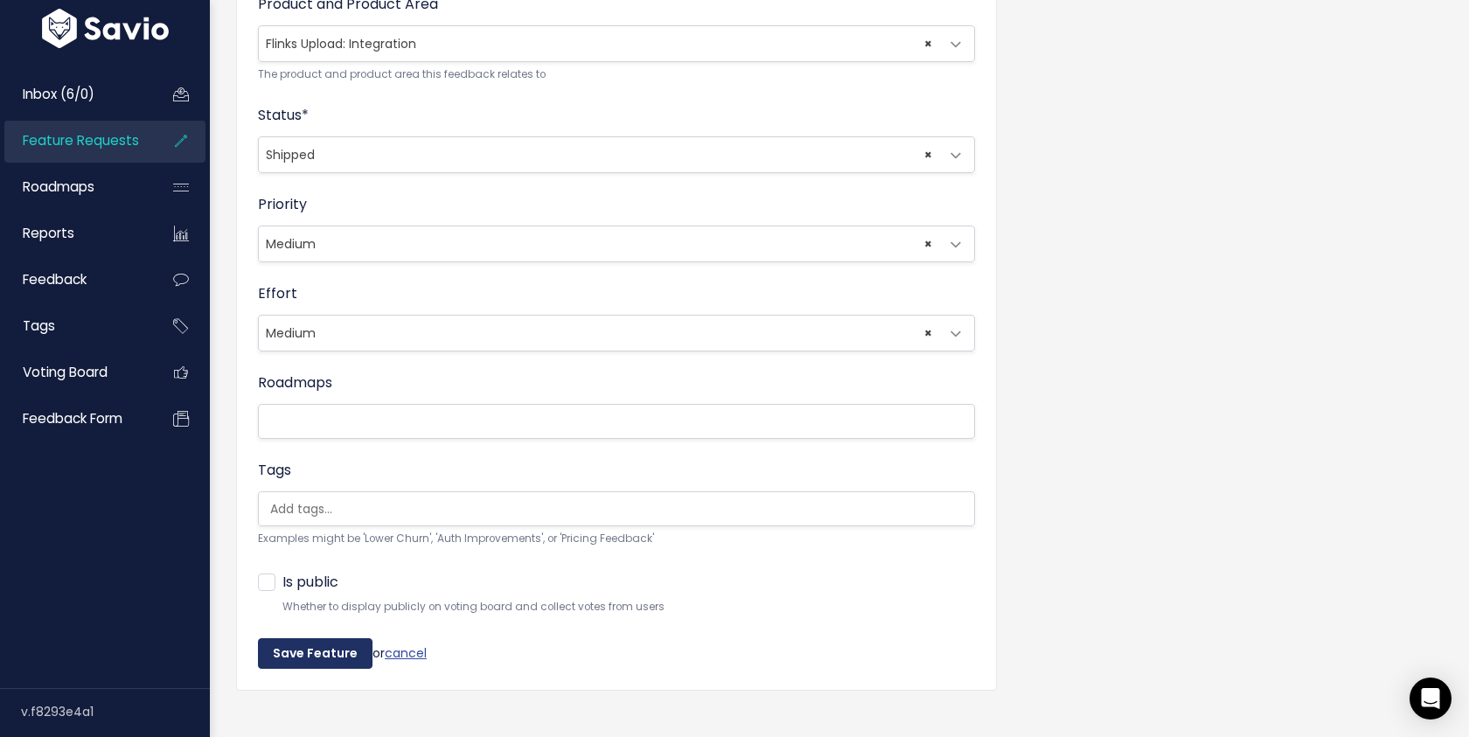
click at [312, 639] on input "Save Feature" at bounding box center [315, 653] width 115 height 31
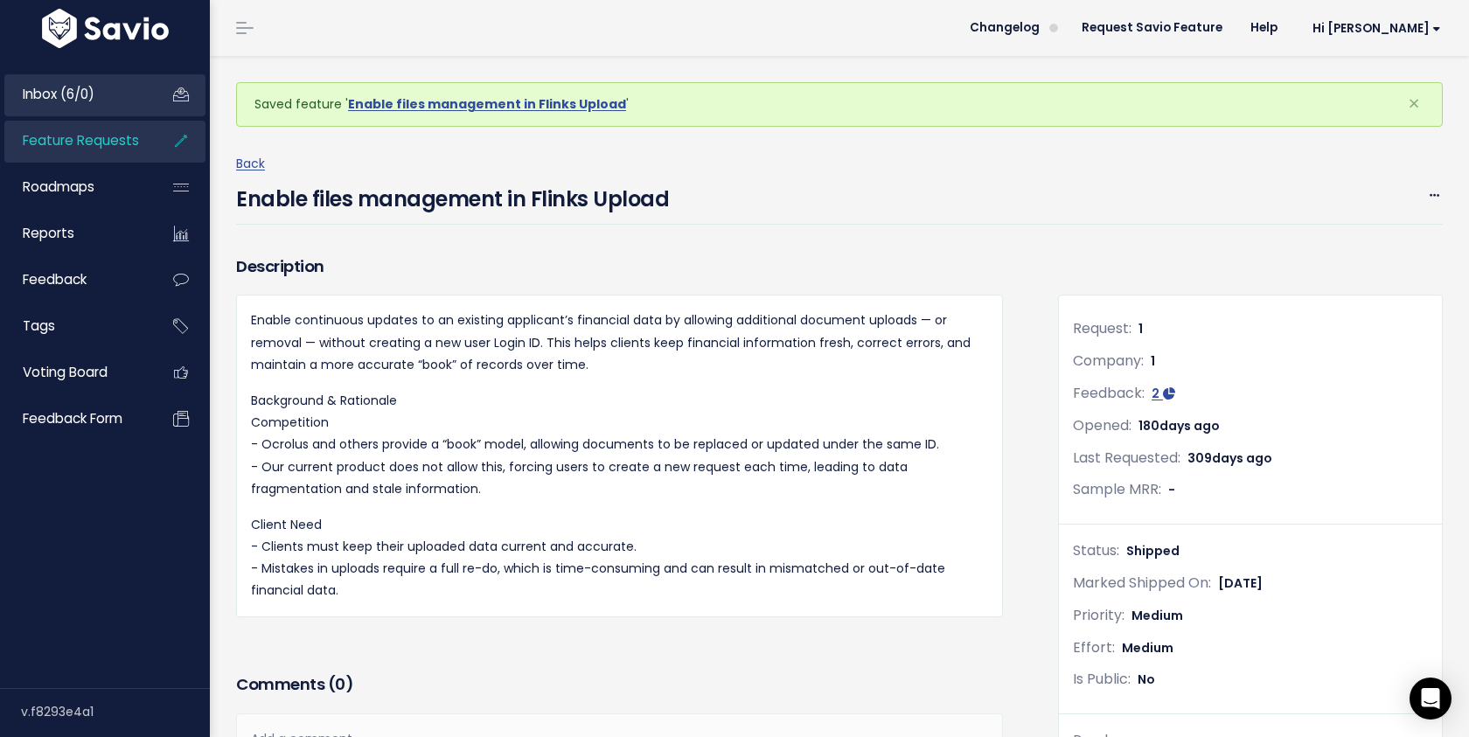
click at [75, 104] on link "Inbox (6/0)" at bounding box center [74, 94] width 141 height 40
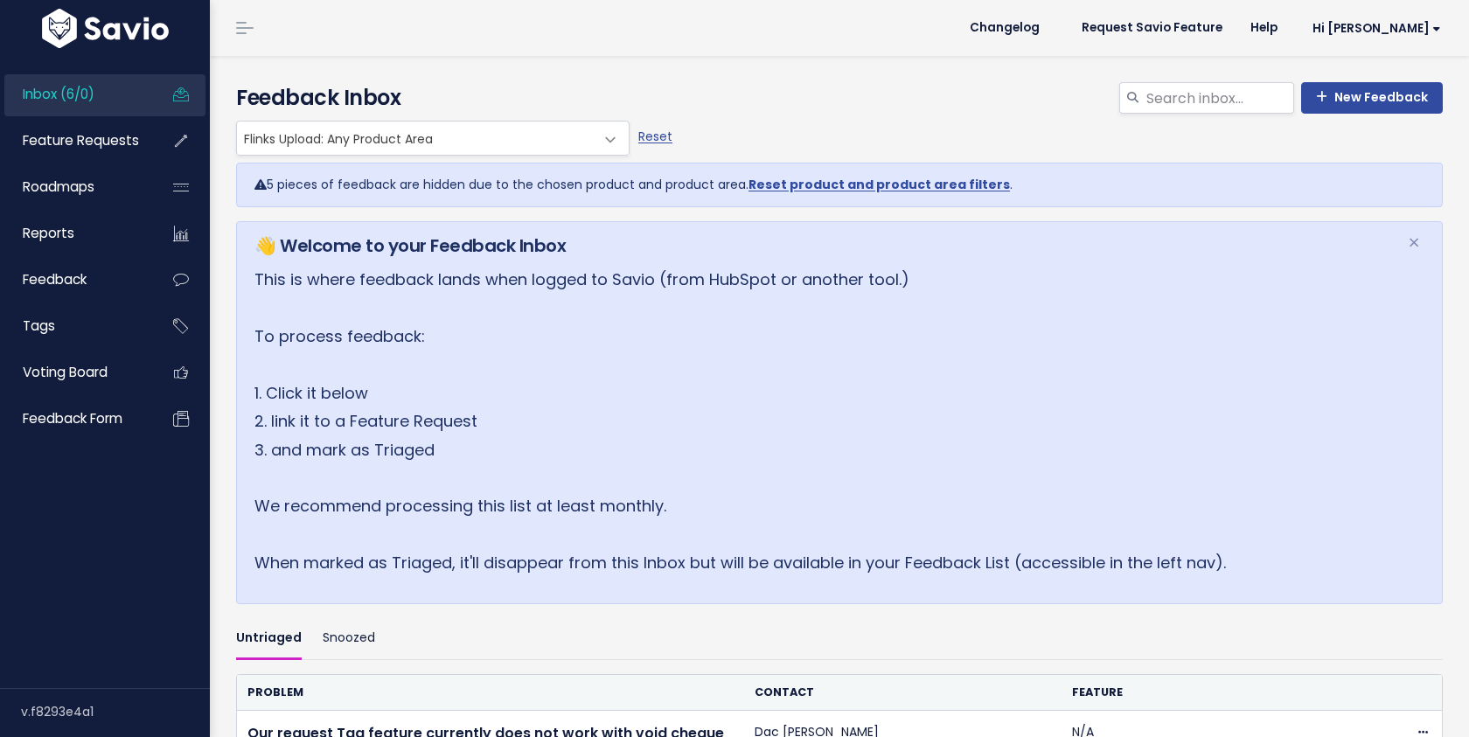
scroll to position [233, 0]
